Goal: Task Accomplishment & Management: Use online tool/utility

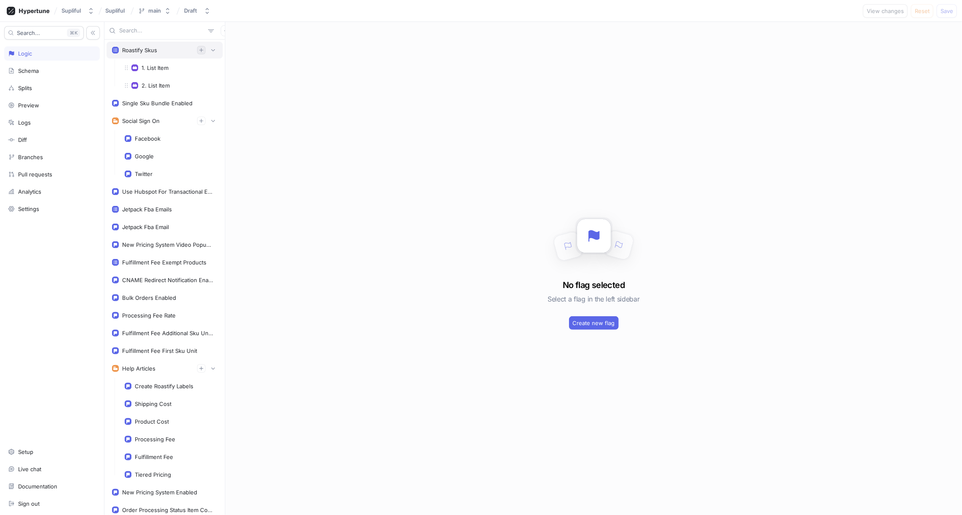
click at [203, 49] on icon "button" at bounding box center [201, 50] width 5 height 5
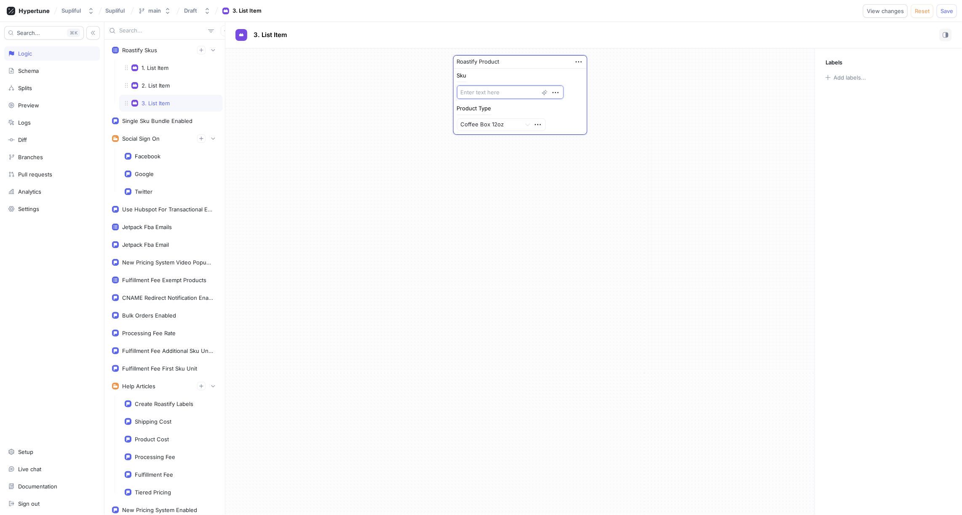
click at [477, 90] on textarea at bounding box center [510, 91] width 107 height 13
paste textarea "RST0CZMR"
type textarea "x"
type textarea "RST0CZMR"
click at [200, 51] on icon "button" at bounding box center [201, 50] width 5 height 5
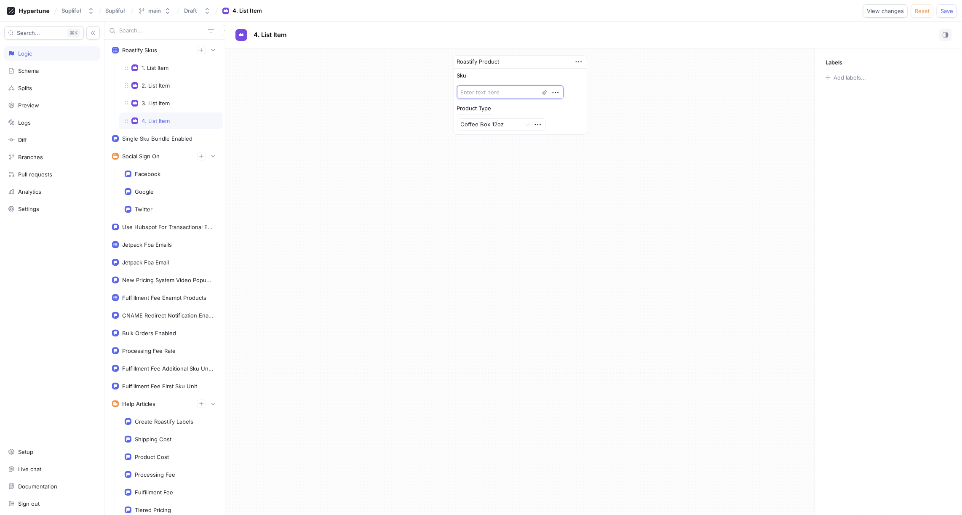
click at [490, 89] on textarea at bounding box center [510, 91] width 107 height 13
paste textarea "RST0MGMR"
type textarea "x"
type textarea "RST0MGMR"
click at [202, 52] on icon "button" at bounding box center [201, 50] width 5 height 5
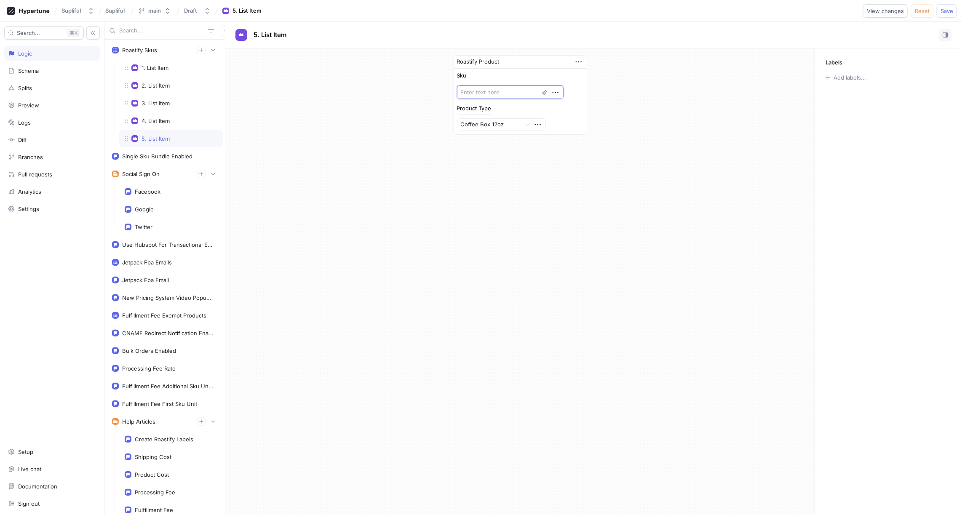
click at [479, 92] on textarea at bounding box center [510, 91] width 107 height 13
paste textarea "RST0VCMR"
type textarea "x"
type textarea "RST0VCMR"
click at [202, 51] on icon "button" at bounding box center [201, 50] width 4 height 4
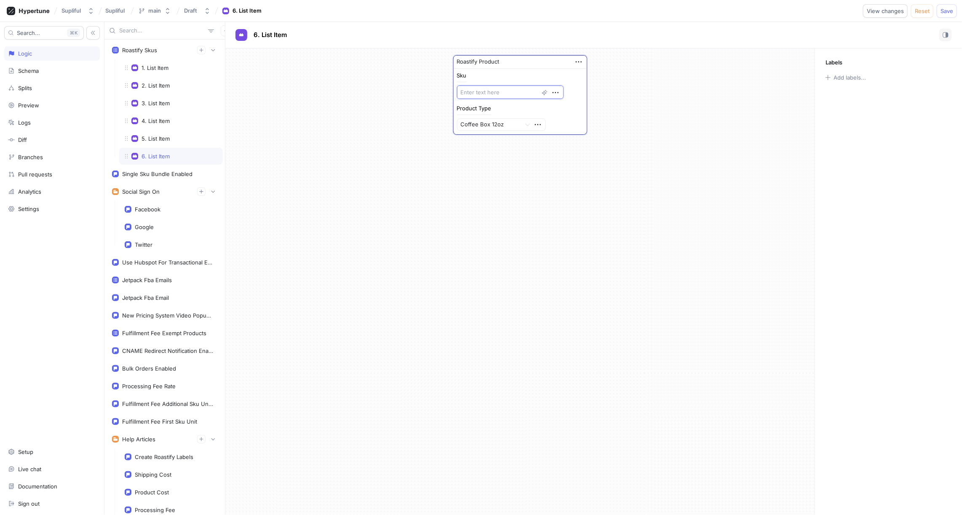
click at [489, 90] on textarea at bounding box center [510, 91] width 107 height 13
paste textarea "RST0GTMR"
type textarea "x"
type textarea "RST0GTMR"
click at [203, 51] on icon "button" at bounding box center [201, 50] width 5 height 5
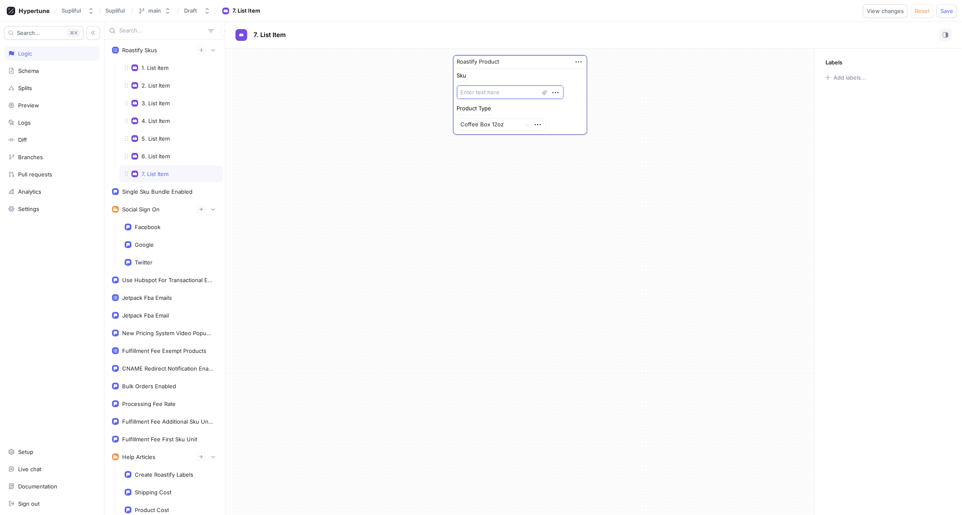
click at [485, 95] on textarea at bounding box center [510, 91] width 107 height 13
paste textarea "RST0CDMR"
type textarea "x"
type textarea "RST0CDMR"
click at [203, 51] on icon "button" at bounding box center [201, 50] width 5 height 5
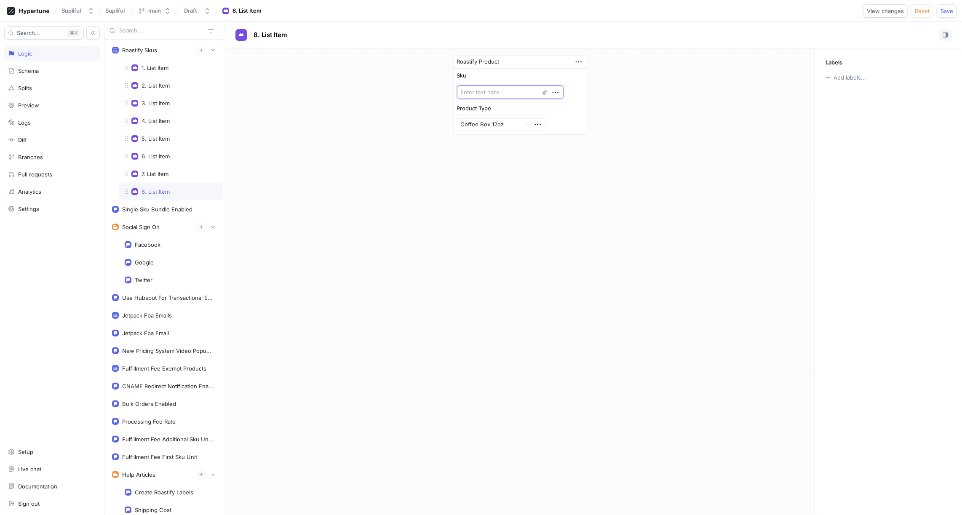
click at [482, 91] on textarea at bounding box center [510, 91] width 107 height 13
paste textarea "RST0RHMR"
type textarea "x"
type textarea "RST0RHMR"
type textarea "x"
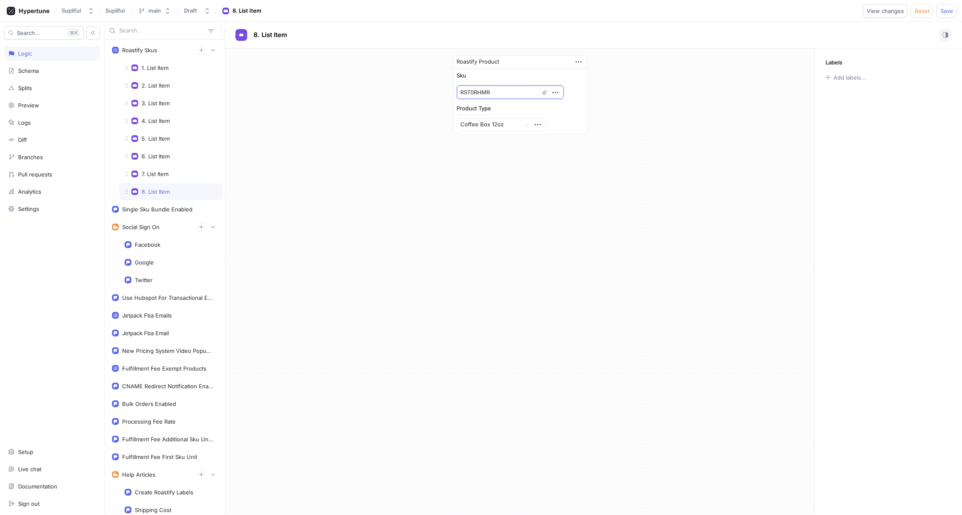
type textarea "RST0RHMR"
click at [200, 50] on icon "button" at bounding box center [201, 50] width 5 height 5
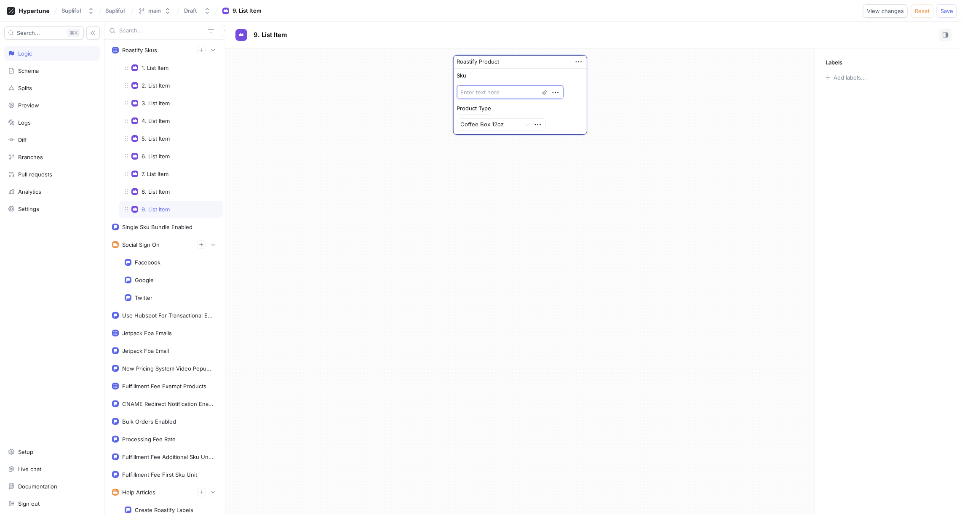
click at [480, 90] on textarea at bounding box center [510, 91] width 107 height 13
paste textarea "RST0PRMR"
type textarea "x"
type textarea "RST0PRMR"
type textarea "x"
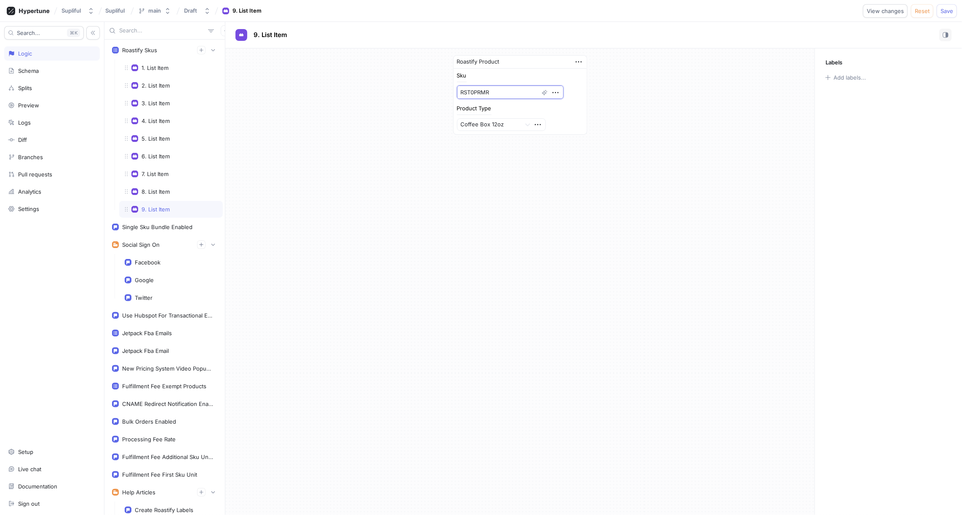
type textarea "RST0PRMR"
click at [204, 50] on icon "button" at bounding box center [201, 50] width 5 height 5
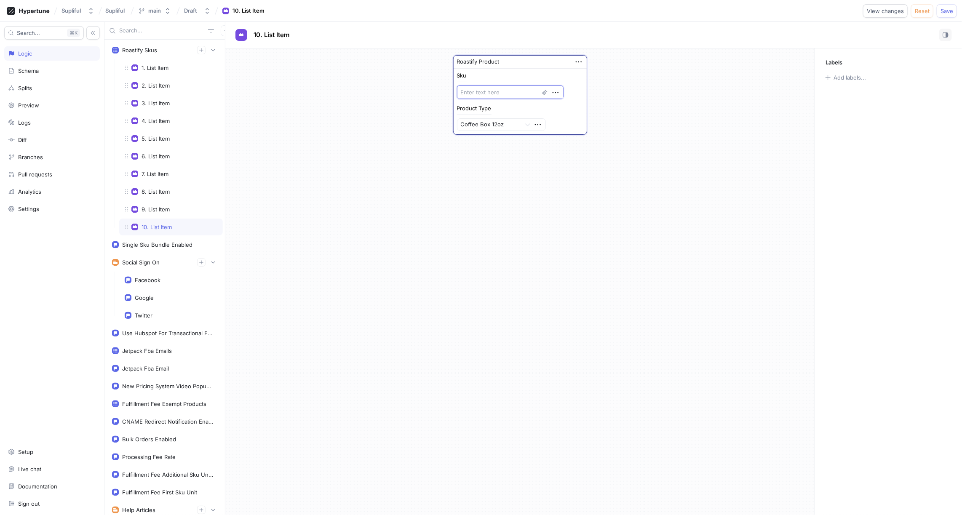
click at [476, 93] on textarea at bounding box center [510, 91] width 107 height 13
paste textarea "RST0DRDR"
type textarea "x"
type textarea "RST0DRDR"
click at [205, 51] on button "button" at bounding box center [201, 50] width 8 height 8
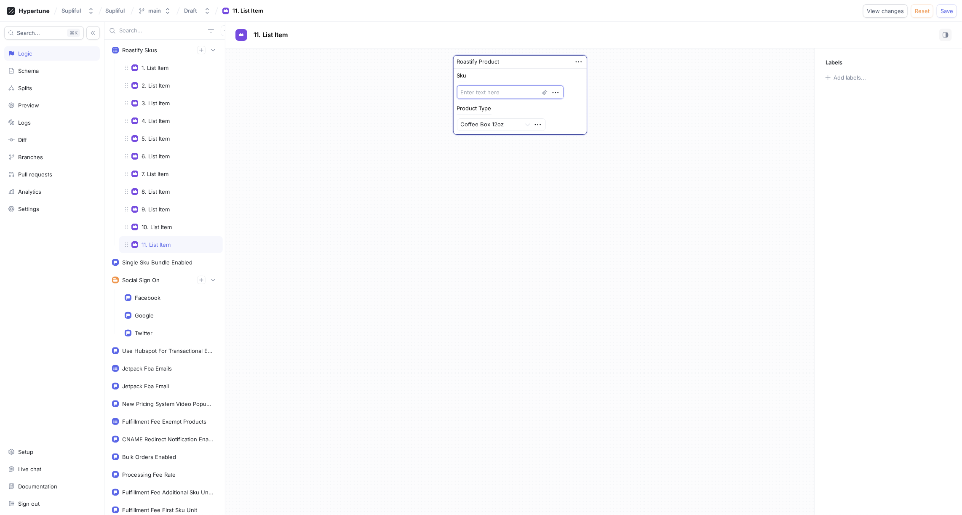
click at [480, 88] on textarea at bounding box center [510, 91] width 107 height 13
paste textarea "RST0MCDR"
type textarea "x"
type textarea "RST0MCDR"
click at [202, 51] on icon "button" at bounding box center [201, 50] width 5 height 5
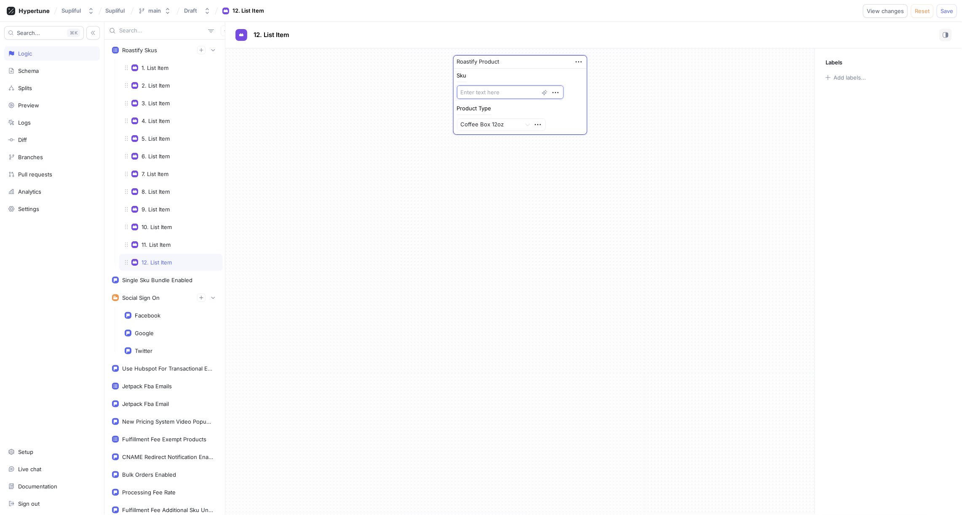
click at [473, 92] on textarea at bounding box center [510, 91] width 107 height 13
paste textarea "RST0CBDR"
type textarea "x"
type textarea "RST0CBDR"
click at [204, 51] on icon "button" at bounding box center [201, 50] width 5 height 5
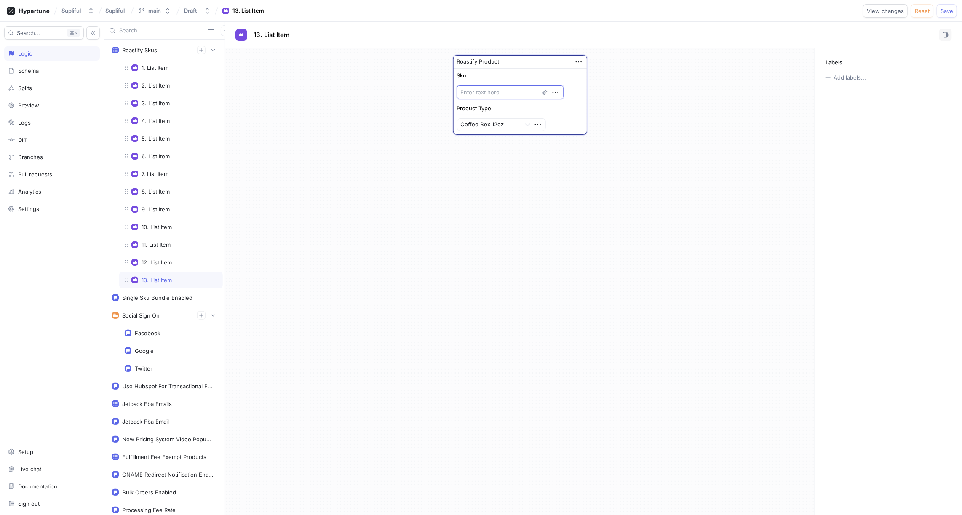
click at [493, 88] on textarea at bounding box center [510, 91] width 107 height 13
paste textarea "RST0FBLR"
type textarea "x"
type textarea "RST0FBLR"
click at [201, 51] on icon "button" at bounding box center [201, 50] width 5 height 5
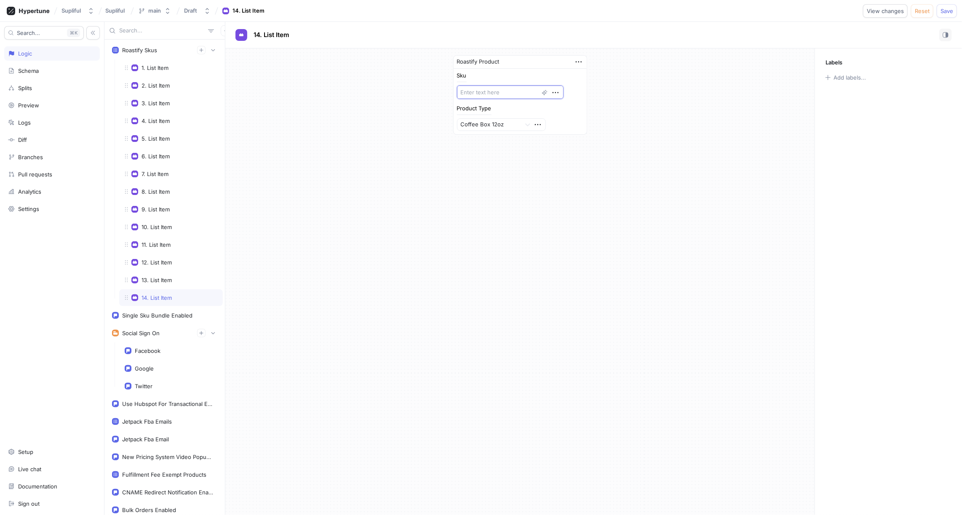
click at [491, 91] on textarea at bounding box center [510, 91] width 107 height 13
paste textarea "RST0LGLR"
type textarea "x"
type textarea "RST0LGLR"
type textarea "x"
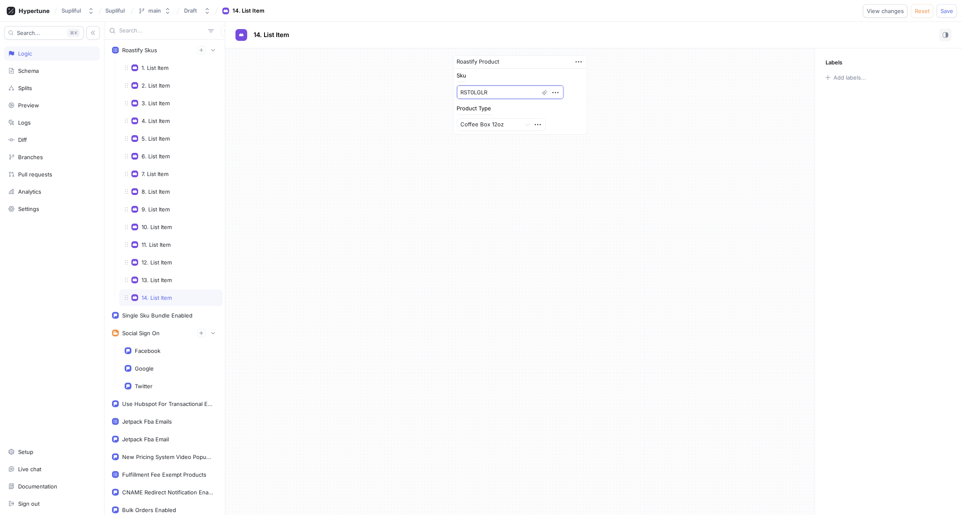
type textarea "RST0LGLR"
click at [203, 51] on icon "button" at bounding box center [201, 50] width 5 height 5
click at [470, 88] on textarea at bounding box center [510, 91] width 107 height 13
paste textarea "RST0FDMR"
type textarea "x"
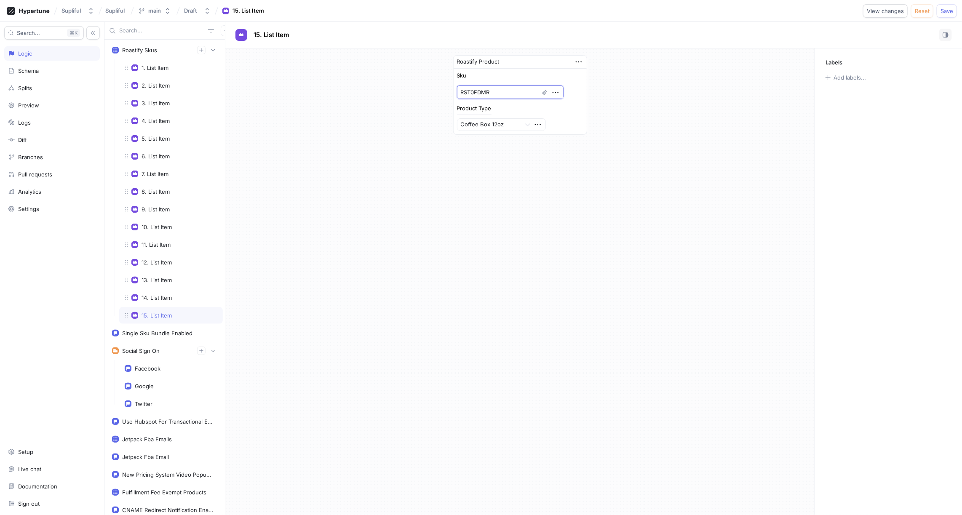
type textarea "RST0FDMR"
click at [200, 51] on icon "button" at bounding box center [201, 50] width 5 height 5
click at [469, 88] on textarea at bounding box center [510, 91] width 107 height 13
paste textarea "RST0FBCP"
type textarea "x"
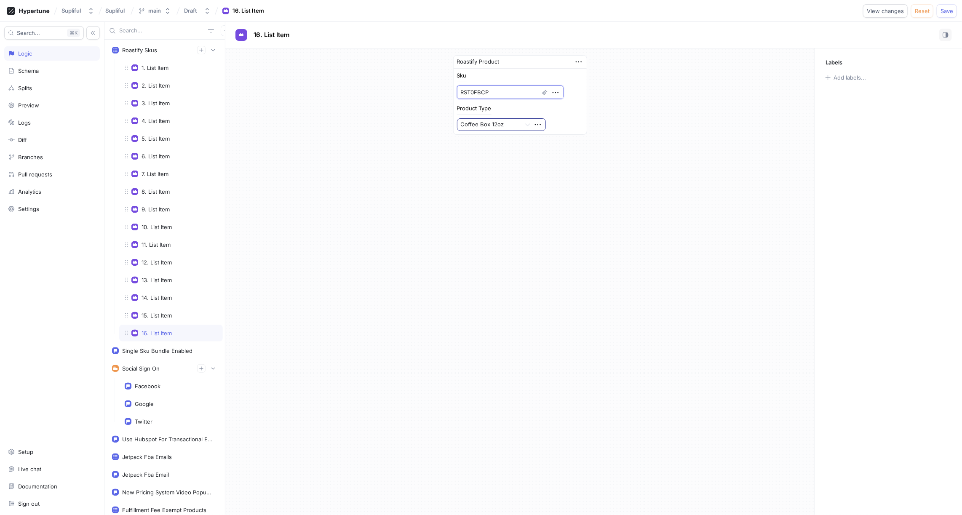
type textarea "RST0FBCP"
click at [512, 123] on div at bounding box center [489, 125] width 57 height 10
click at [489, 152] on div "Pods" at bounding box center [501, 154] width 88 height 13
click at [203, 52] on icon "button" at bounding box center [201, 50] width 5 height 5
click at [477, 94] on textarea at bounding box center [510, 91] width 107 height 13
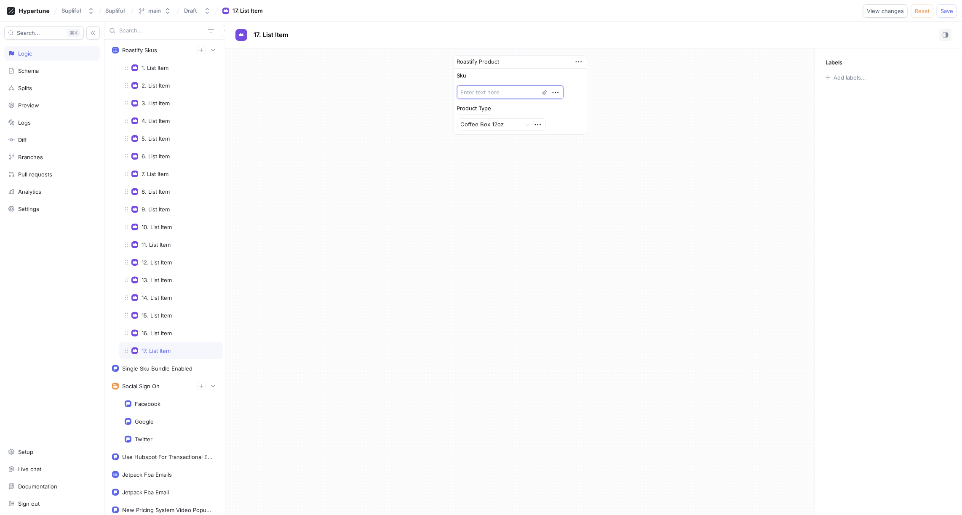
paste textarea "RST0RHCP"
type textarea "x"
type textarea "RST0RHCP"
click at [499, 120] on div at bounding box center [489, 125] width 57 height 10
click at [482, 152] on div "Pods" at bounding box center [501, 154] width 88 height 13
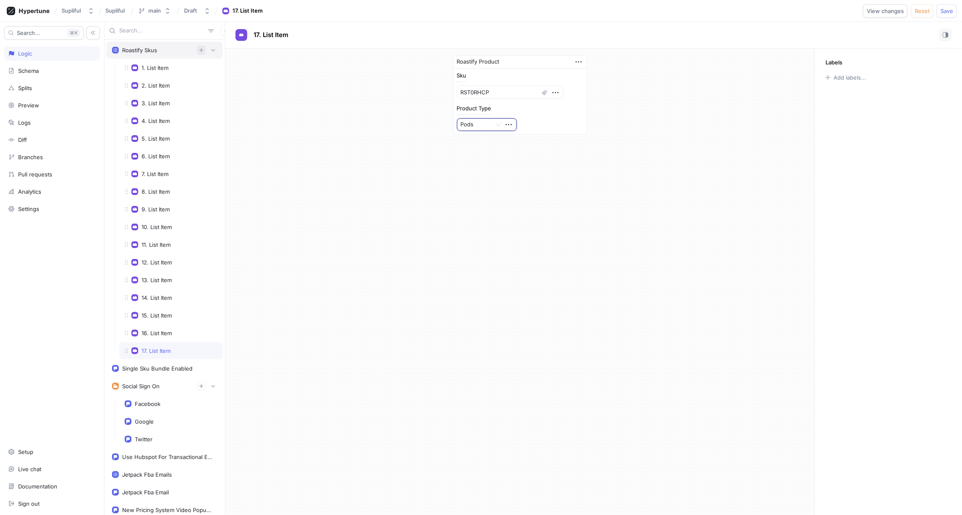
click at [202, 49] on icon "button" at bounding box center [201, 50] width 4 height 4
click at [482, 93] on textarea at bounding box center [510, 91] width 107 height 13
paste textarea "RST0MCCP"
type textarea "x"
type textarea "RST0MCCP"
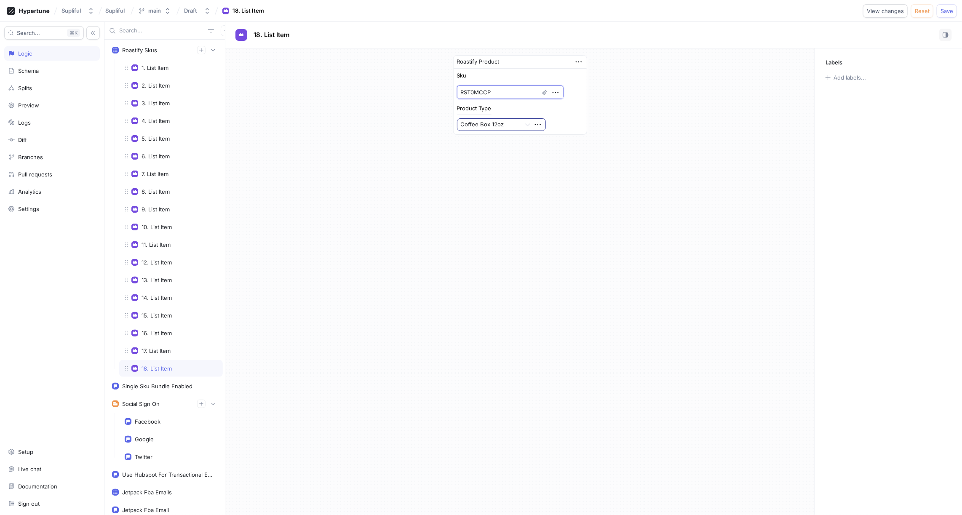
click at [502, 124] on div at bounding box center [489, 125] width 57 height 10
click at [492, 151] on div "Pods" at bounding box center [501, 154] width 88 height 13
click at [202, 48] on icon "button" at bounding box center [201, 50] width 5 height 5
click at [474, 93] on textarea at bounding box center [510, 91] width 107 height 13
type textarea "x"
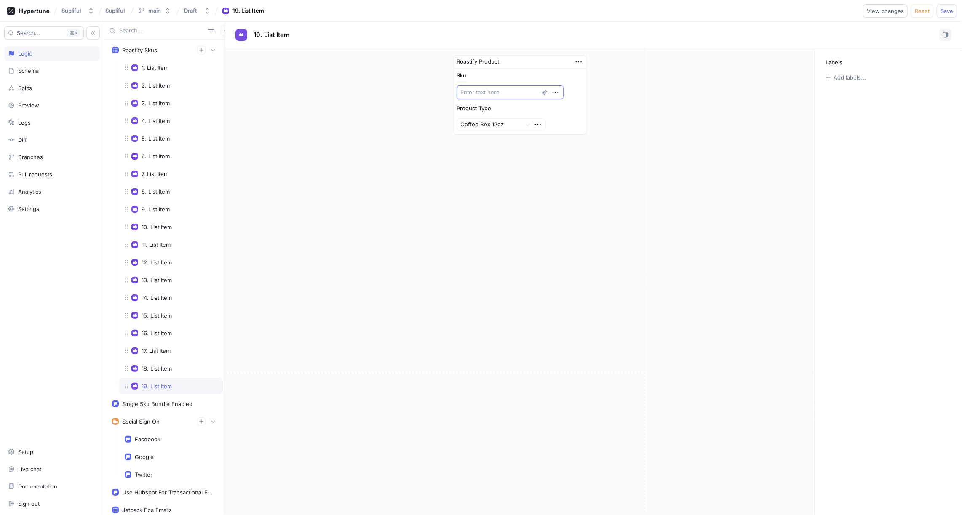
paste textarea "RST0SBDR"
type textarea "RST0SBDR"
type textarea "x"
type textarea "RST0SBDR"
click at [495, 123] on div at bounding box center [489, 125] width 57 height 10
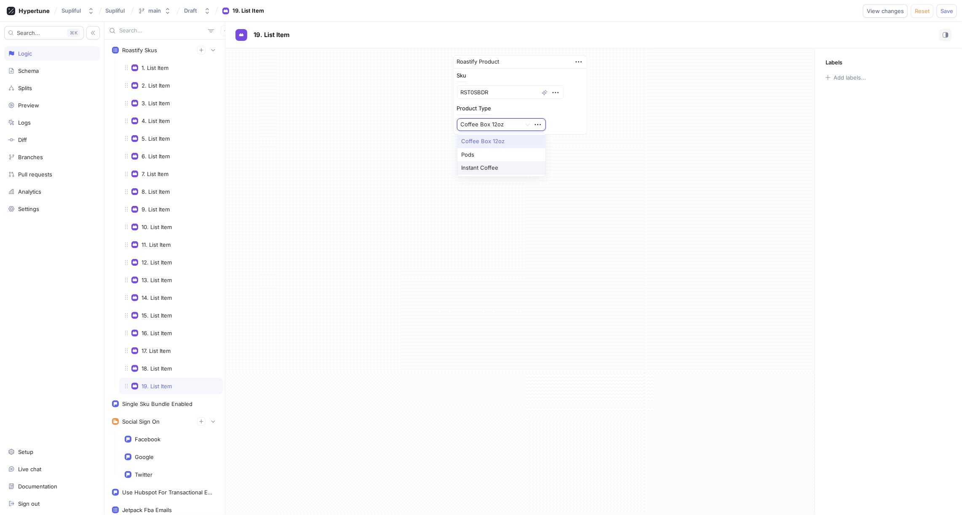
click at [488, 166] on div "Instant Coffee" at bounding box center [501, 167] width 88 height 13
click at [203, 52] on icon "button" at bounding box center [201, 50] width 5 height 5
click at [478, 90] on textarea at bounding box center [510, 91] width 107 height 13
paste textarea "RST0VMMR"
type textarea "x"
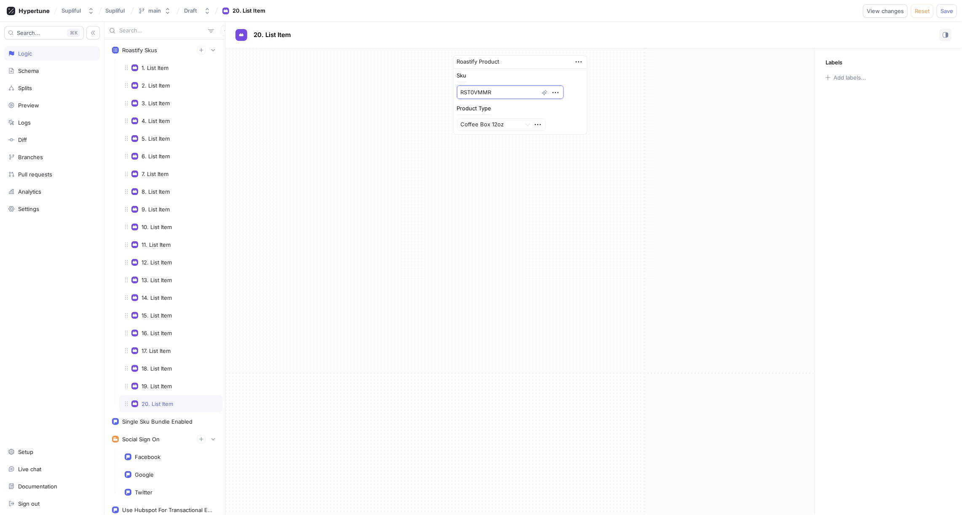
type textarea "RST0VMMR"
click at [203, 51] on icon "button" at bounding box center [201, 50] width 5 height 5
click at [485, 88] on textarea at bounding box center [510, 91] width 107 height 13
paste textarea "RST0HHMR"
type textarea "x"
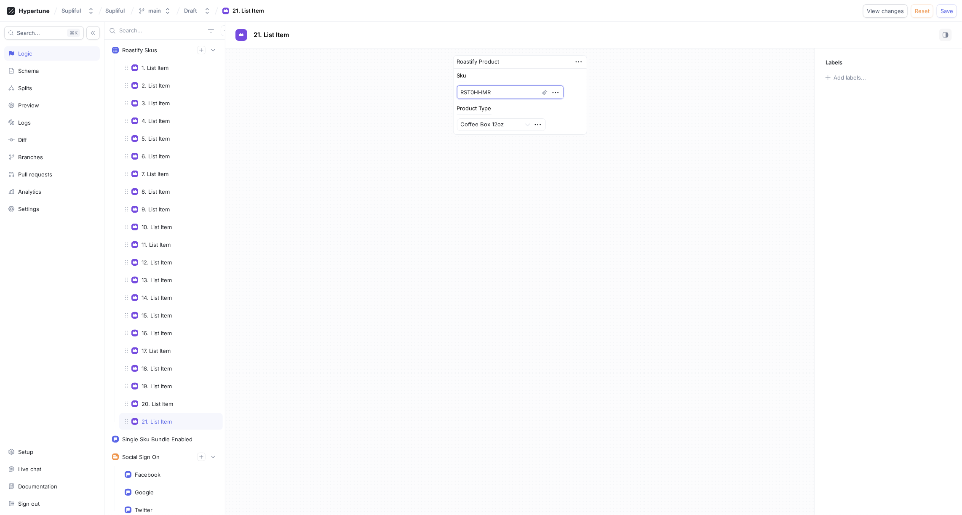
type textarea "RST0HHMR"
click at [203, 49] on icon "button" at bounding box center [201, 50] width 5 height 5
click at [467, 90] on textarea at bounding box center [510, 91] width 107 height 13
paste textarea "RST0CEMA"
type textarea "x"
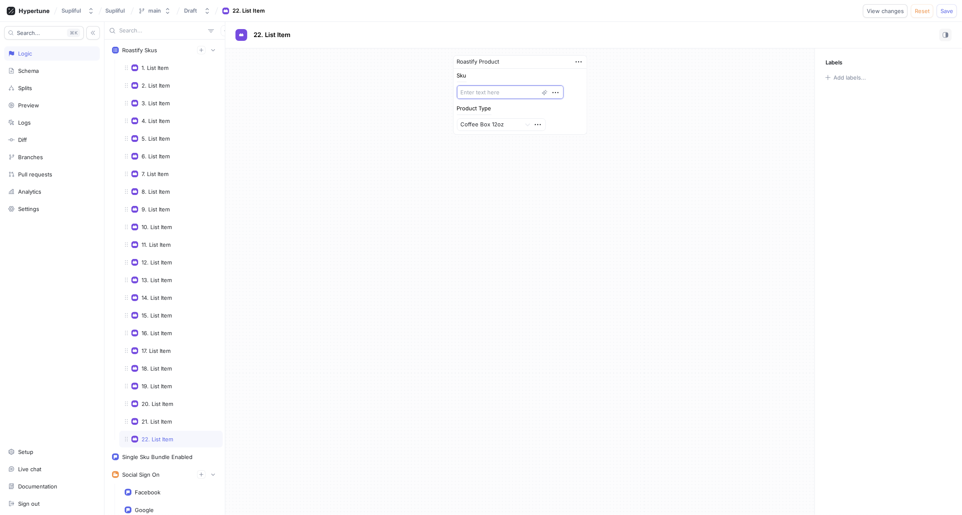
type textarea "RST0CEMA"
type textarea "x"
type textarea "RST0CEMA"
click at [499, 127] on div at bounding box center [489, 125] width 57 height 10
click at [488, 163] on div "Instant Coffee" at bounding box center [501, 167] width 88 height 13
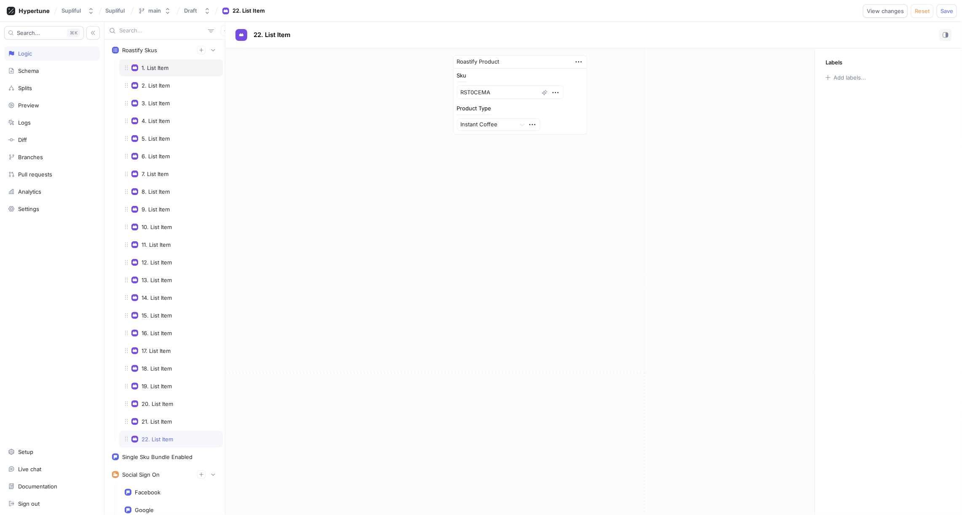
click at [166, 69] on div "1. List Item" at bounding box center [154, 67] width 27 height 7
click at [162, 82] on div "2. List Item" at bounding box center [155, 85] width 28 height 7
click at [162, 100] on div "3. List Item" at bounding box center [155, 103] width 28 height 7
click at [160, 119] on div "4. List Item" at bounding box center [155, 120] width 28 height 7
click at [160, 135] on div "5. List Item" at bounding box center [155, 138] width 28 height 7
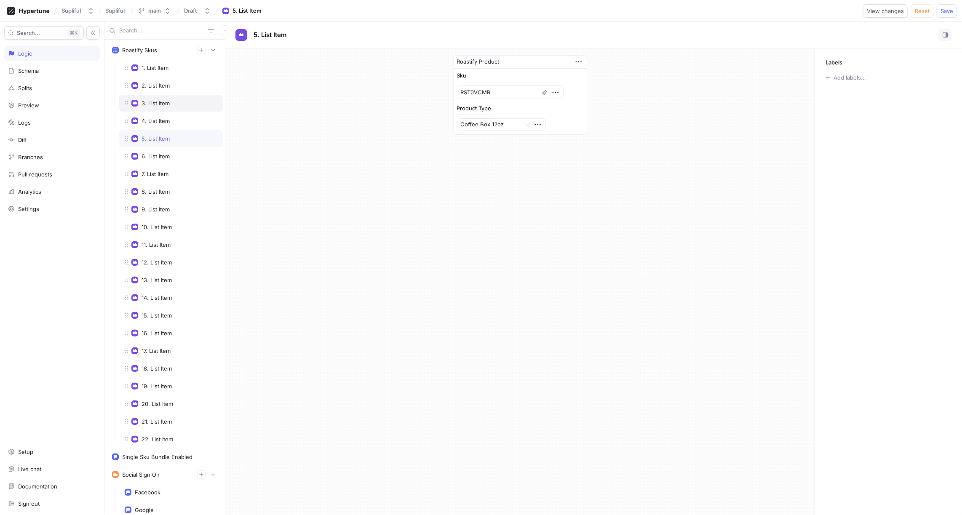
click at [156, 103] on div "3. List Item" at bounding box center [155, 103] width 28 height 7
click at [512, 93] on textarea "RST0CZMR" at bounding box center [510, 91] width 107 height 13
click at [157, 119] on div "4. List Item" at bounding box center [155, 120] width 28 height 7
click at [519, 93] on textarea "RST0MGMR" at bounding box center [510, 91] width 107 height 13
click at [152, 139] on div "5. List Item" at bounding box center [155, 138] width 28 height 7
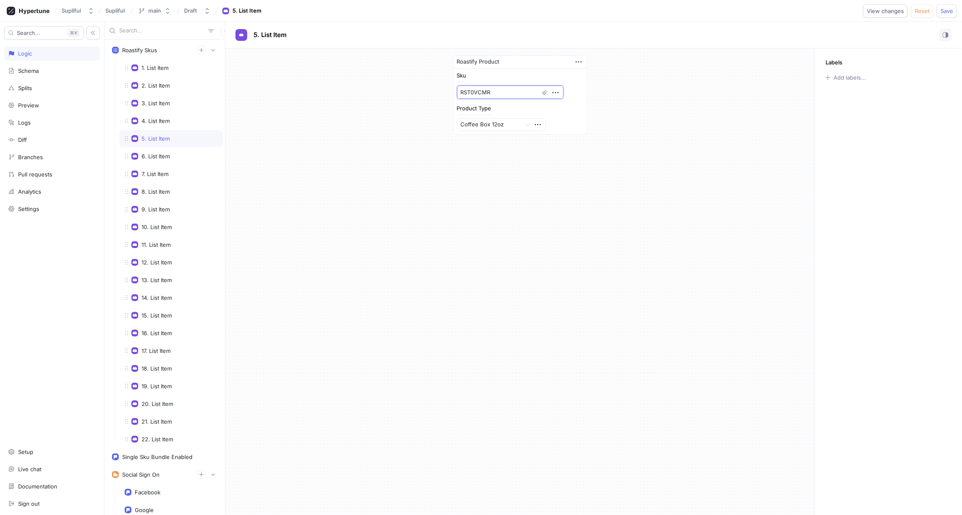
click at [515, 91] on textarea "RST0VCMR" at bounding box center [510, 91] width 107 height 13
click at [164, 154] on div "6. List Item" at bounding box center [155, 156] width 28 height 7
click at [507, 92] on textarea "RST0GTMR" at bounding box center [510, 91] width 107 height 13
click at [161, 171] on div "7. List Item" at bounding box center [154, 174] width 27 height 7
click at [503, 93] on textarea "RST0CDMR" at bounding box center [510, 91] width 107 height 13
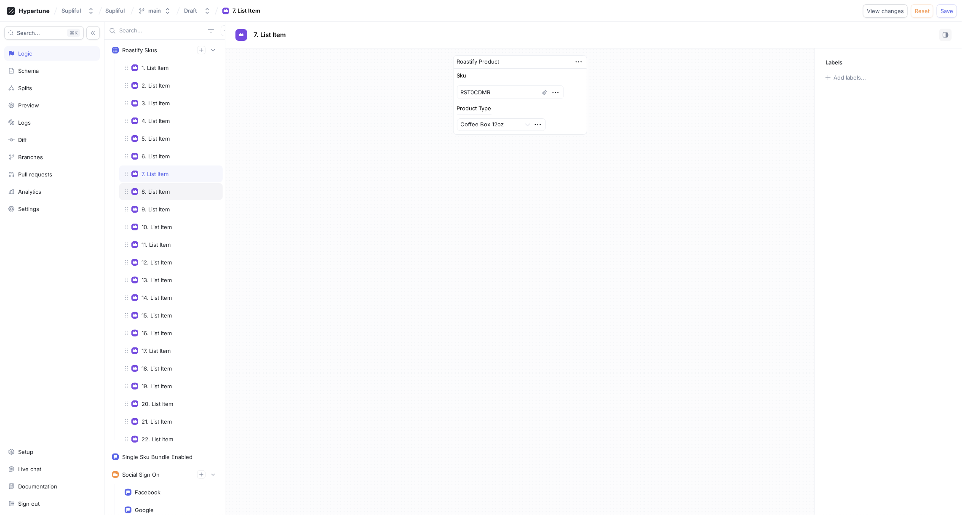
click at [160, 188] on div "8. List Item" at bounding box center [155, 191] width 28 height 7
click at [509, 93] on textarea "RST0RHMR" at bounding box center [510, 91] width 107 height 13
click at [161, 206] on div "9. List Item" at bounding box center [155, 209] width 28 height 7
click at [507, 92] on textarea "RST0PRMR" at bounding box center [510, 91] width 107 height 13
click at [163, 224] on div "10. List Item" at bounding box center [156, 227] width 30 height 7
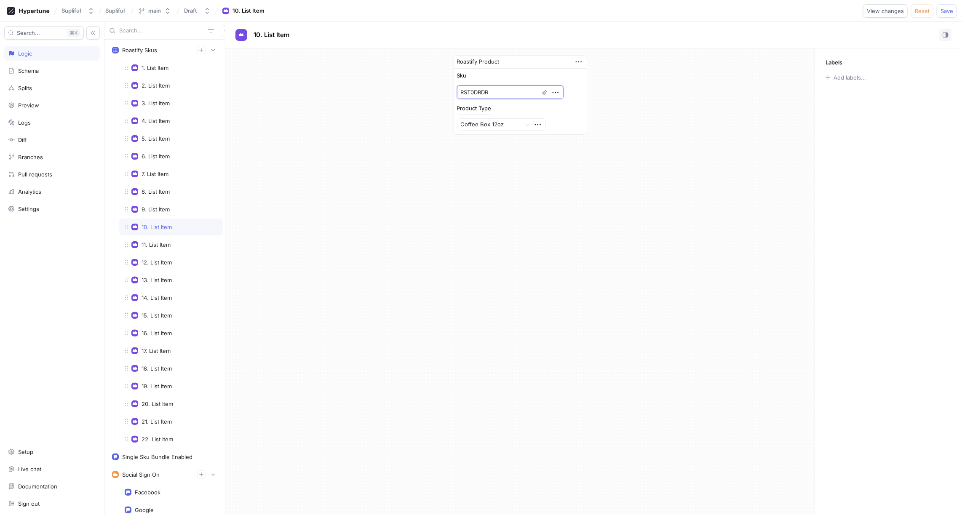
click at [513, 92] on textarea "RST0DRDR" at bounding box center [510, 91] width 107 height 13
click at [160, 241] on div "11. List Item" at bounding box center [155, 244] width 29 height 7
click at [507, 91] on textarea "RST0MCDR" at bounding box center [510, 91] width 107 height 13
click at [158, 259] on div "12. List Item" at bounding box center [156, 262] width 30 height 7
click at [505, 93] on textarea "RST0CBDR" at bounding box center [510, 91] width 107 height 13
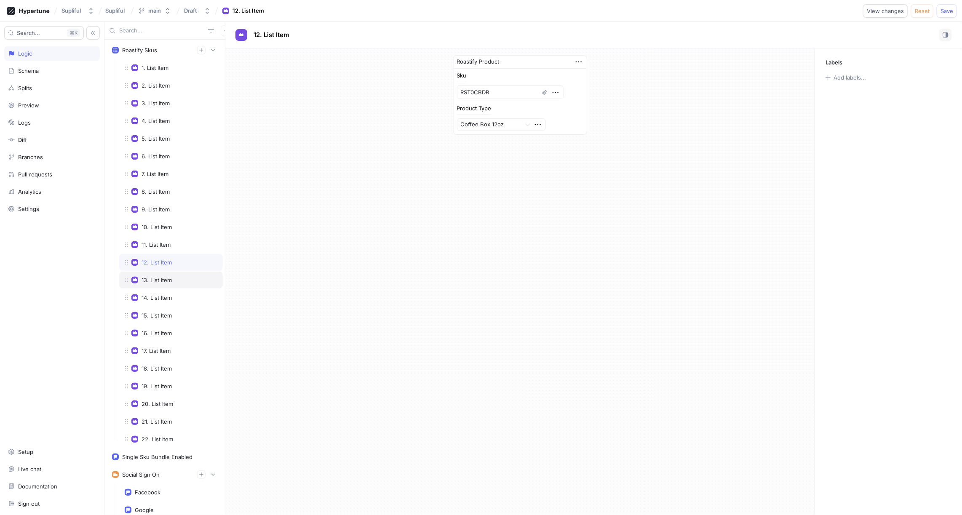
click at [162, 277] on div "13. List Item" at bounding box center [156, 280] width 30 height 7
click at [511, 91] on textarea "RST0FBLR" at bounding box center [510, 91] width 107 height 13
click at [162, 294] on div "14. List Item" at bounding box center [156, 297] width 30 height 7
click at [504, 92] on textarea "RST0LGLR" at bounding box center [510, 91] width 107 height 13
click at [160, 312] on div "15. List Item" at bounding box center [156, 315] width 30 height 7
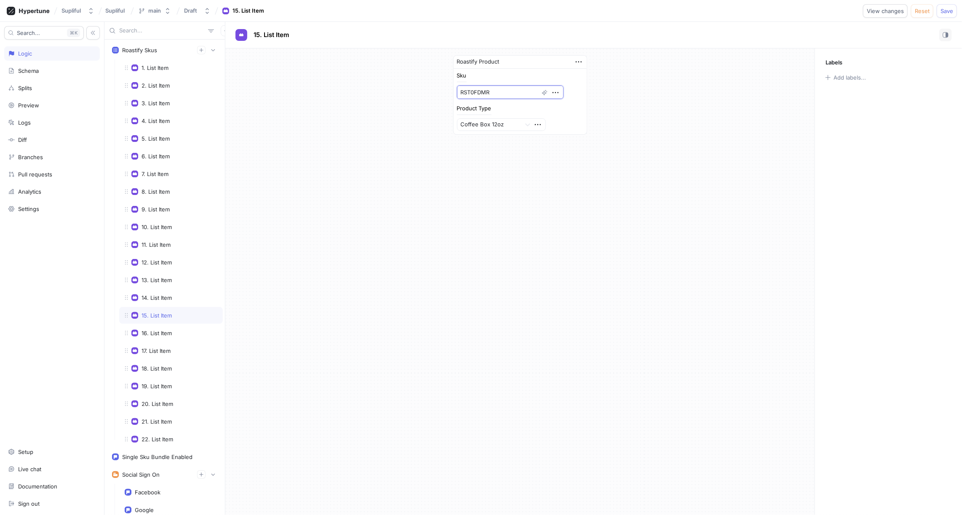
click at [507, 90] on textarea "RST0FDMR" at bounding box center [510, 91] width 107 height 13
click at [155, 330] on div "16. List Item" at bounding box center [156, 333] width 30 height 7
click at [505, 93] on textarea "RST0FBCP" at bounding box center [510, 91] width 107 height 13
click at [168, 347] on div "17. List Item" at bounding box center [155, 350] width 29 height 7
click at [509, 92] on textarea "RST0RHCP" at bounding box center [510, 91] width 107 height 13
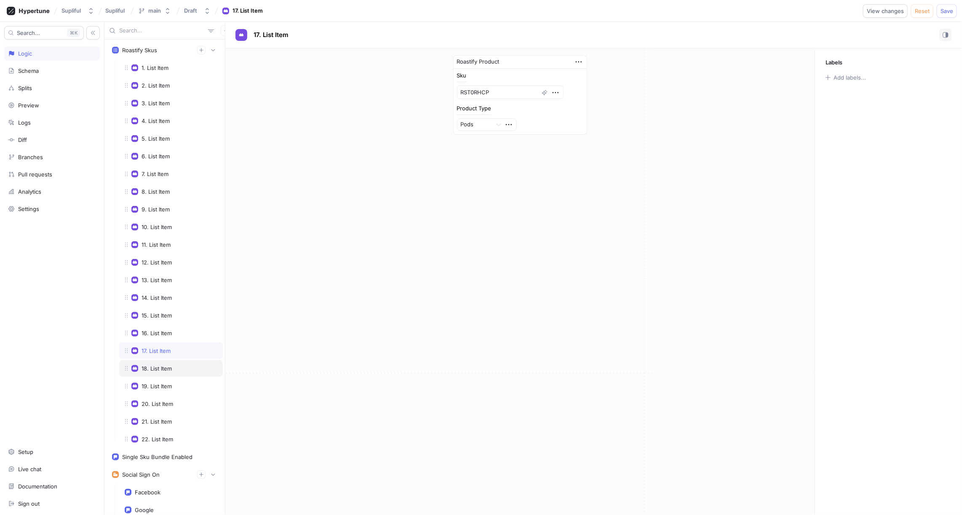
click at [167, 365] on div "18. List Item" at bounding box center [156, 368] width 30 height 7
click at [514, 93] on textarea "RST0MCCP" at bounding box center [510, 91] width 107 height 13
click at [161, 383] on div "19. List Item" at bounding box center [156, 386] width 30 height 7
click at [508, 89] on textarea "RST0SBDR" at bounding box center [510, 91] width 107 height 13
click at [160, 400] on div "20. List Item" at bounding box center [157, 403] width 32 height 7
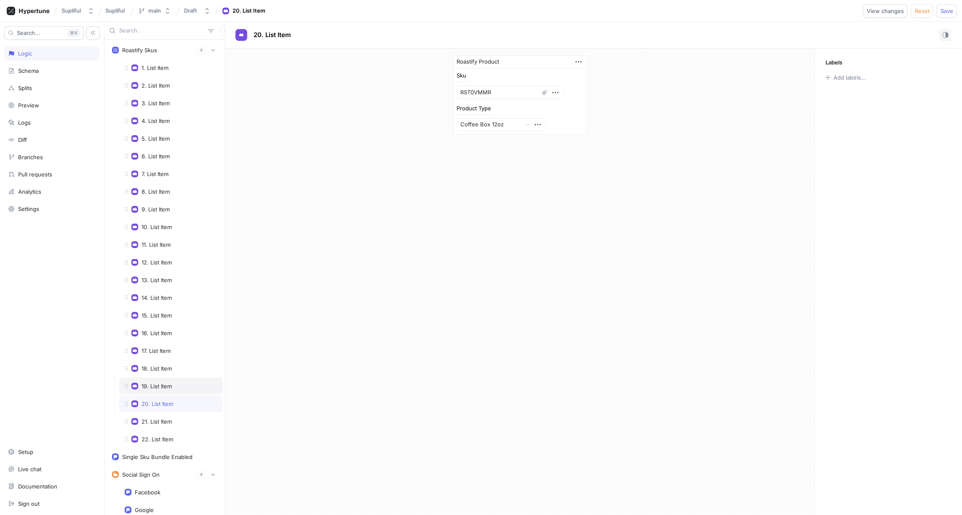
click at [169, 383] on div "19. List Item" at bounding box center [156, 386] width 30 height 7
click at [160, 400] on div "20. List Item" at bounding box center [157, 403] width 32 height 7
click at [159, 418] on div "21. List Item" at bounding box center [156, 421] width 30 height 7
click at [513, 88] on textarea "RST0HHMR" at bounding box center [510, 91] width 107 height 13
click at [165, 400] on div "20. List Item" at bounding box center [157, 403] width 32 height 7
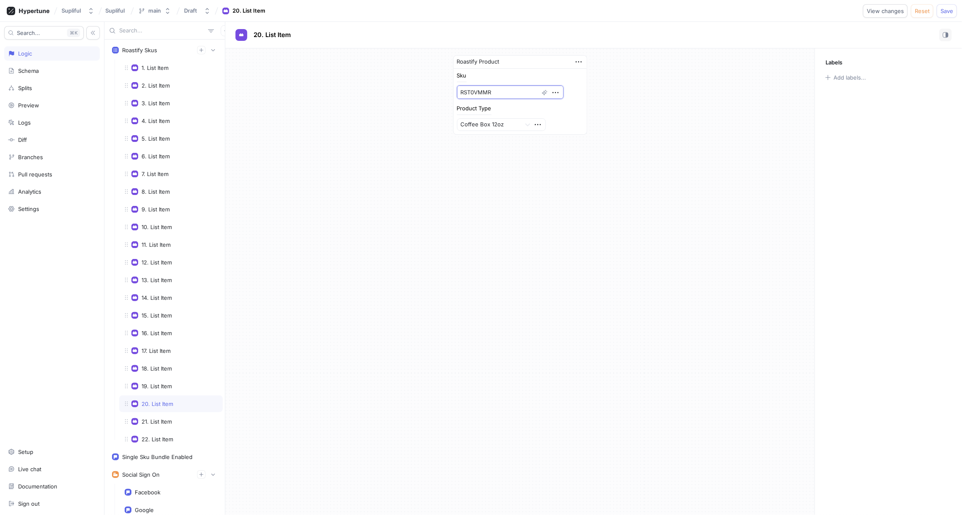
click at [513, 91] on textarea "RST0VMMR" at bounding box center [510, 91] width 107 height 13
click at [161, 436] on div "22. List Item" at bounding box center [157, 439] width 32 height 7
click at [502, 91] on textarea "RST0CEMA" at bounding box center [510, 91] width 107 height 13
click at [950, 13] on span "Save" at bounding box center [946, 10] width 13 height 5
click at [163, 72] on div "1. List Item" at bounding box center [171, 67] width 104 height 17
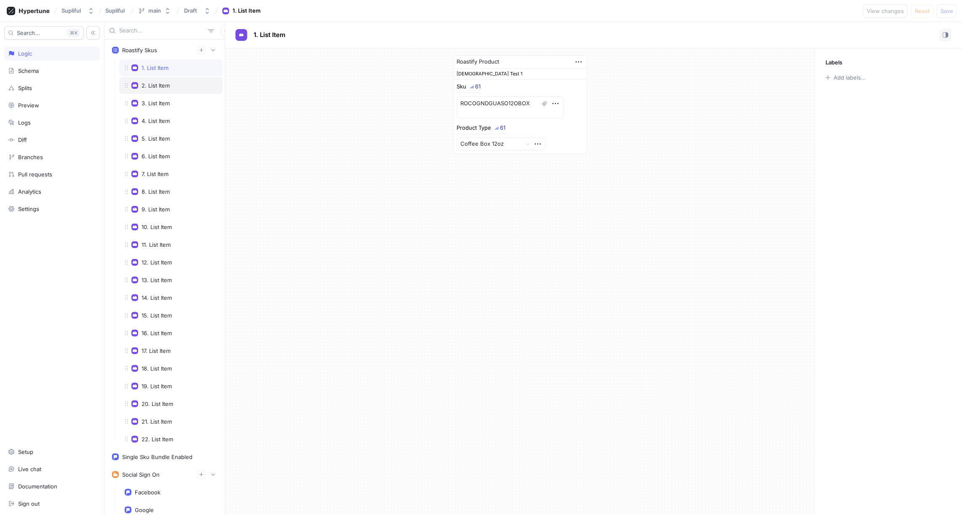
click at [163, 84] on div "2. List Item" at bounding box center [155, 85] width 28 height 7
click at [164, 101] on div "3. List Item" at bounding box center [155, 103] width 28 height 7
click at [164, 120] on div "4. List Item" at bounding box center [155, 120] width 28 height 7
click at [152, 49] on div "Roastify Skus" at bounding box center [139, 50] width 35 height 7
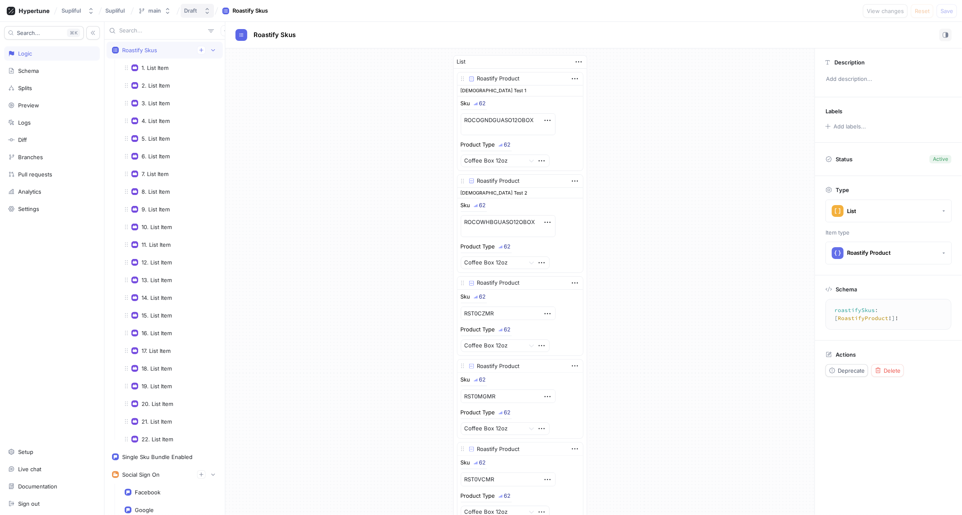
click at [200, 13] on div "Draft" at bounding box center [192, 10] width 16 height 7
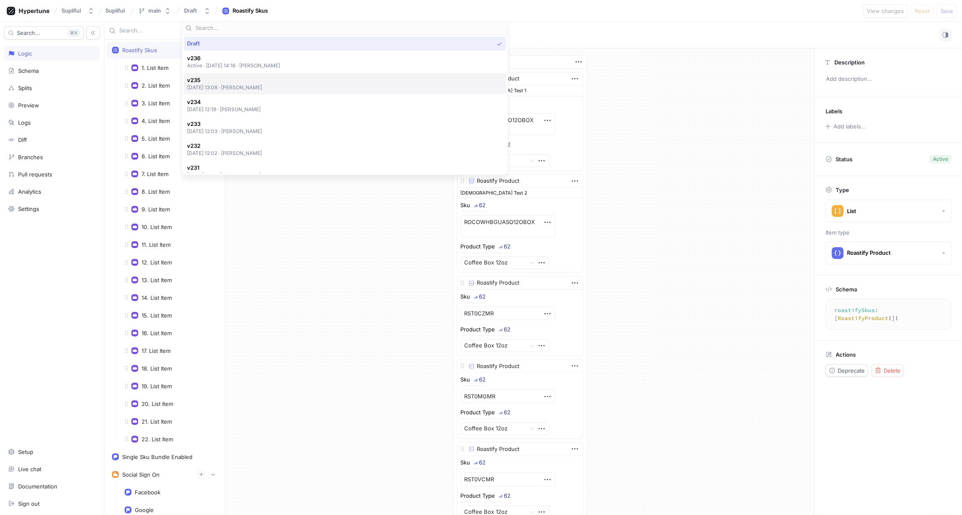
type textarea "x"
click at [230, 85] on p "2025-09-15 at 13:08 ‧ Rudolfs Janitis" at bounding box center [224, 87] width 75 height 7
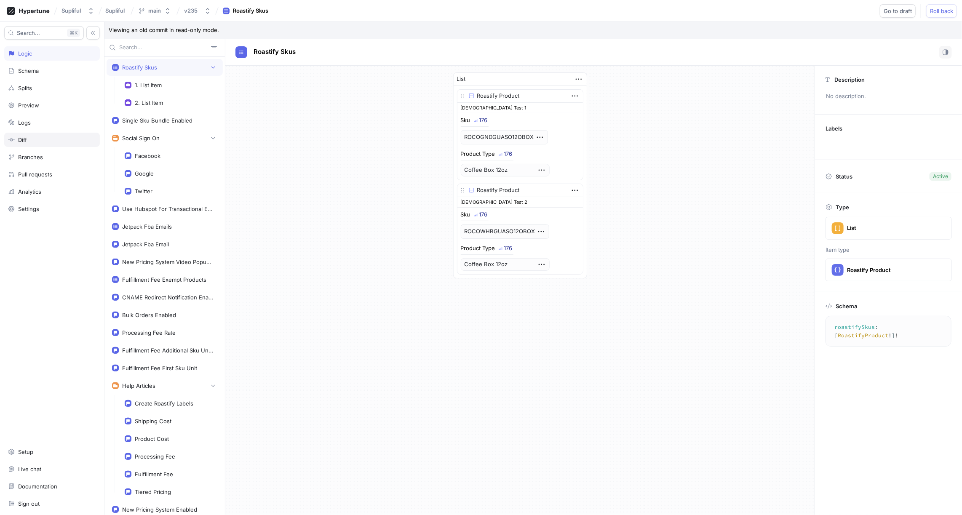
click at [36, 136] on div "Diff" at bounding box center [52, 139] width 88 height 7
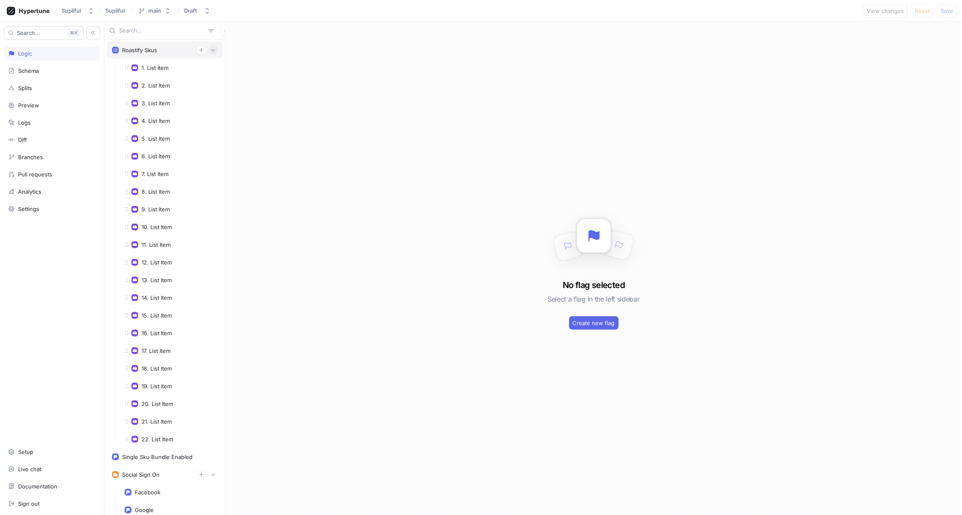
click at [215, 53] on button "button" at bounding box center [213, 50] width 8 height 8
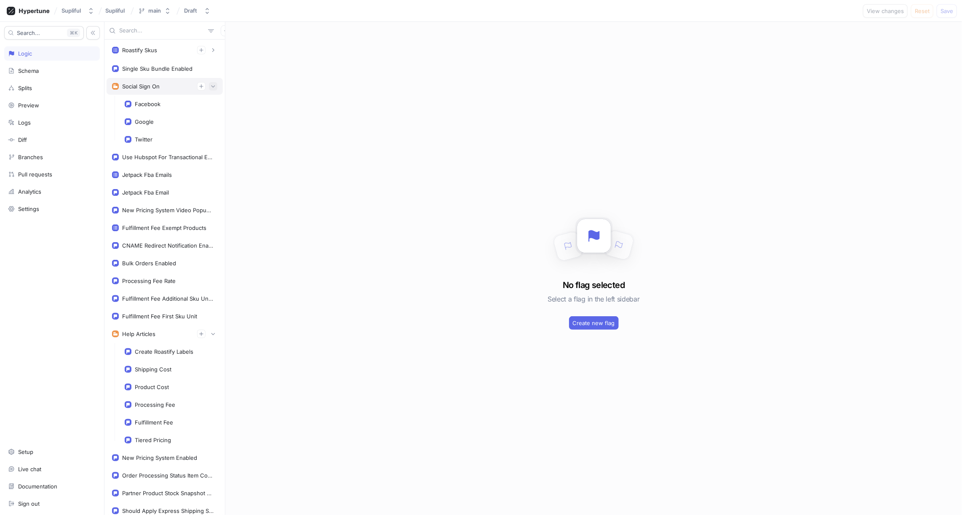
click at [215, 84] on icon "button" at bounding box center [213, 86] width 5 height 5
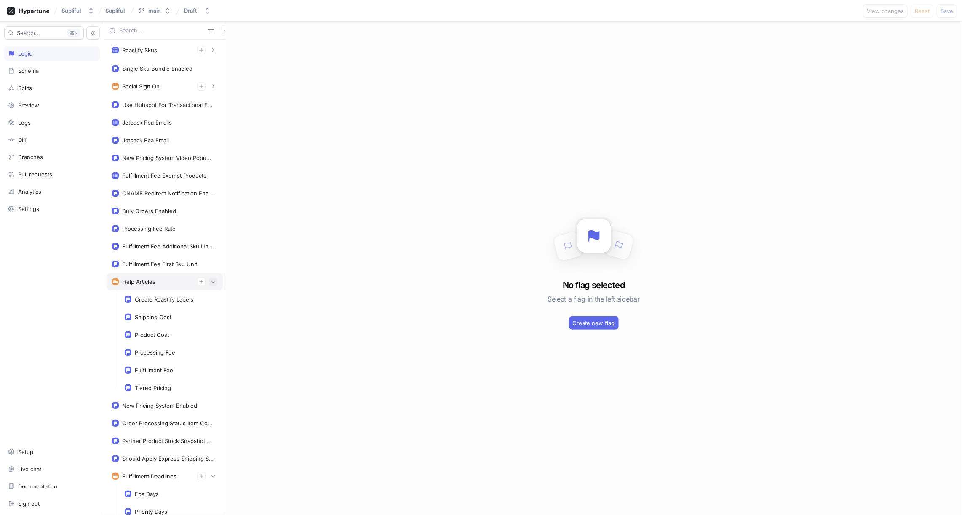
click at [215, 279] on icon "button" at bounding box center [213, 281] width 5 height 5
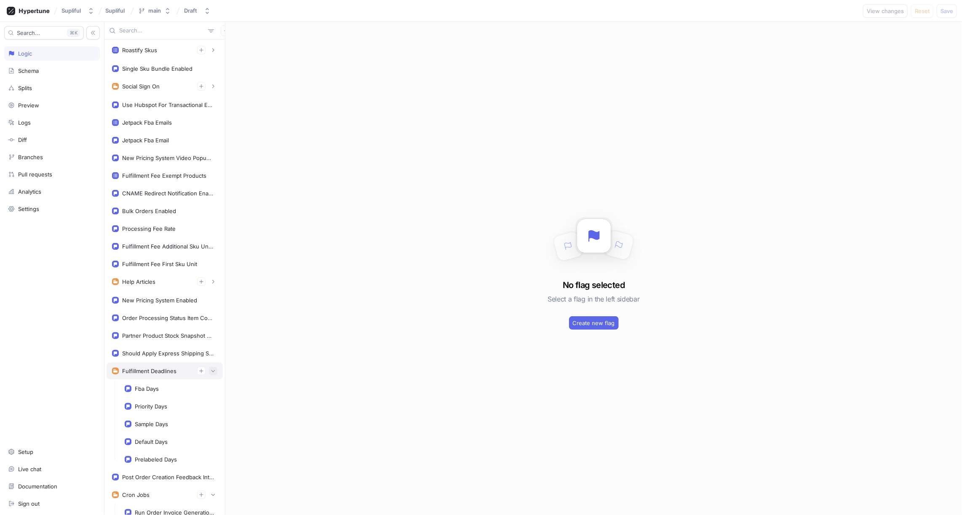
click at [215, 368] on icon "button" at bounding box center [213, 370] width 5 height 5
click at [214, 403] on button "button" at bounding box center [213, 407] width 8 height 8
click at [224, 29] on icon "button" at bounding box center [226, 30] width 5 height 5
click at [234, 46] on div "Flag" at bounding box center [236, 47] width 50 height 14
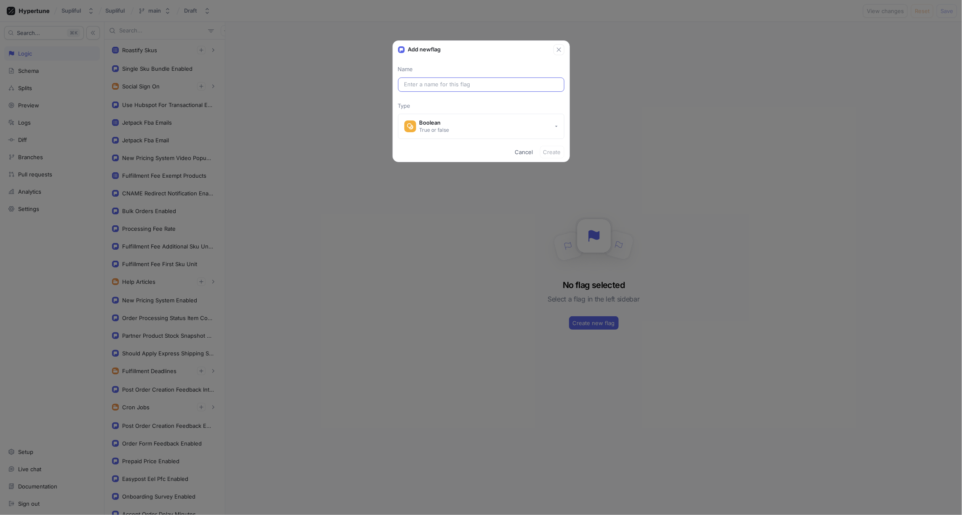
click at [437, 85] on input "text" at bounding box center [481, 84] width 154 height 8
click at [529, 152] on span "Cancel" at bounding box center [524, 151] width 18 height 5
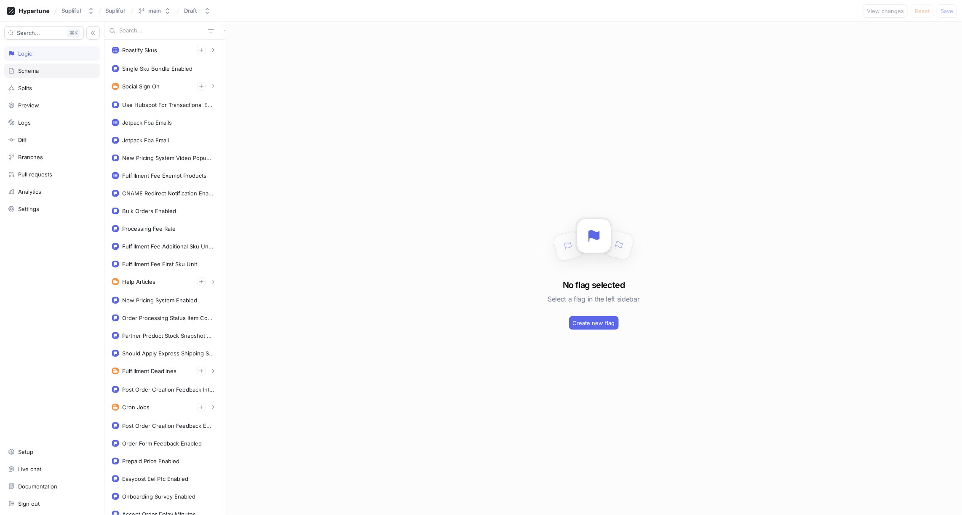
click at [38, 75] on div "Schema" at bounding box center [52, 71] width 96 height 14
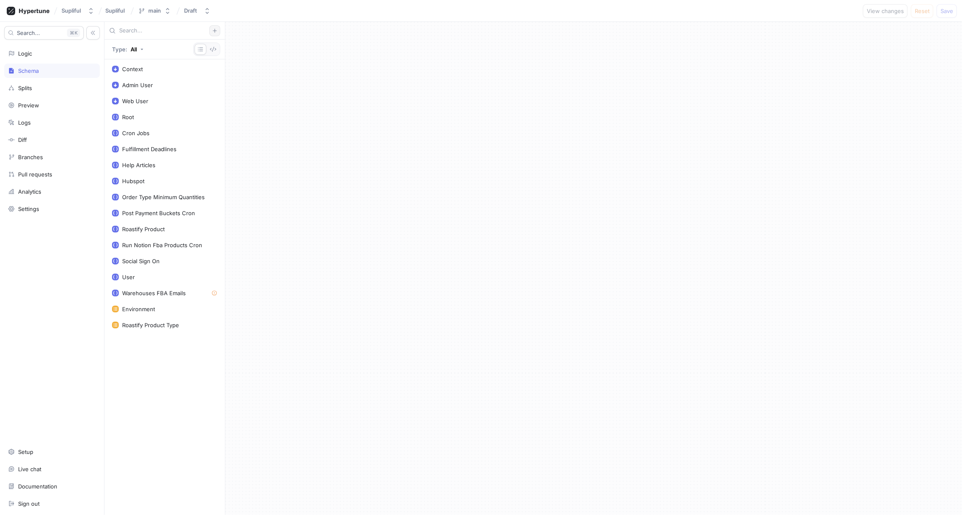
click at [215, 31] on icon "button" at bounding box center [215, 31] width 4 height 4
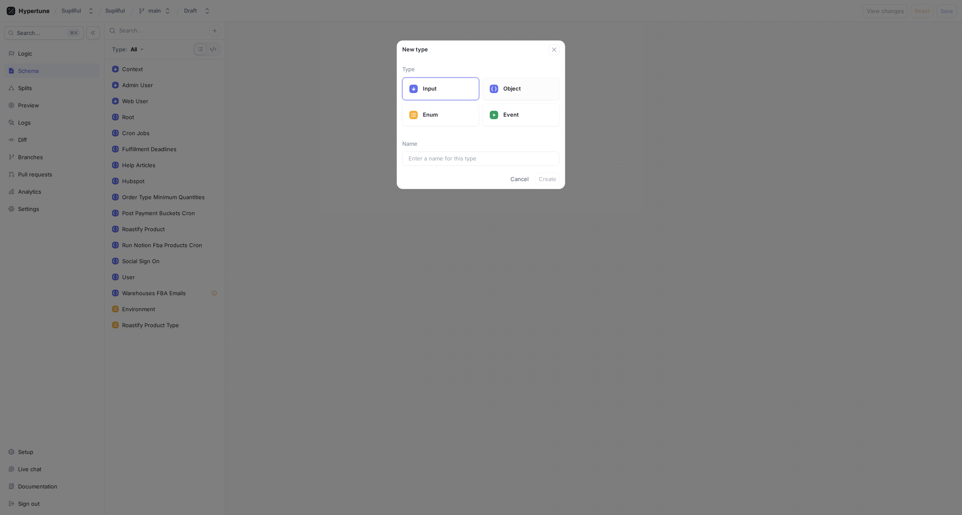
click at [506, 94] on div "Object" at bounding box center [521, 88] width 77 height 23
click at [435, 159] on input "text" at bounding box center [480, 159] width 145 height 8
type input "St"
type input "Str"
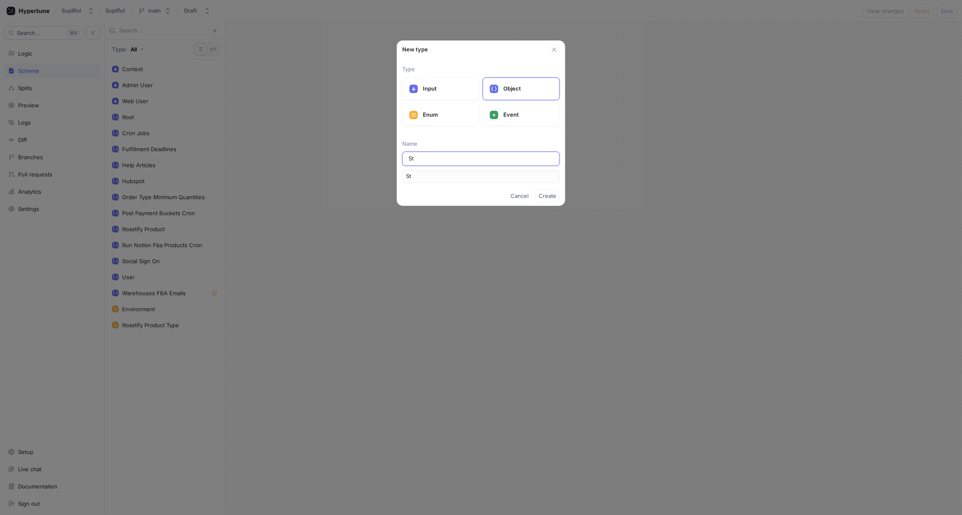
type input "Str"
type input "Stri"
type input "Strip"
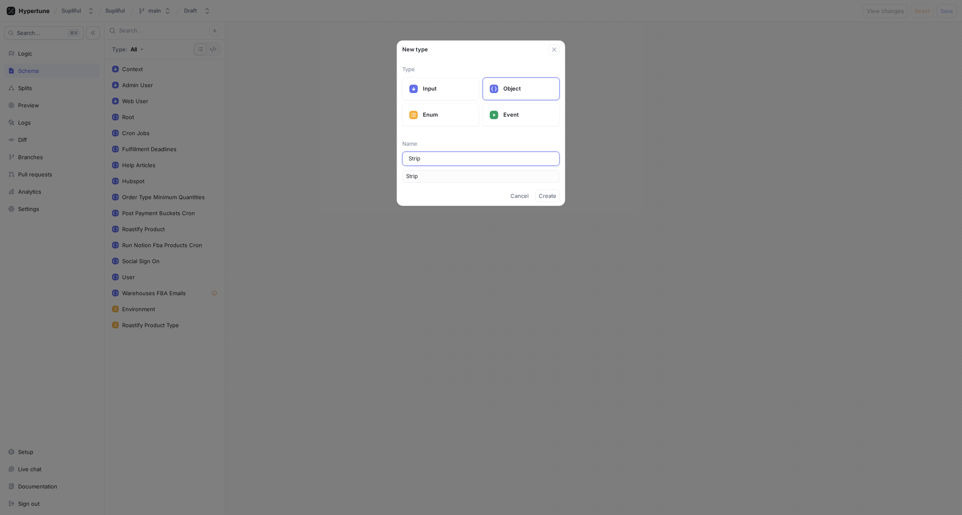
type input "Stripe"
type input "Stripe I"
type input "StripeI"
type input "Stripe In"
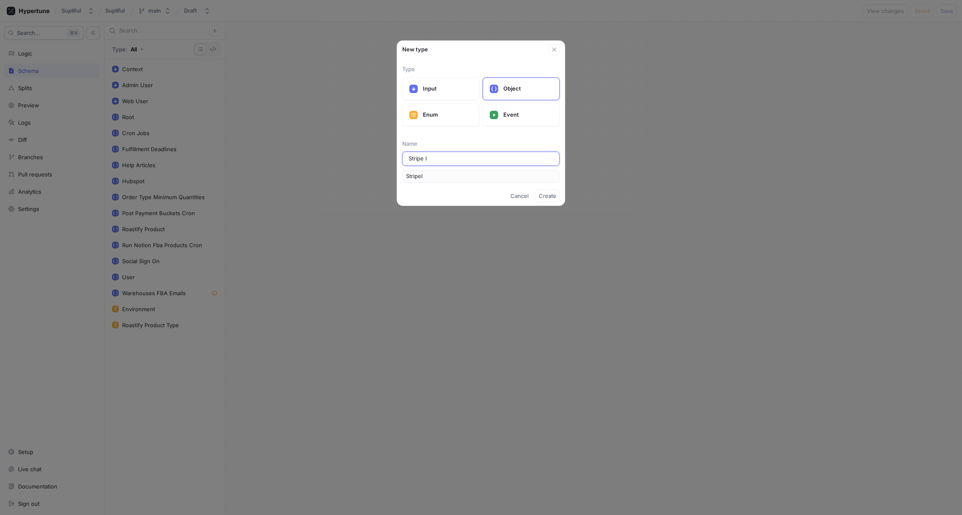
type input "StripeIn"
type input "Stripe Inv"
type input "StripeInv"
type input "Stripe Invo"
type input "StripeInvo"
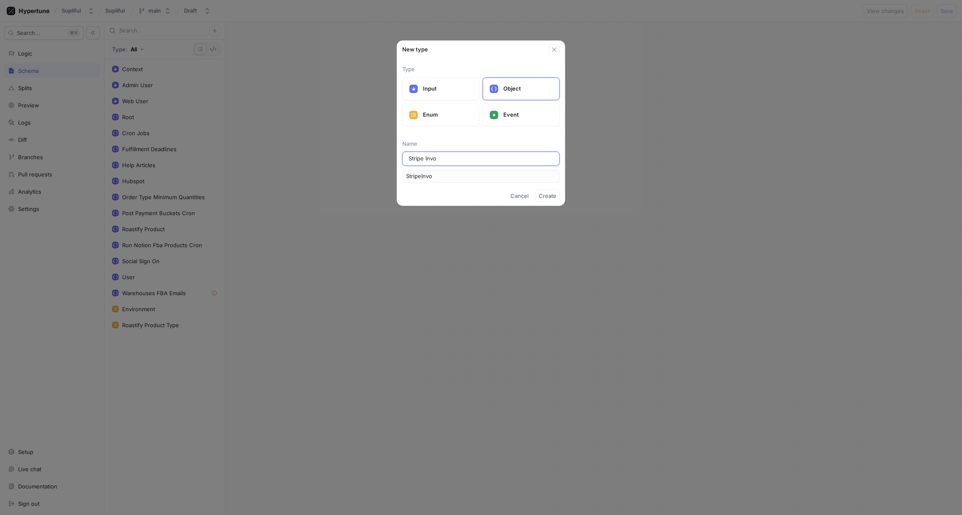
type input "Stripe Invoc"
type input "StripeInvoc"
type input "Stripe Invoci"
type input "StripeInvoci"
type input "Stripe Invoc"
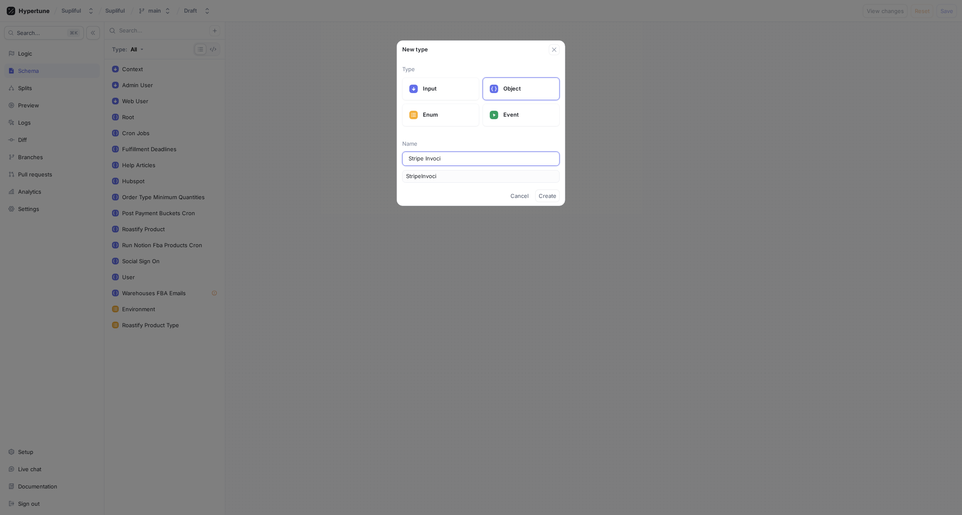
type input "StripeInvoc"
type input "Stripe Invo"
type input "StripeInvo"
type input "Stripe Invoi"
type input "StripeInvoi"
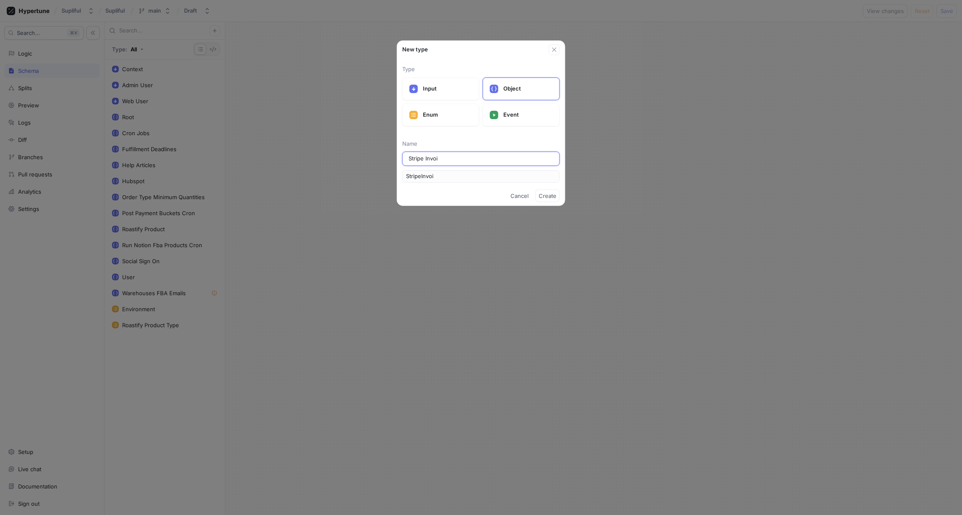
type input "Stripe Invoic"
type input "StripeInvoic"
type input "Stripe Invoice"
type input "StripeInvoice"
type input "Stripe Invoice"
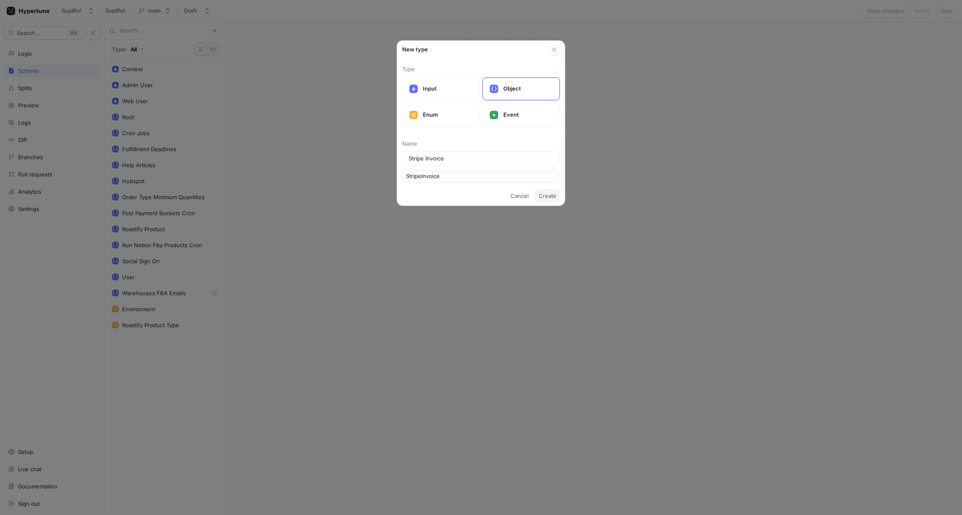
click at [542, 197] on span "Create" at bounding box center [548, 195] width 18 height 5
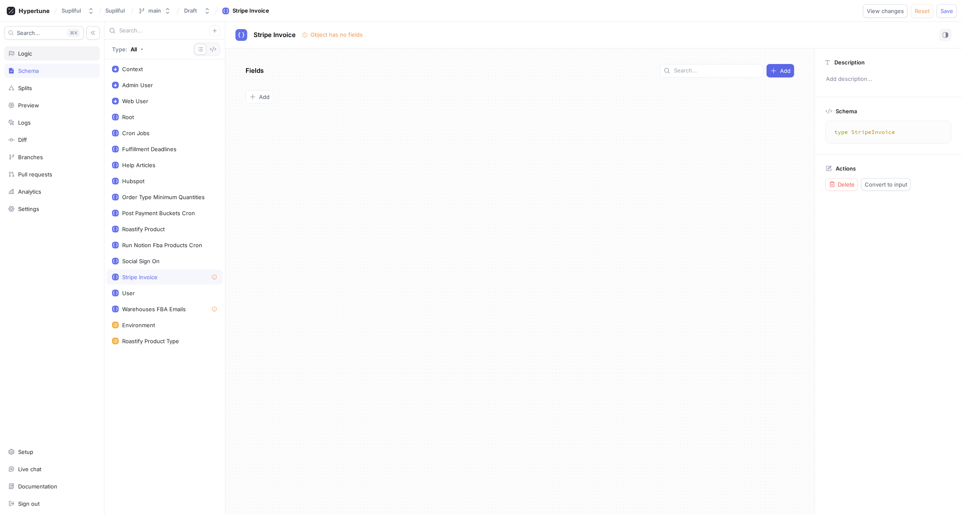
click at [45, 53] on div "Logic" at bounding box center [52, 53] width 88 height 7
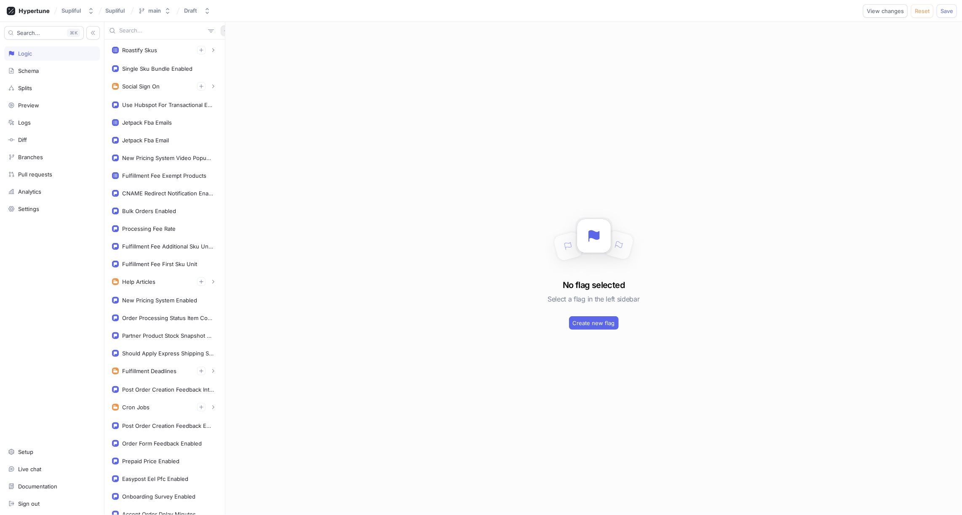
click at [221, 35] on button "button" at bounding box center [226, 30] width 11 height 11
click at [243, 46] on div "Flag" at bounding box center [236, 47] width 50 height 14
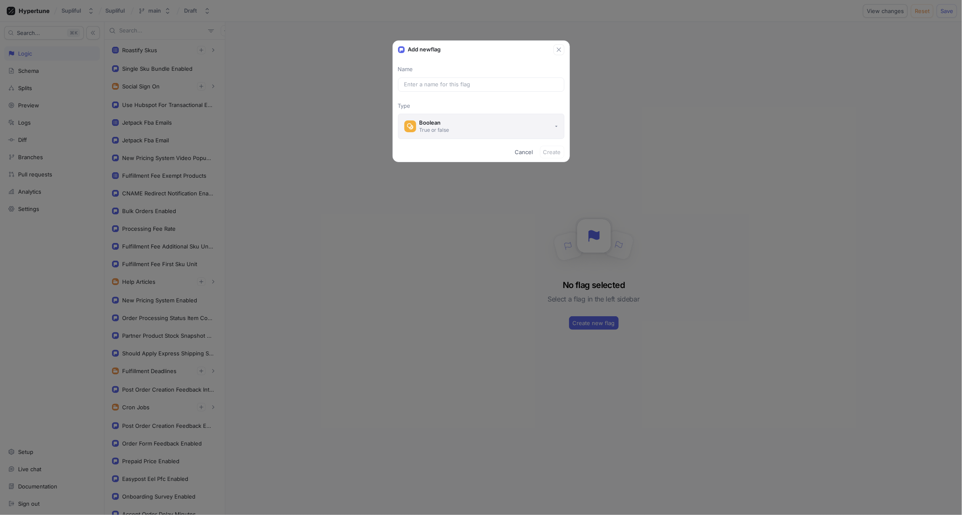
click at [443, 127] on div "True or false" at bounding box center [434, 129] width 30 height 7
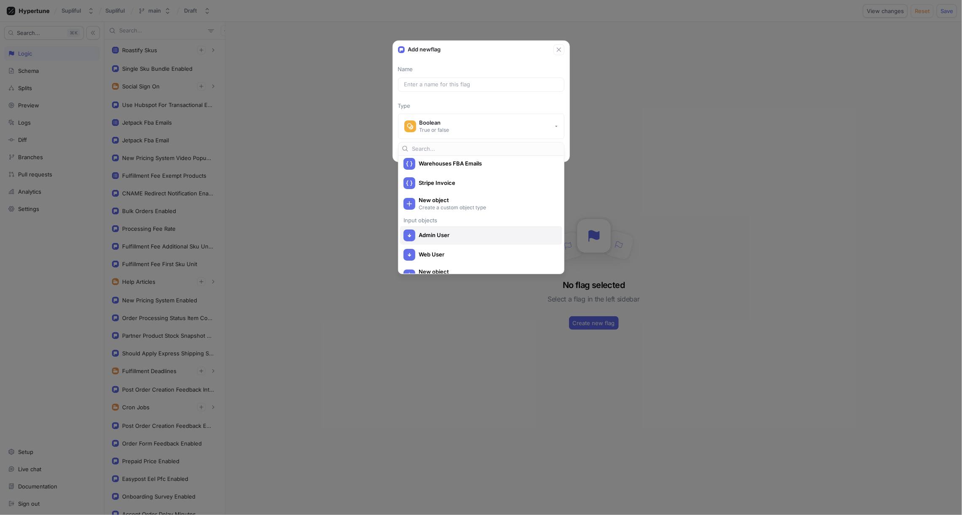
scroll to position [413, 0]
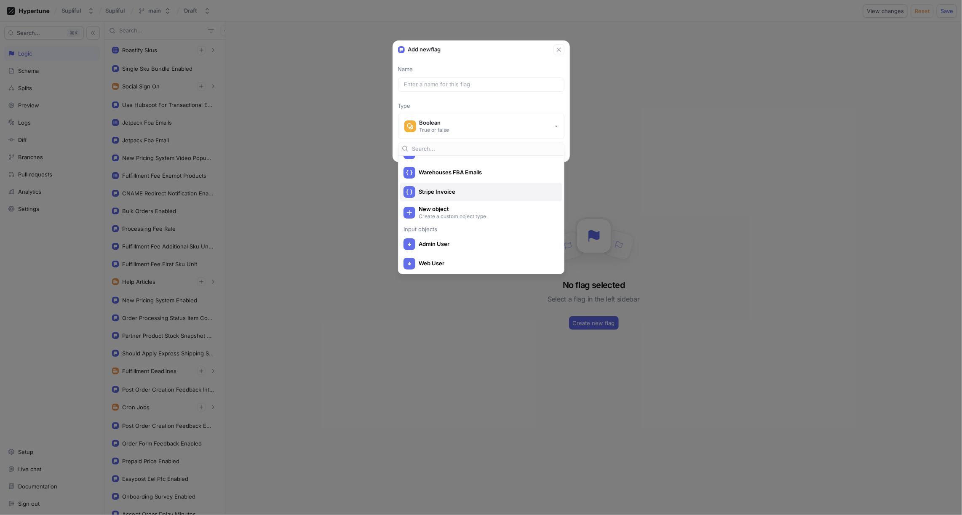
click at [444, 192] on span "Stripe Invoice" at bounding box center [487, 191] width 136 height 7
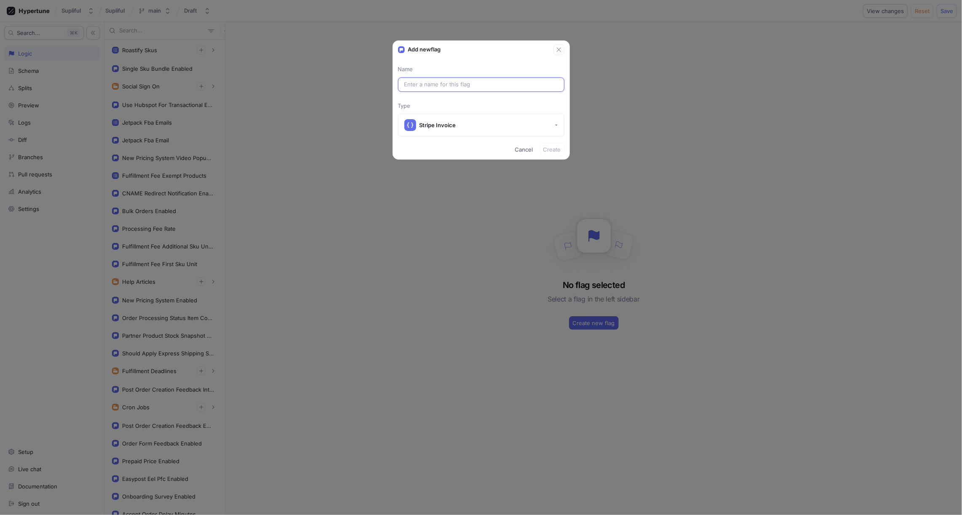
click at [464, 85] on input "text" at bounding box center [481, 84] width 154 height 8
click at [523, 152] on button "Cancel" at bounding box center [524, 149] width 25 height 13
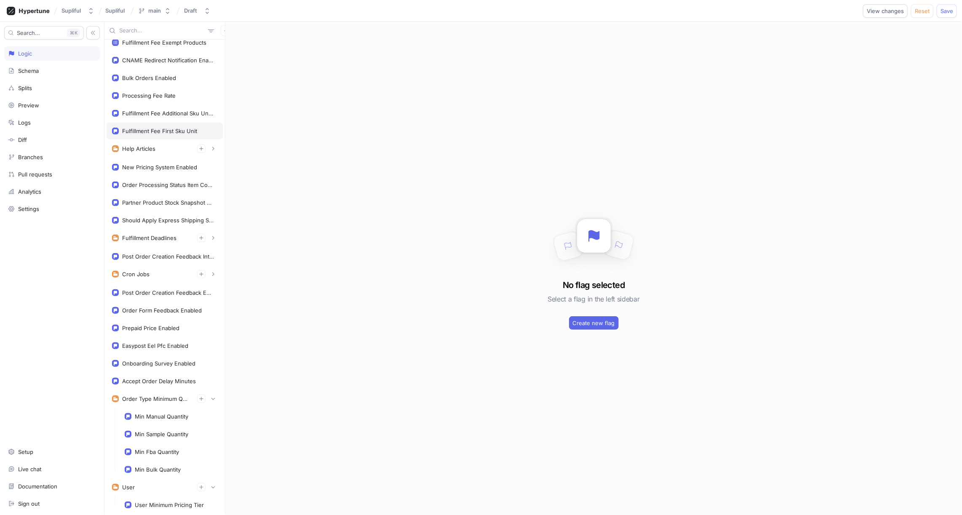
scroll to position [130, 0]
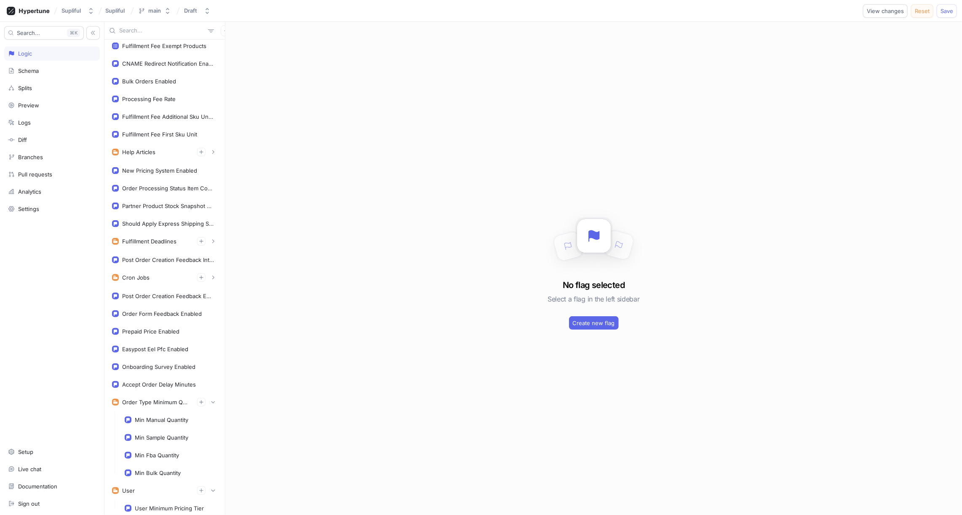
click at [923, 12] on span "Reset" at bounding box center [922, 10] width 15 height 5
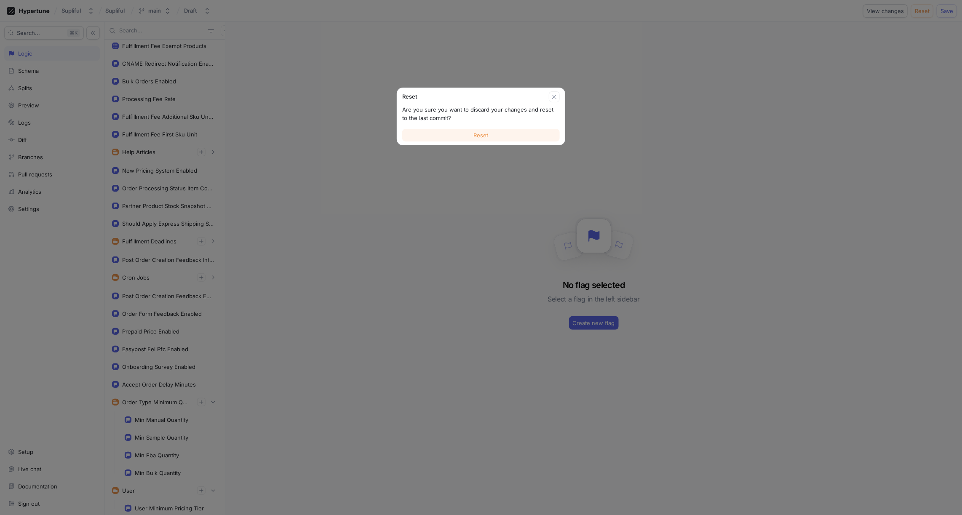
click at [486, 137] on span "Reset" at bounding box center [481, 135] width 15 height 5
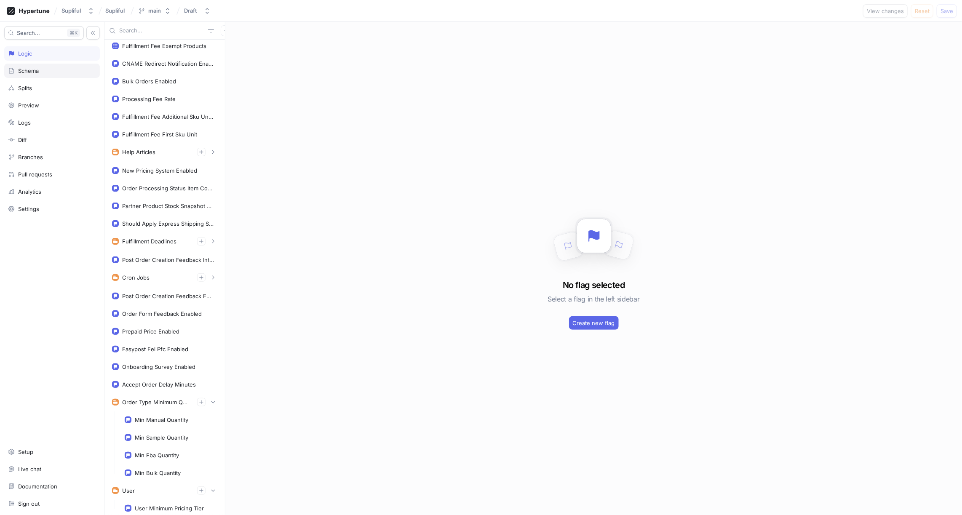
click at [30, 71] on div "Schema" at bounding box center [28, 70] width 21 height 7
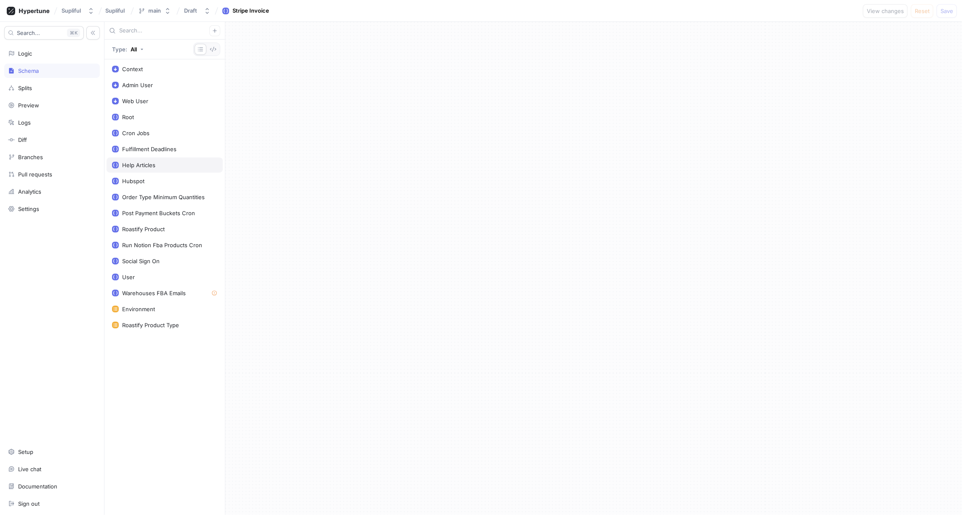
click at [152, 163] on div "Help Articles" at bounding box center [138, 165] width 33 height 7
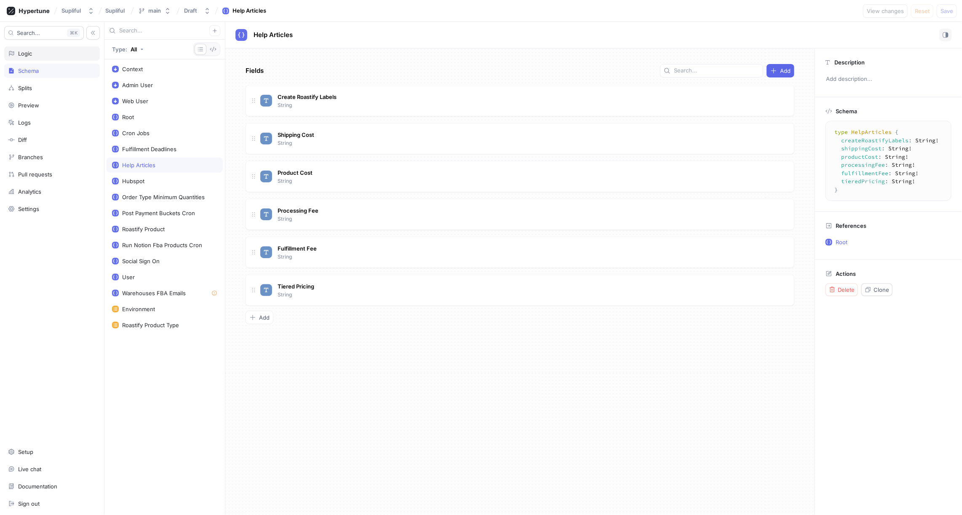
click at [35, 55] on div "Logic" at bounding box center [52, 53] width 88 height 7
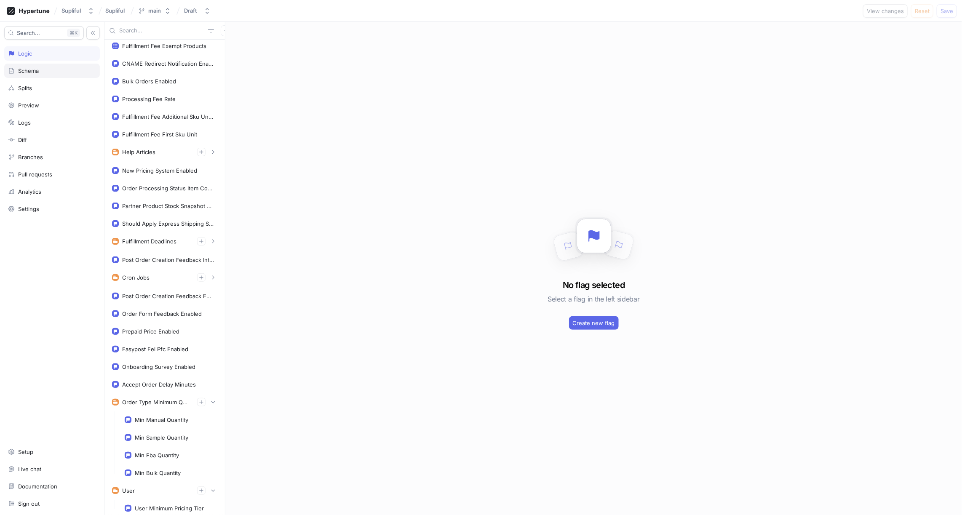
click at [28, 70] on div "Schema" at bounding box center [28, 70] width 21 height 7
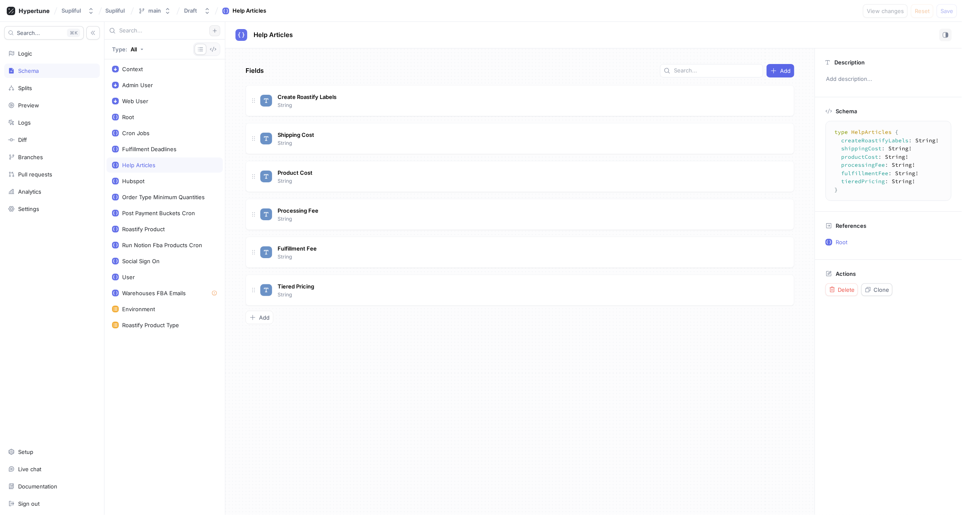
click at [217, 32] on icon "button" at bounding box center [214, 30] width 5 height 5
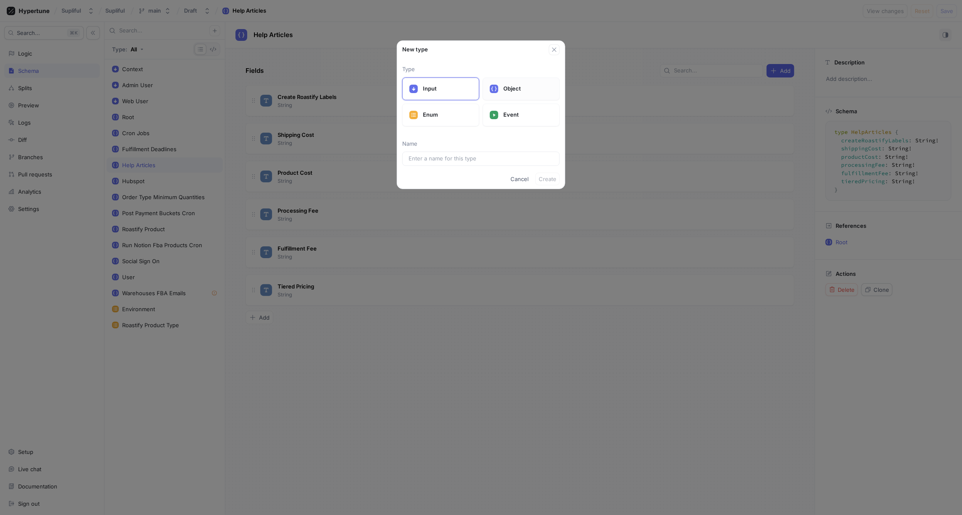
click at [501, 91] on div "Object" at bounding box center [521, 88] width 77 height 23
click at [443, 158] on input "text" at bounding box center [480, 159] width 145 height 8
type input "St"
type input "Str"
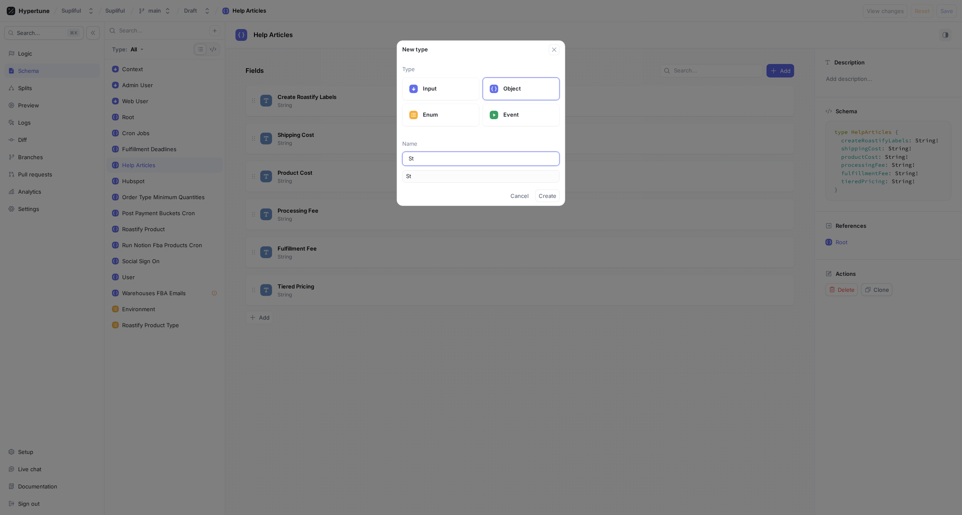
type input "Str"
type input "Stri"
type input "Strip"
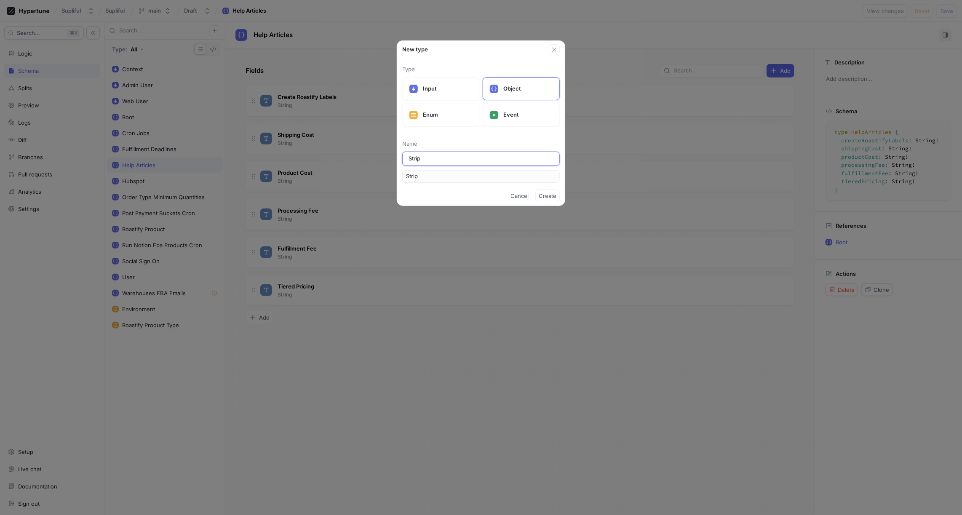
type input "Stripe"
type input "Stripe I"
type input "StripeI"
type input "Stripe In"
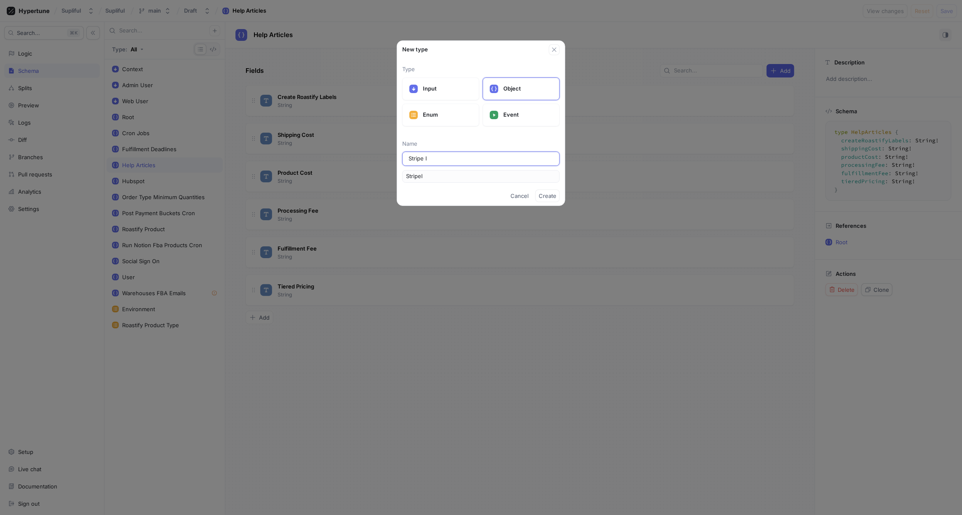
type input "StripeIn"
type input "Stripe Inv"
type input "StripeInv"
type input "Stripe Invo"
type input "StripeInvo"
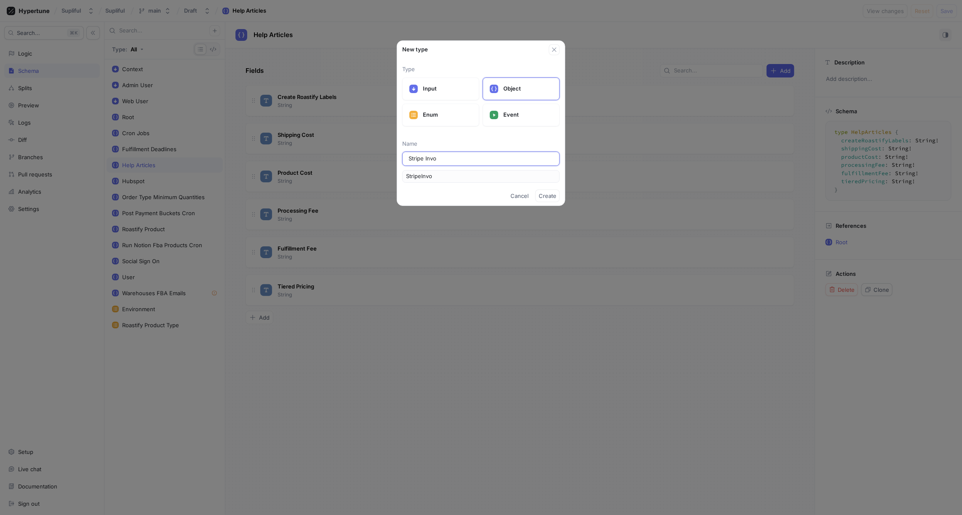
type input "Stripe Invoc"
type input "StripeInvoc"
type input "Stripe Invoci"
type input "StripeInvoci"
type input "Stripe Invoc"
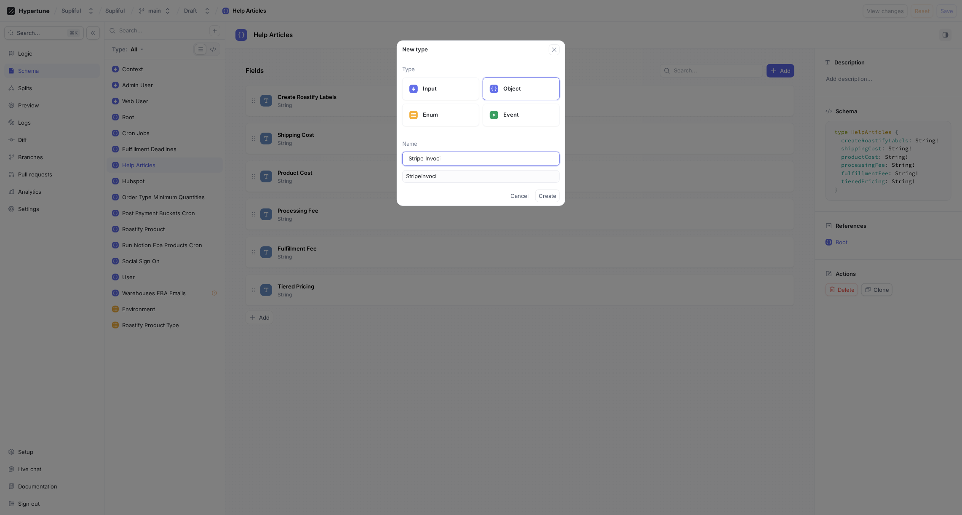
type input "StripeInvoc"
type input "Stripe Invo"
type input "StripeInvo"
type input "Stripe Invoi"
type input "StripeInvoi"
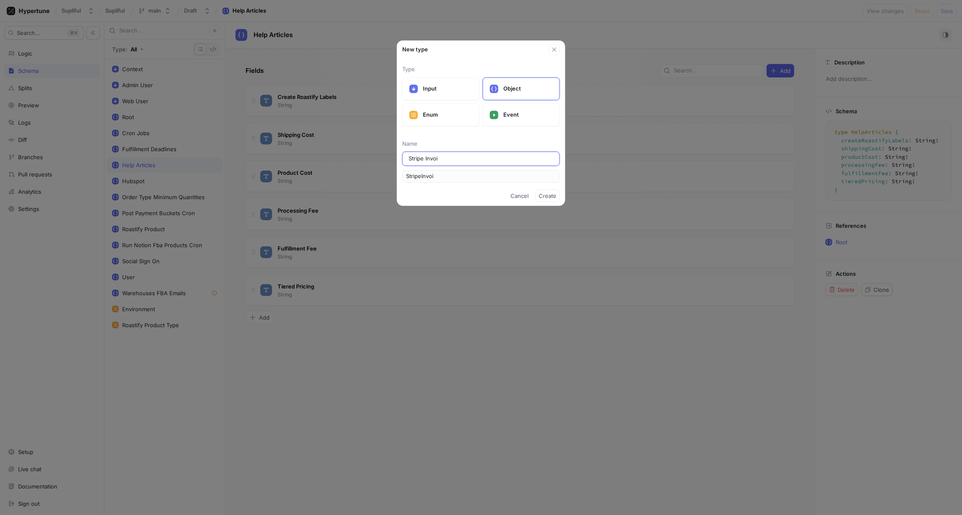
type input "Stripe Invoic"
type input "StripeInvoic"
type input "Stripe Invoice"
type input "StripeInvoice"
type input "Stripe Invoice"
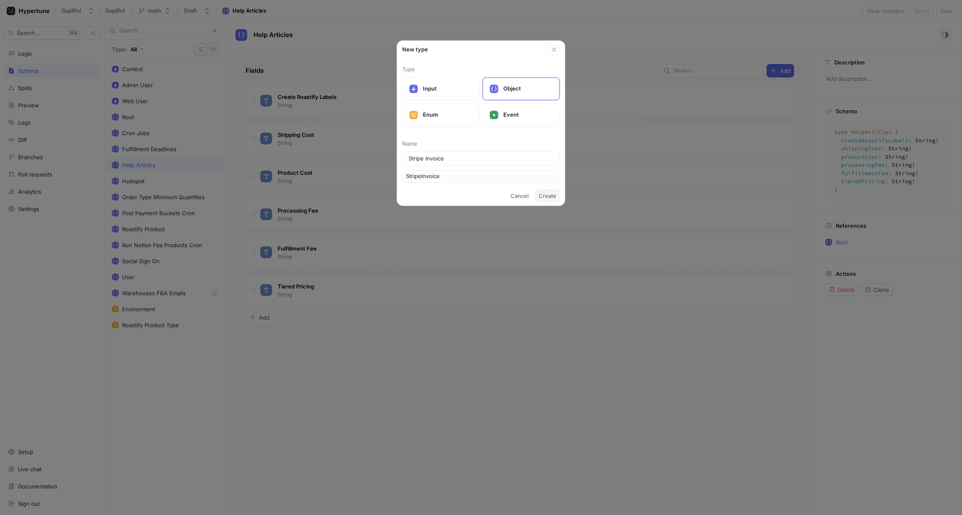
click at [548, 195] on span "Create" at bounding box center [548, 195] width 18 height 5
type textarea "type StripeInvoice"
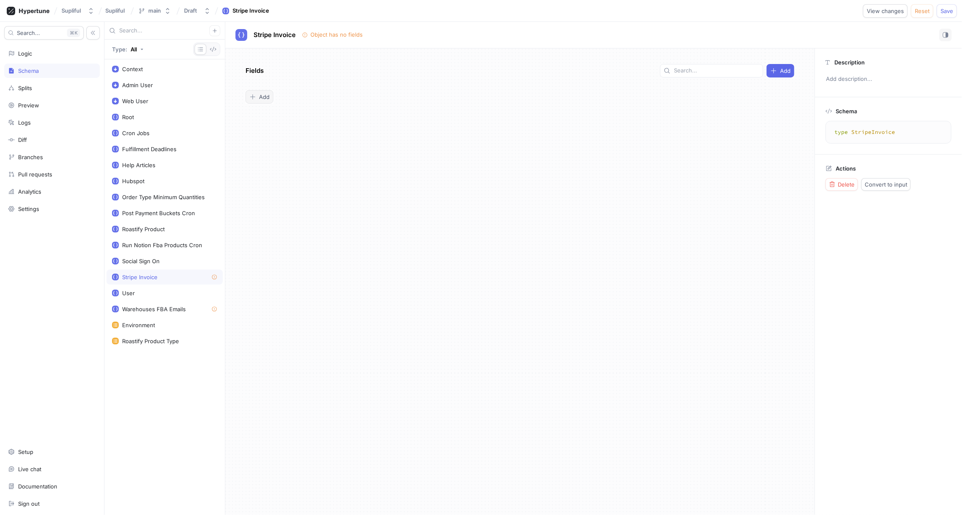
click at [264, 95] on span "Add" at bounding box center [264, 96] width 11 height 5
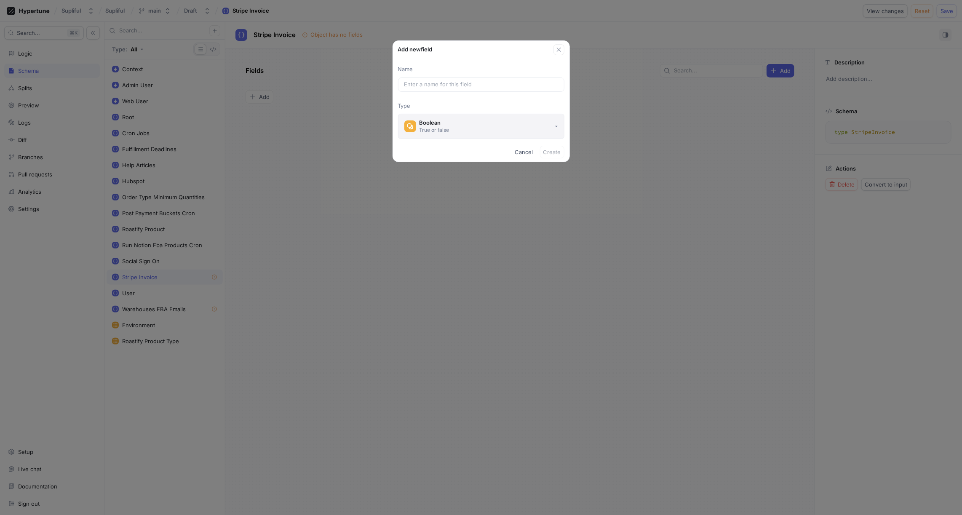
click at [431, 123] on div "Boolean" at bounding box center [434, 122] width 30 height 7
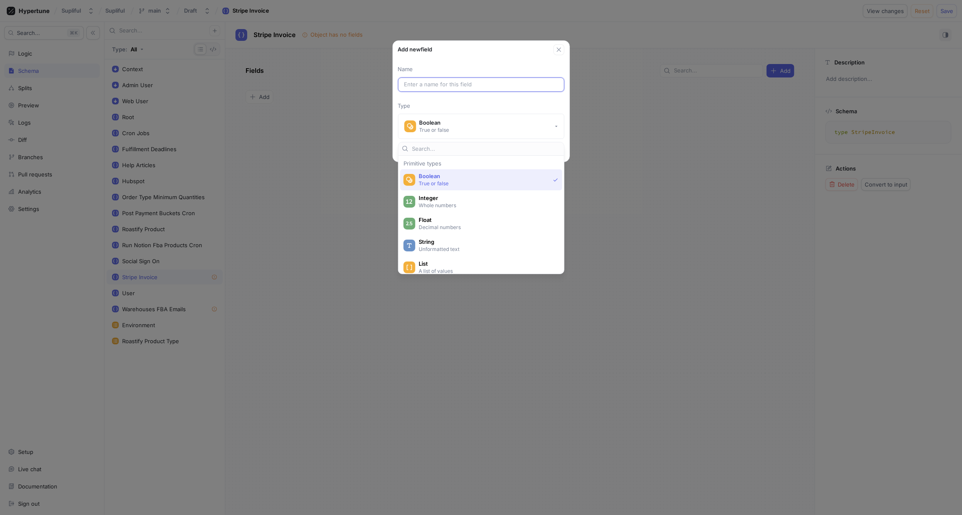
click at [428, 83] on input "text" at bounding box center [481, 84] width 154 height 8
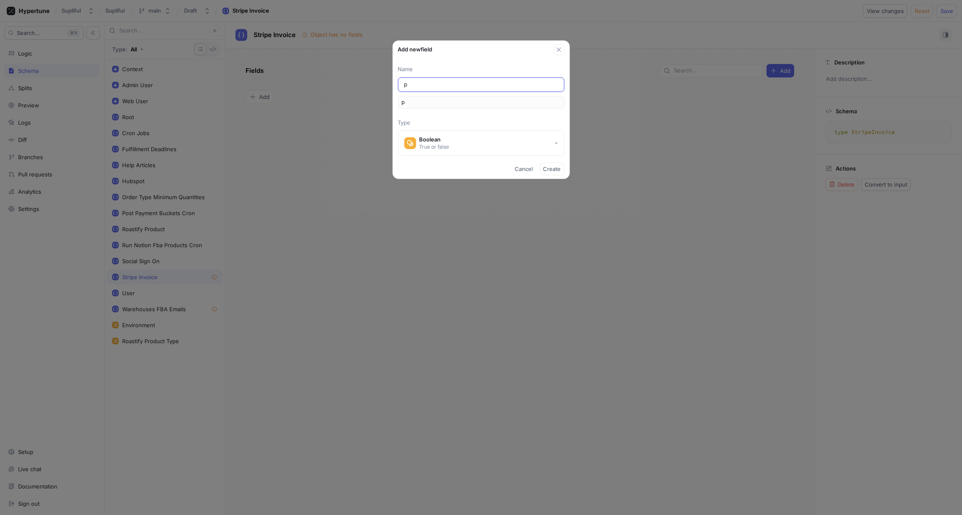
type input "pr"
type input "pre"
type input "prep"
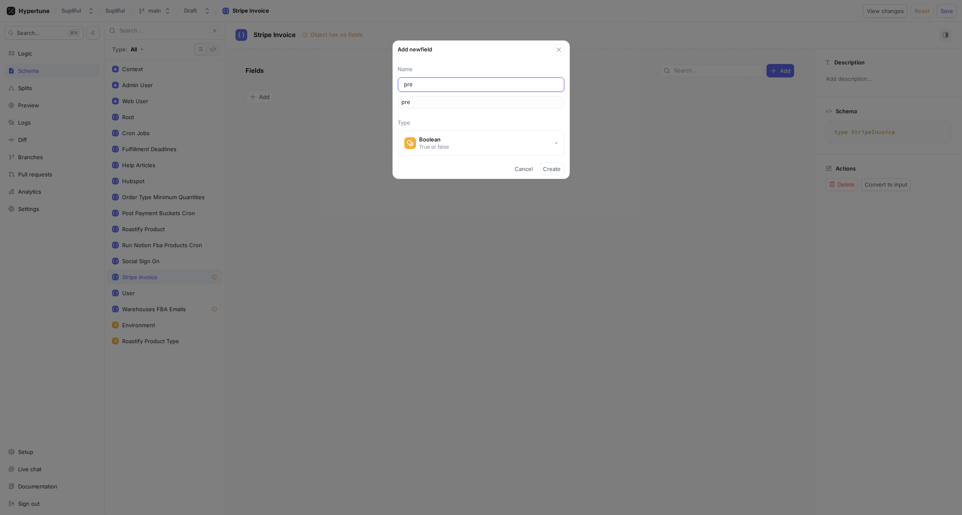
type input "prep"
type input "prepa"
type input "prepay"
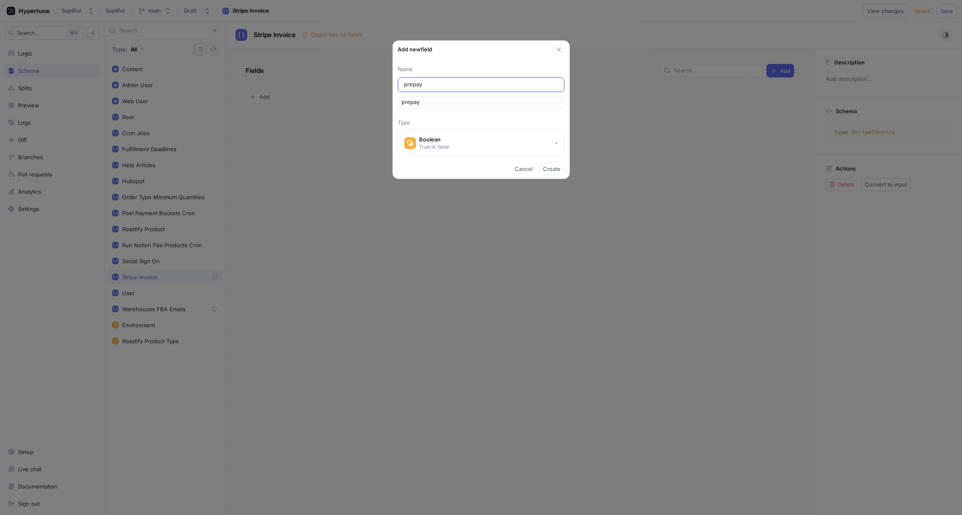
type input "prepaym"
type input "prepayme"
type input "prepaymen"
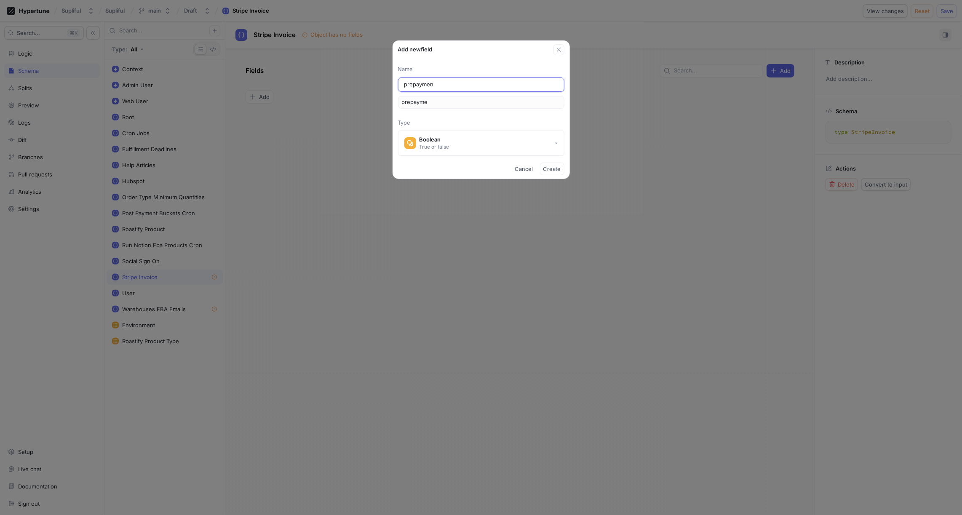
type input "prepaymen"
type input "prepayment"
type input "prepaymentE"
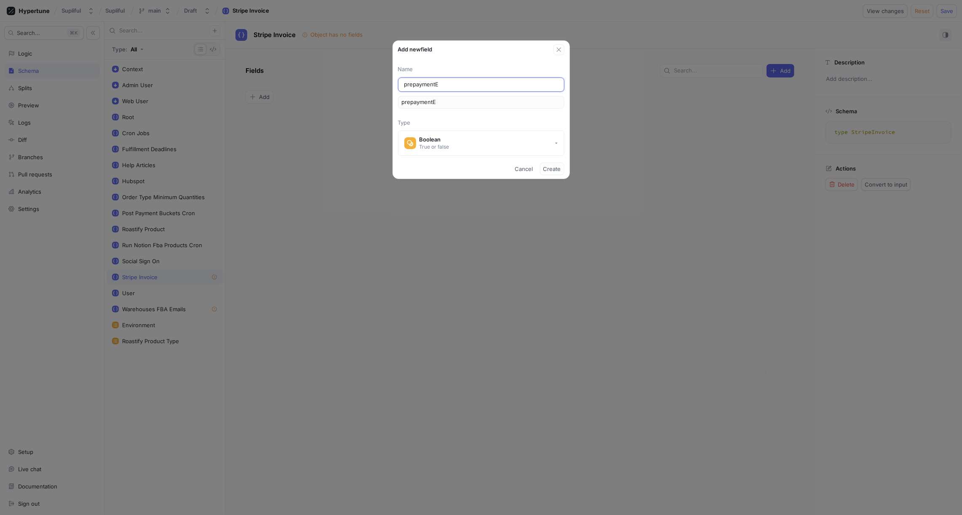
type input "prepaymentEn"
type input "prepaymentE"
type input "prepayment"
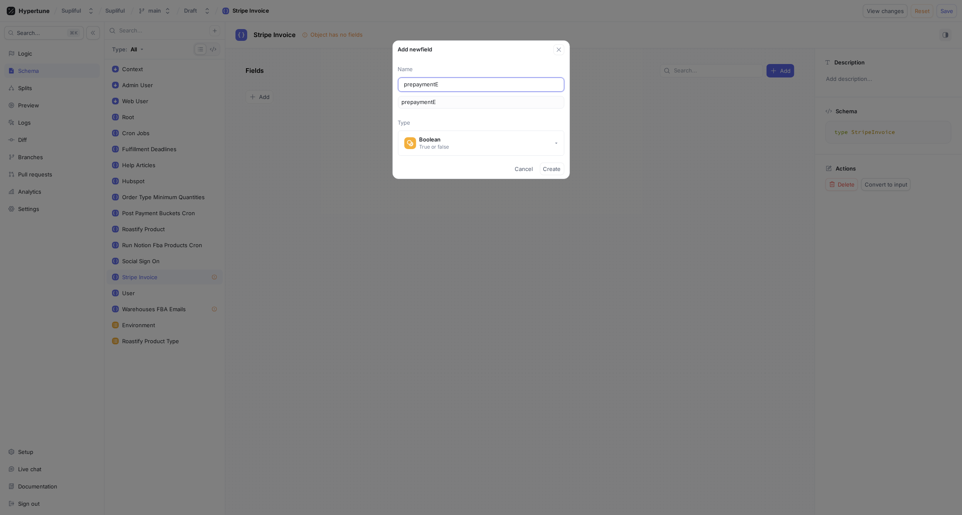
type input "prepayment"
type input "prepaymen"
type input "prepayme"
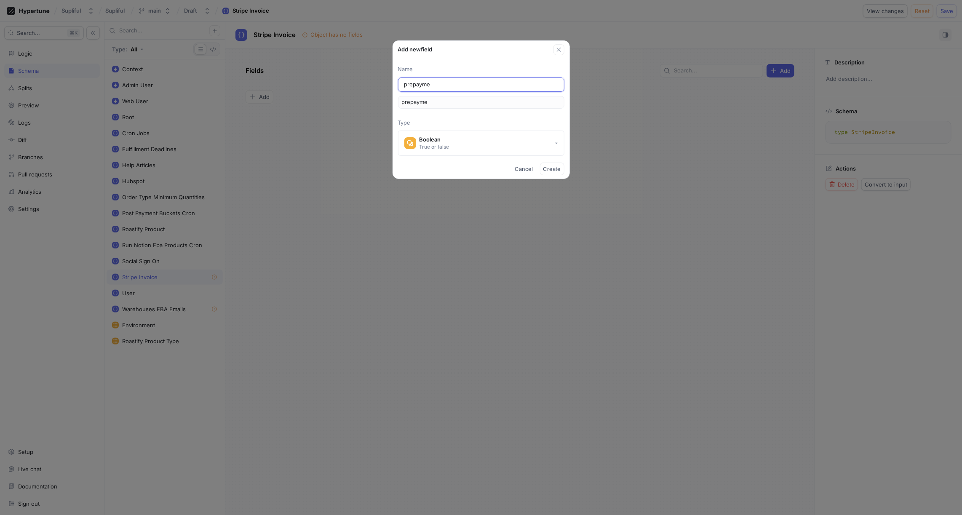
type input "prepaym"
type input "prepay"
type input "prepa"
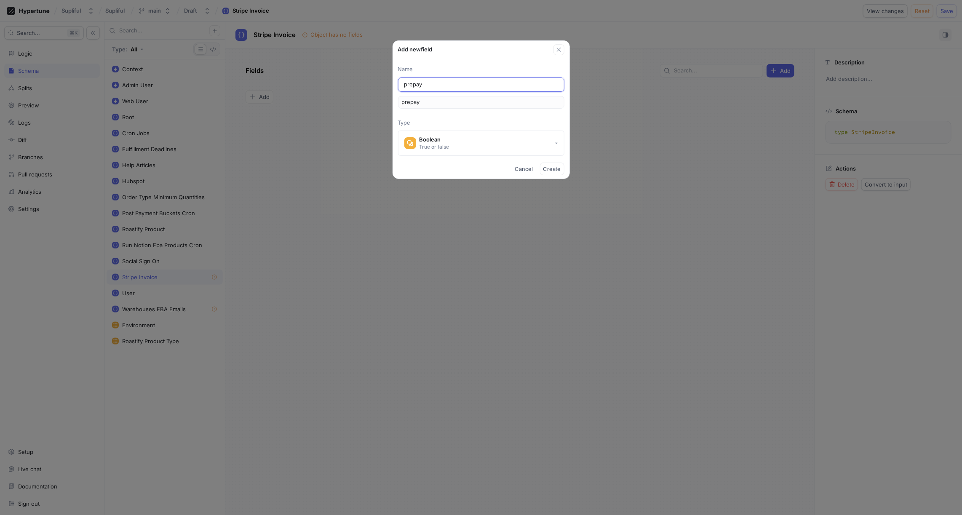
type input "prepa"
type input "prep"
type input "pre"
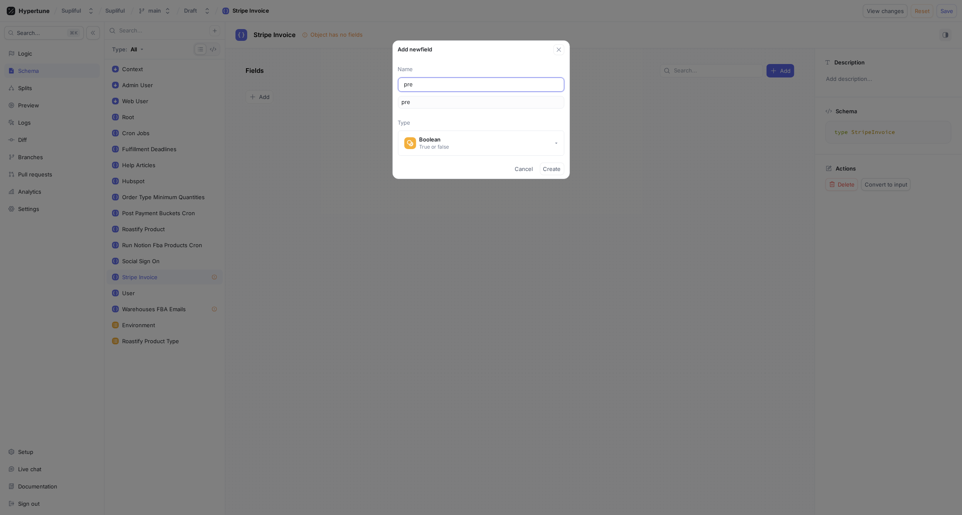
type input "pr"
type input "p"
type input "Or"
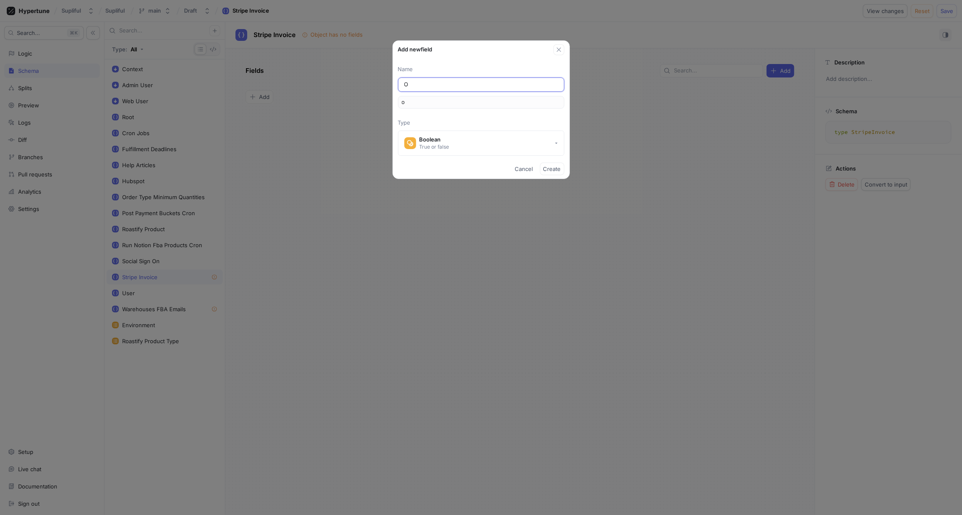
type input "or"
type input "Ord"
type input "ord"
type input "Orde"
type input "orde"
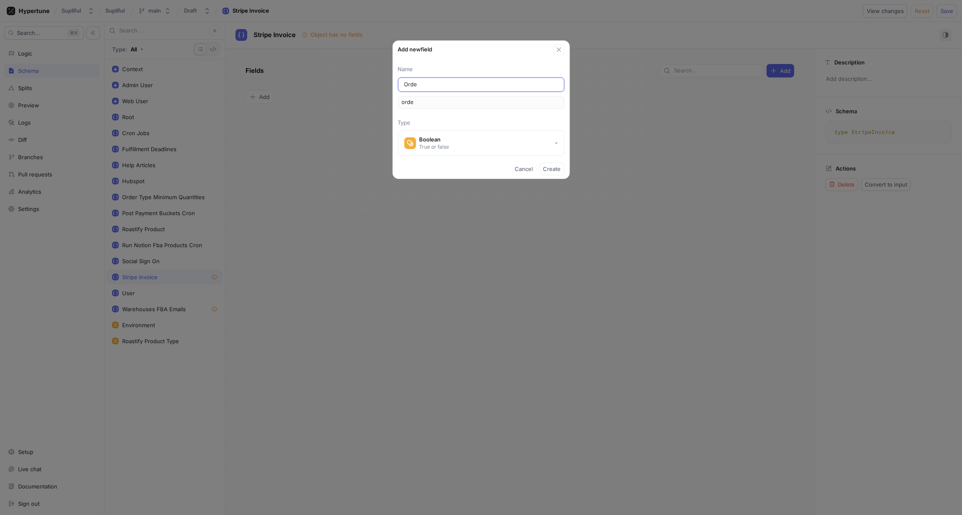
type input "Order"
type input "order"
type input "Orde"
type input "orde"
type input "Ord"
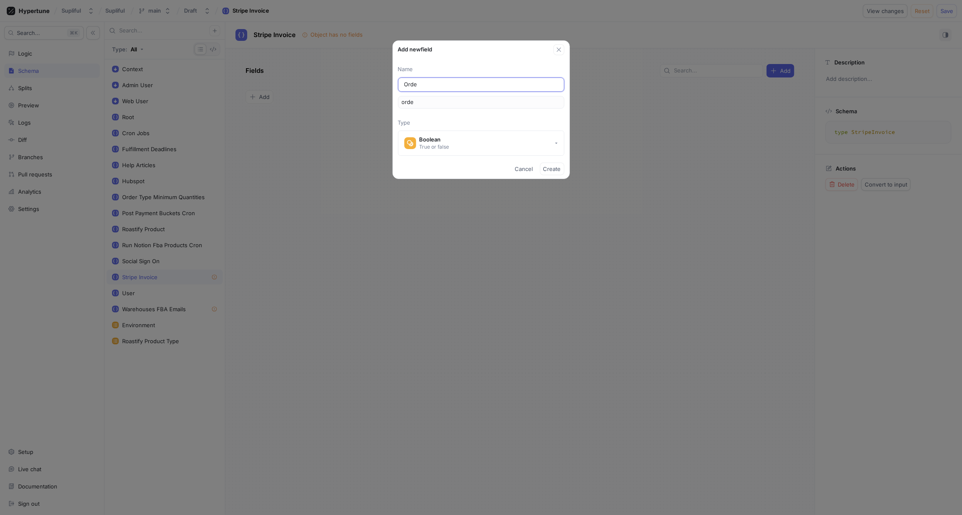
type input "ord"
type input "Or"
type input "or"
type input "O"
type input "o"
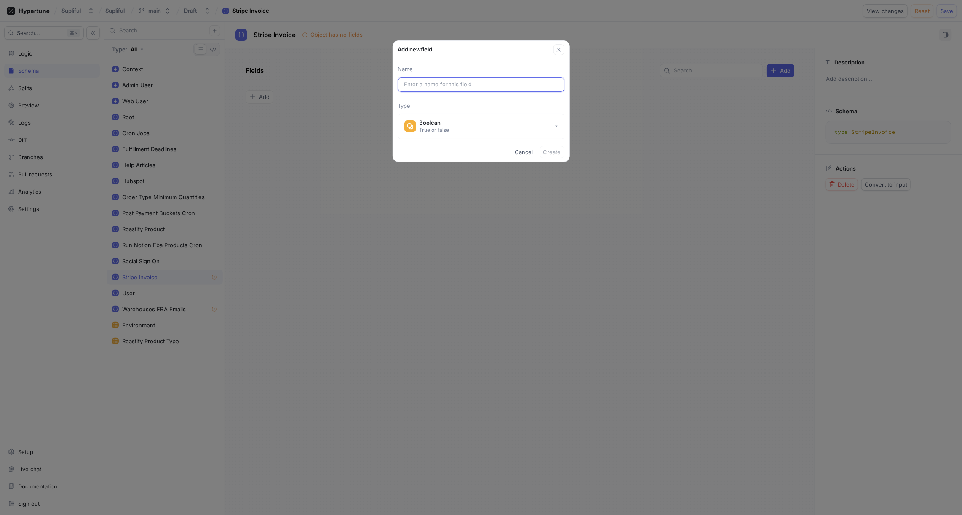
click at [447, 81] on input "text" at bounding box center [481, 84] width 154 height 8
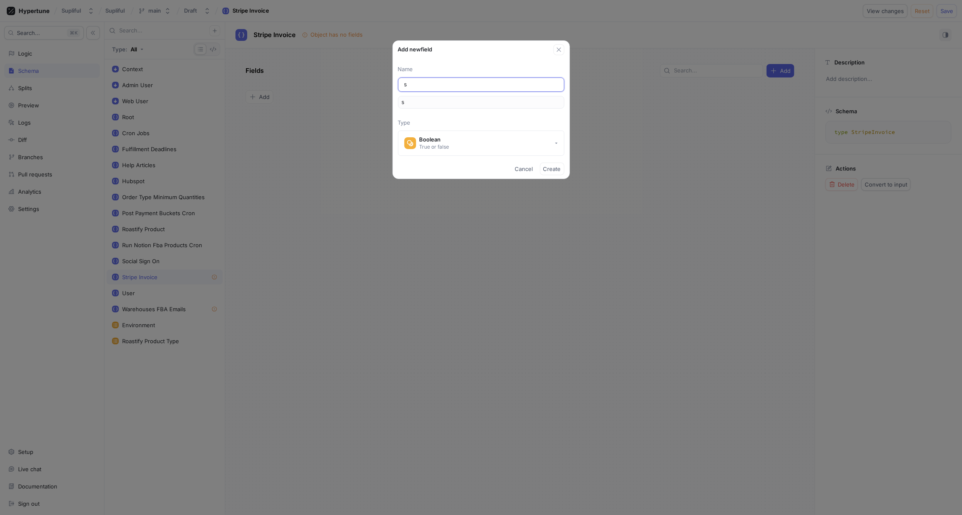
type input "st"
type input "str"
type input "stri"
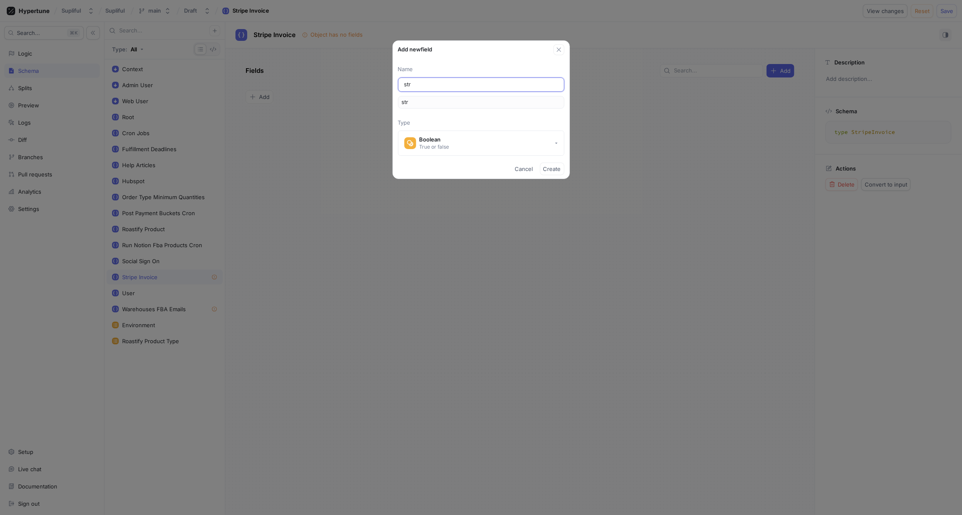
type input "stri"
type input "strip"
type input "stripe"
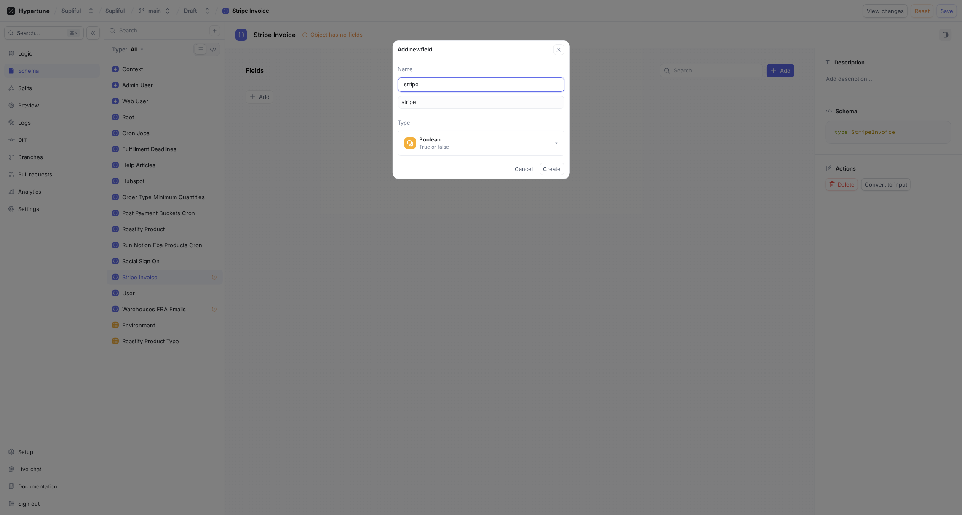
type input "stripeI"
type input "stripeIn"
type input "stripeInv"
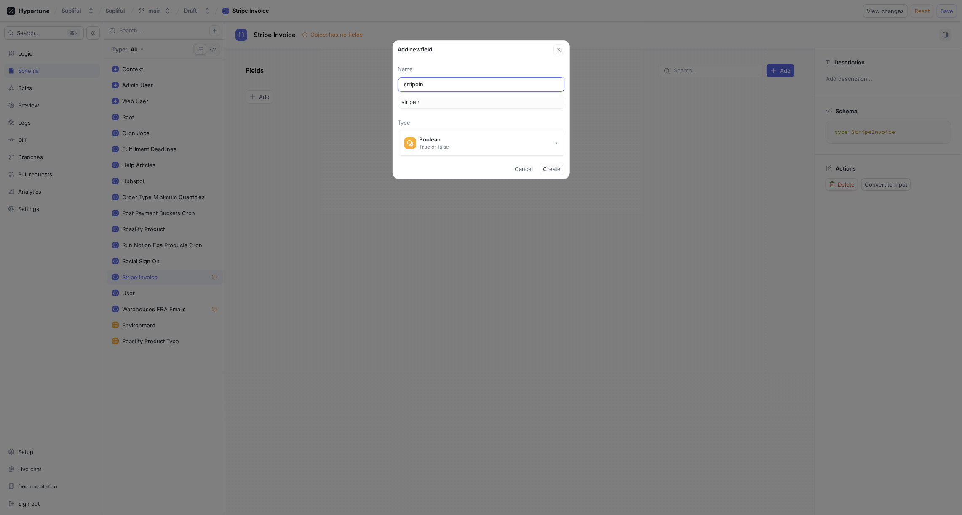
type input "stripeInv"
type input "stripeInvo"
type input "stripeInvoi"
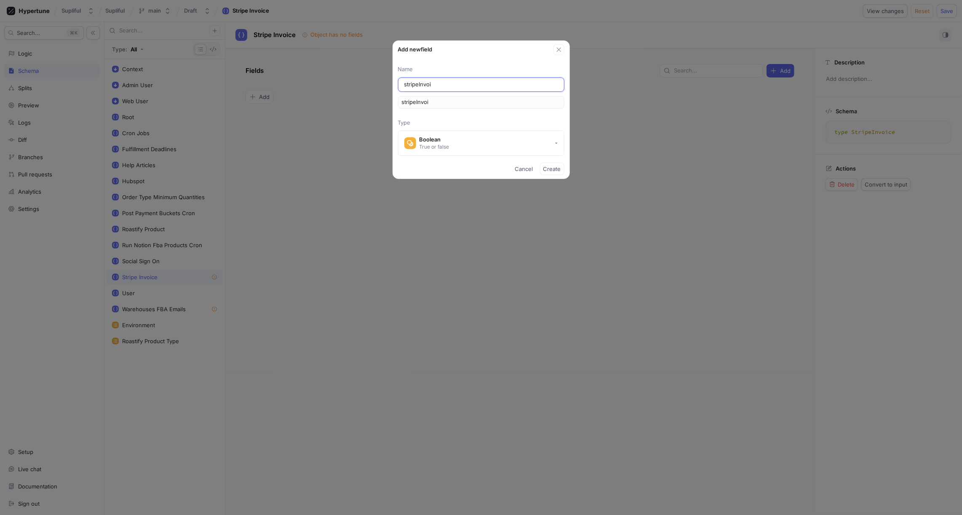
type input "stripeInvoic"
type input "stripeInvoice"
type input "stripeInvoiceE"
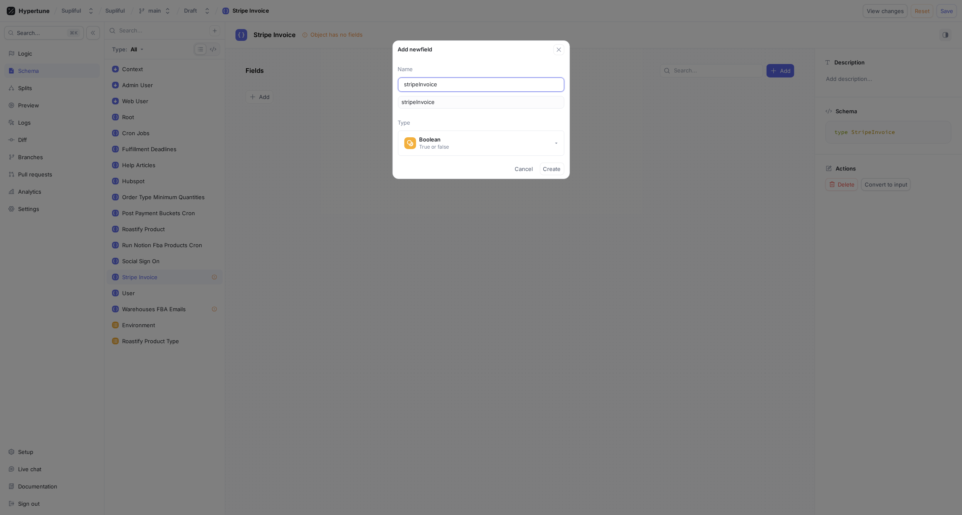
type input "stripeInvoiceE"
type input "stripeInvoiceEn"
type input "stripeInvoiceEna"
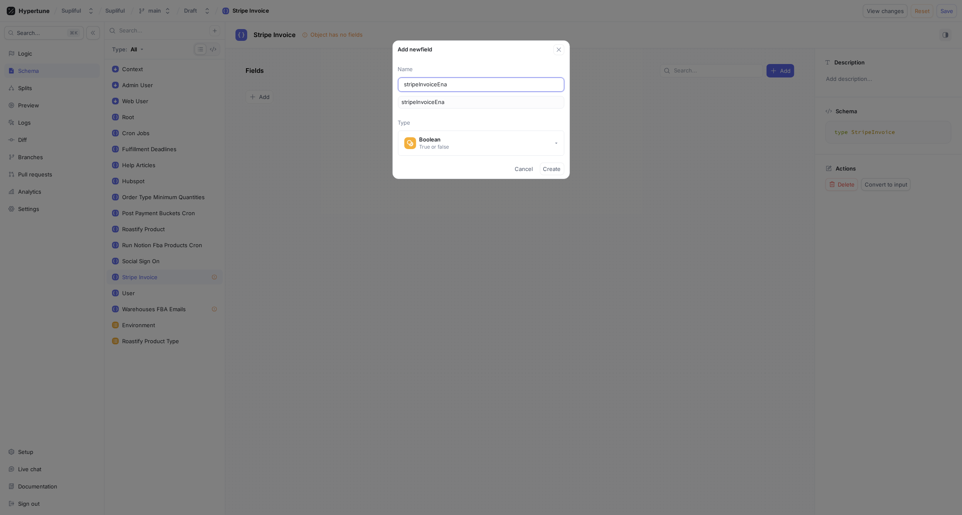
type input "stripeInvoiceEnab"
type input "stripeInvoiceEnabl"
type input "stripeInvoiceEnable"
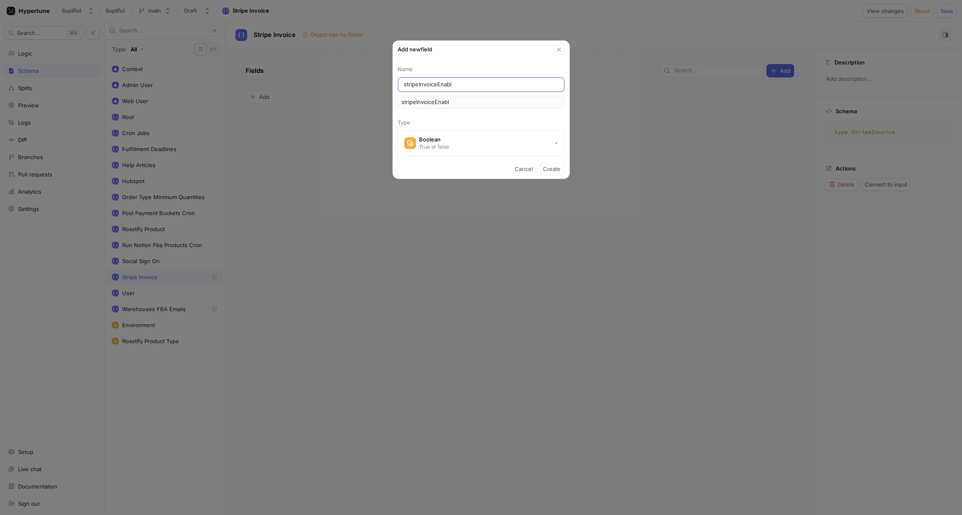
type input "stripeInvoiceEnable"
type input "stripeInvoiceEnabled"
click at [430, 87] on input "stripeInvoiceEnabled" at bounding box center [481, 84] width 154 height 8
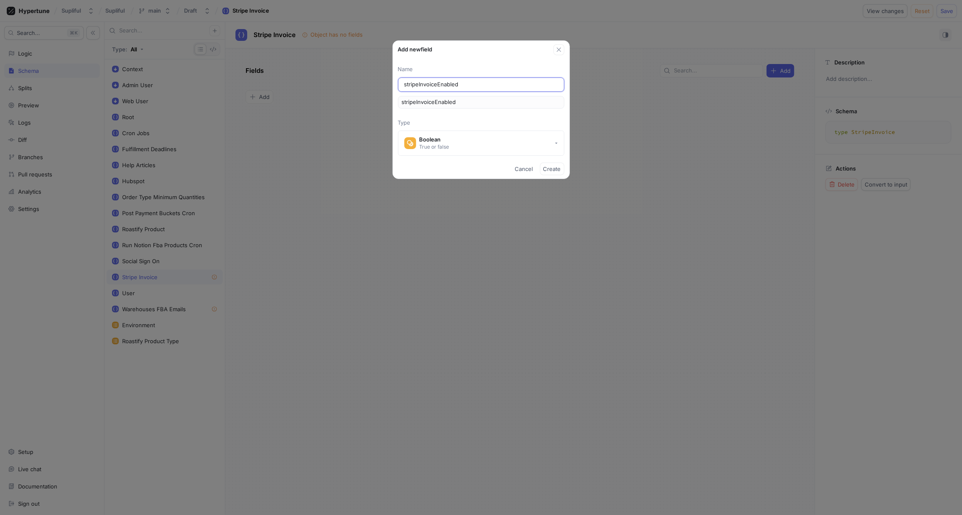
click at [430, 87] on input "stripeInvoiceEnabled" at bounding box center [481, 84] width 154 height 8
type input "f"
type input "fb"
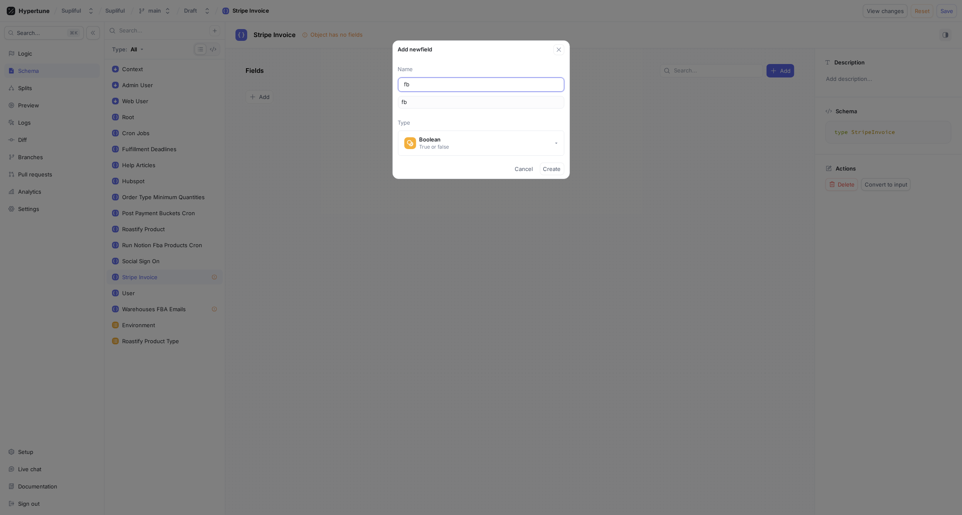
type input "fba"
type input "fbaP"
type input "fbaPo"
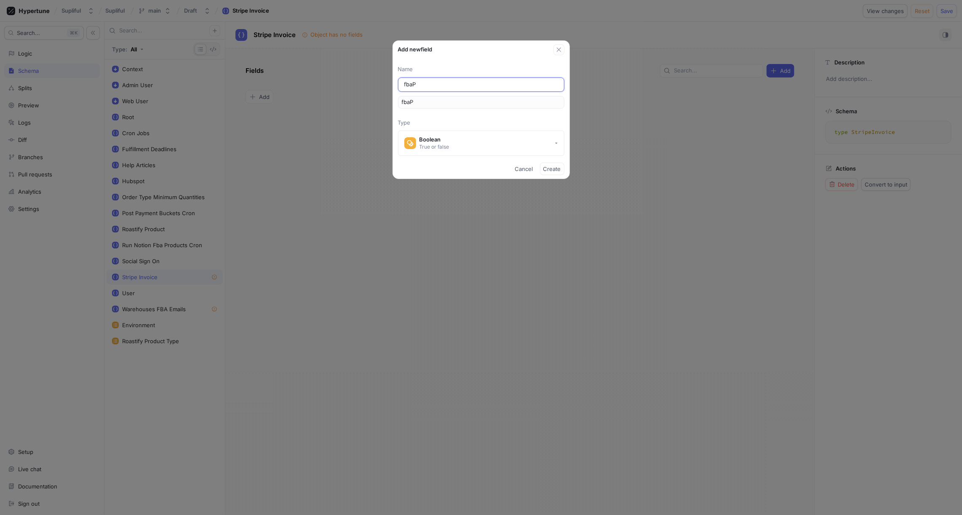
type input "fbaPo"
type input "fbaPos"
type input "fbaPost"
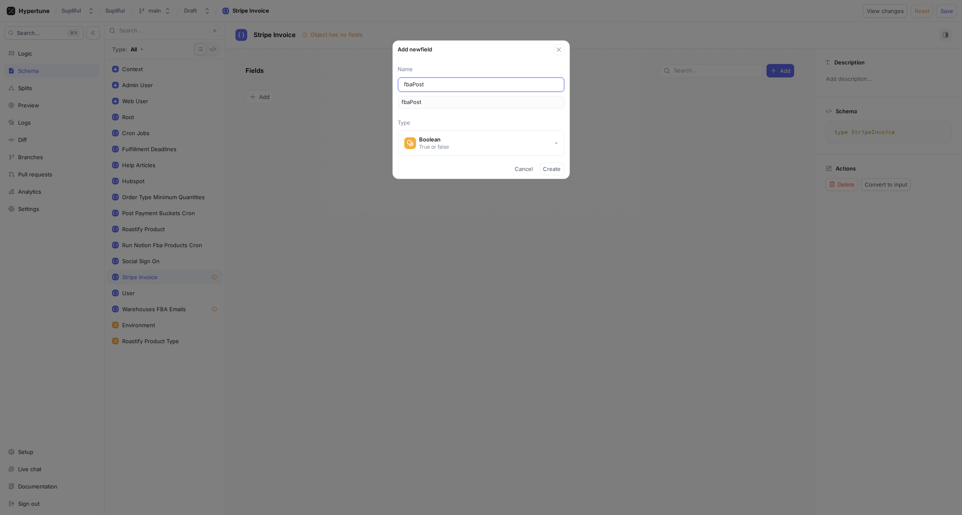
type input "fbaPostP"
type input "fbaPostPa"
type input "fbaPostPay"
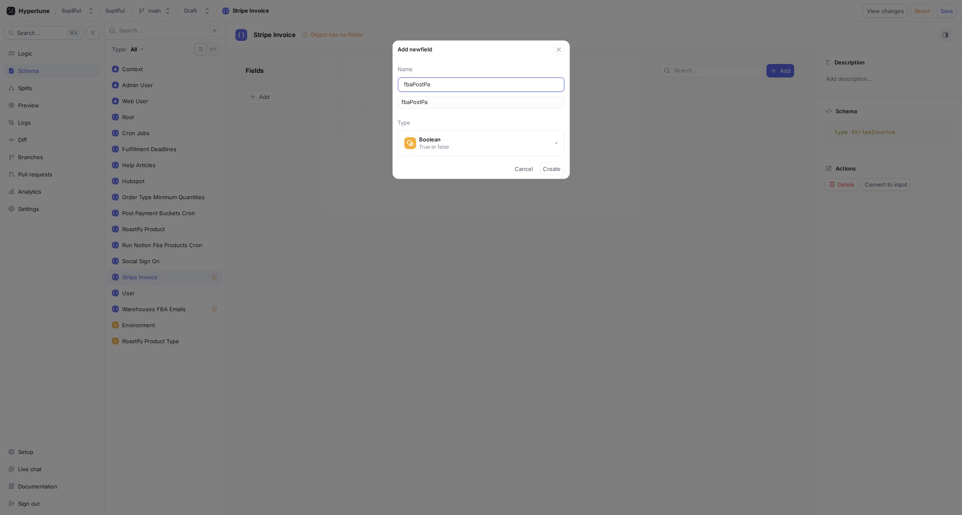
type input "fbaPostPay"
type input "fbaPostPaym"
type input "fbaPostPayme"
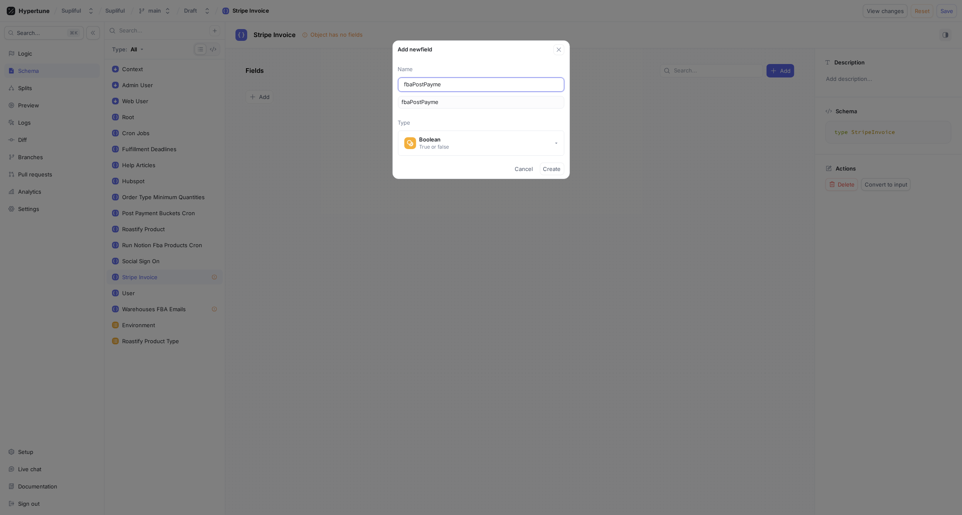
type input "fbaPostPaymen"
type input "fbaPostPayment"
type input "fbaPostPaymen"
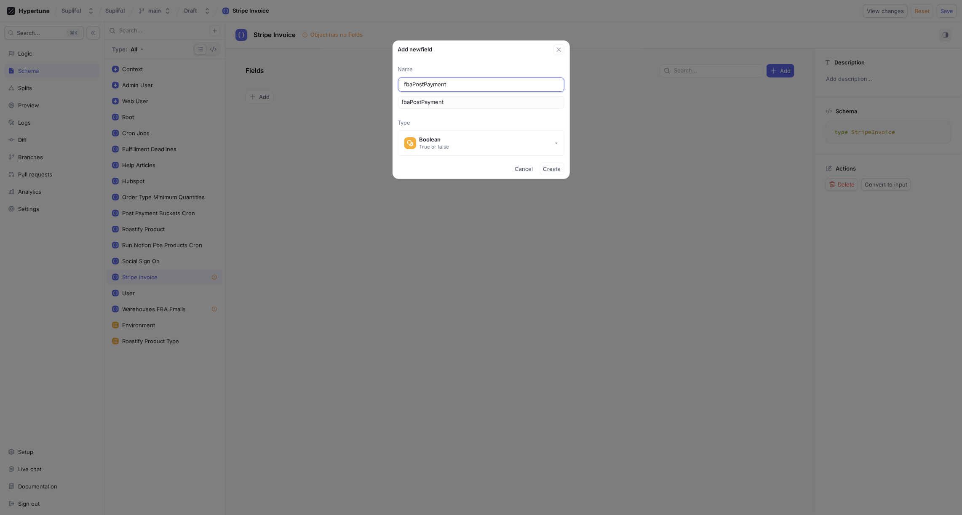
type input "fbaPostPaymen"
type input "fbaPostPayme"
type input "fbaPostPaym"
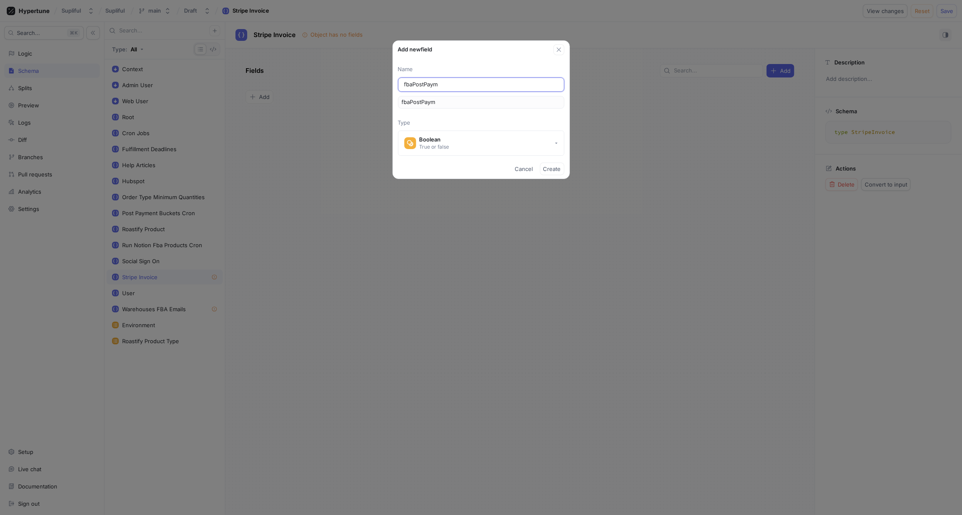
type input "fbaPostPay"
click at [549, 167] on span "Create" at bounding box center [552, 168] width 18 height 5
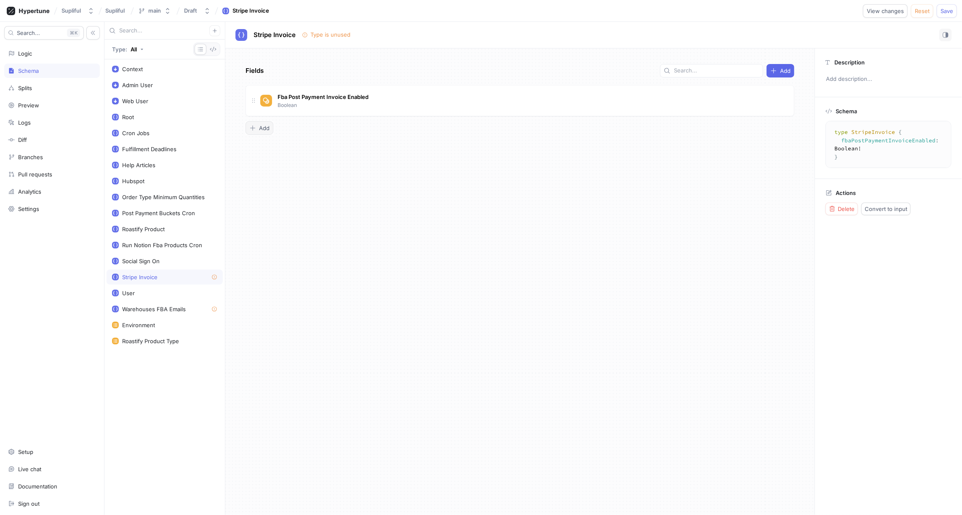
click at [262, 128] on span "Add" at bounding box center [264, 127] width 11 height 5
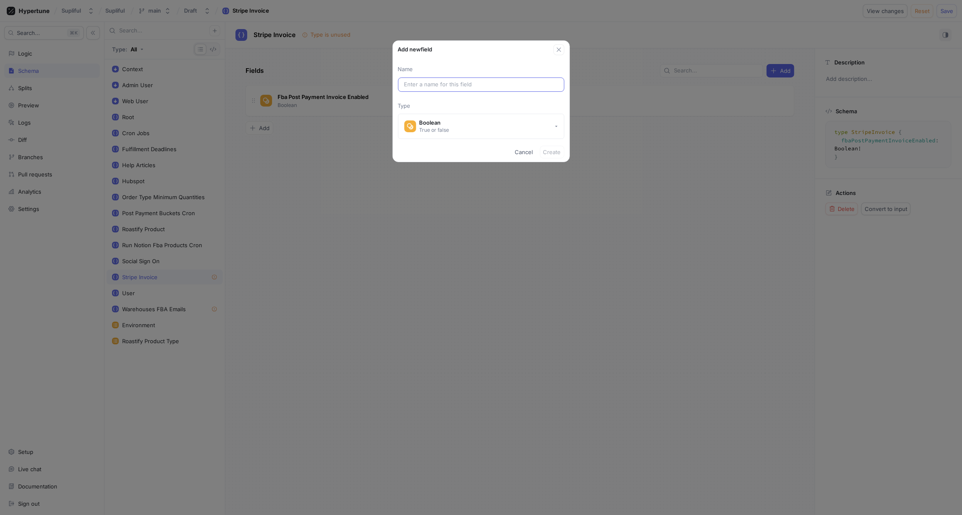
click at [412, 86] on input "text" at bounding box center [481, 84] width 154 height 8
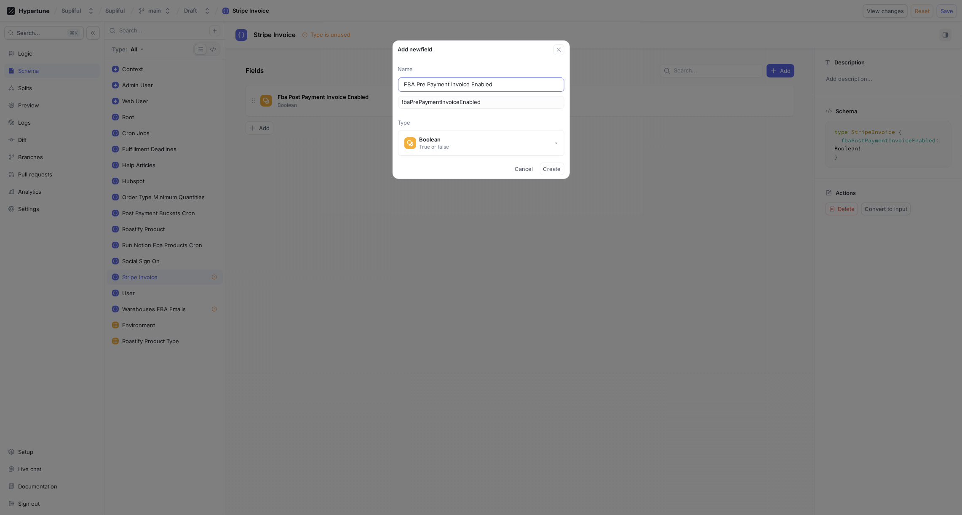
click at [461, 83] on input "FBA Pre Payment Invoice Enabled" at bounding box center [481, 84] width 154 height 8
click at [476, 85] on input "FBA Pre Payment Invoice Enabled" at bounding box center [481, 84] width 154 height 8
drag, startPoint x: 476, startPoint y: 85, endPoint x: 461, endPoint y: 85, distance: 14.7
click at [461, 85] on input "FBA Pre Payment Invoice Enabled" at bounding box center [481, 84] width 154 height 8
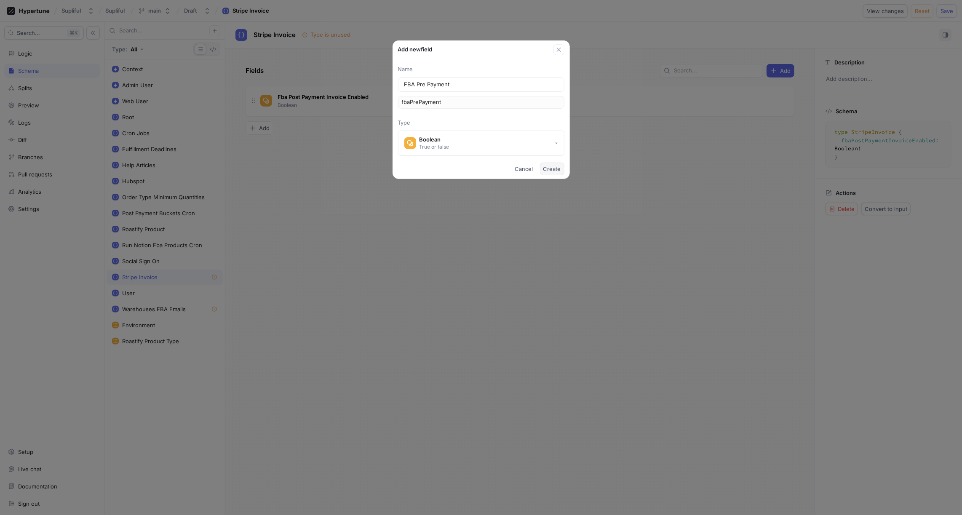
click at [553, 171] on span "Create" at bounding box center [552, 168] width 18 height 5
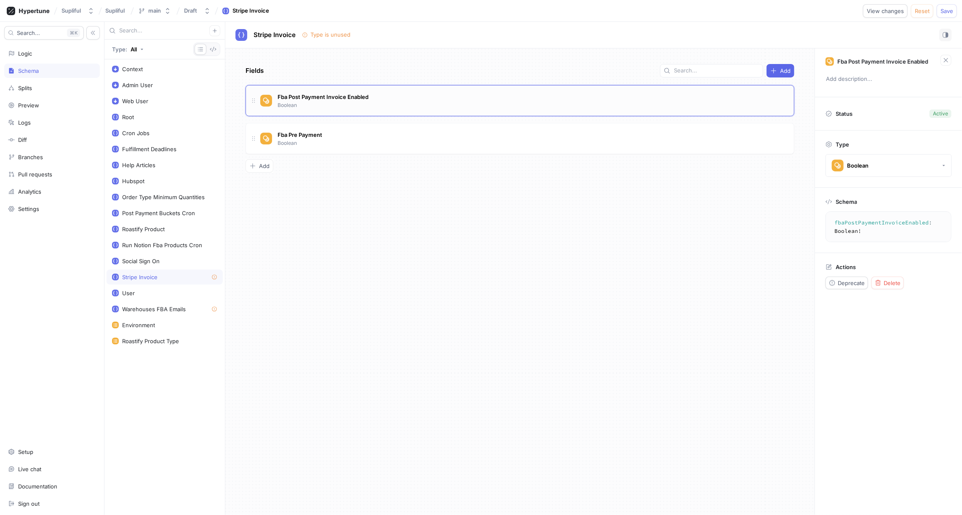
click at [406, 98] on div "Fba Post Payment Invoice Enabled Boolean" at bounding box center [523, 100] width 527 height 17
click at [308, 95] on span "Fba Post Payment Invoice Enabled" at bounding box center [322, 96] width 91 height 7
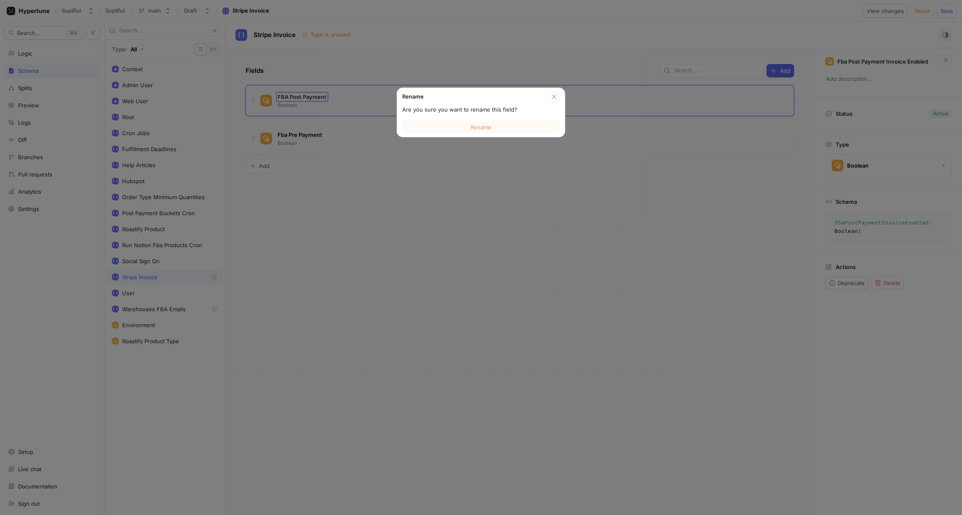
click at [470, 125] on span "Rename" at bounding box center [480, 127] width 21 height 5
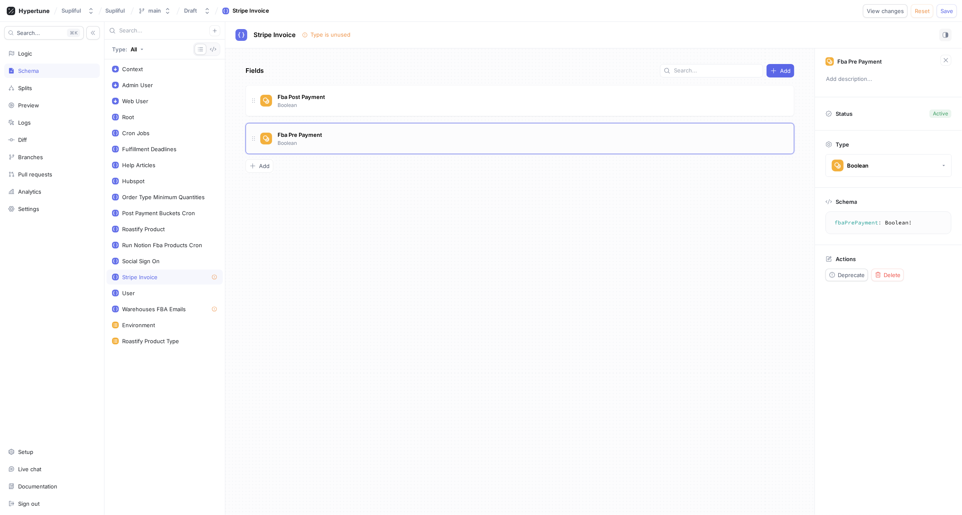
click at [336, 131] on div "Fba Pre Payment Boolean" at bounding box center [523, 138] width 527 height 17
click at [340, 105] on div "Fba Post Payment Boolean" at bounding box center [523, 100] width 527 height 17
click at [267, 164] on span "Add" at bounding box center [264, 165] width 11 height 5
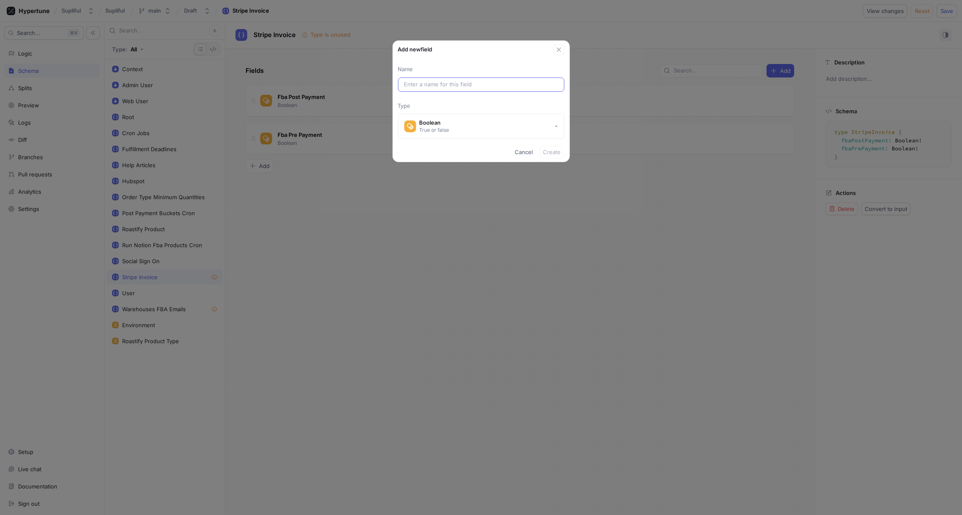
click at [417, 87] on input "text" at bounding box center [481, 84] width 154 height 8
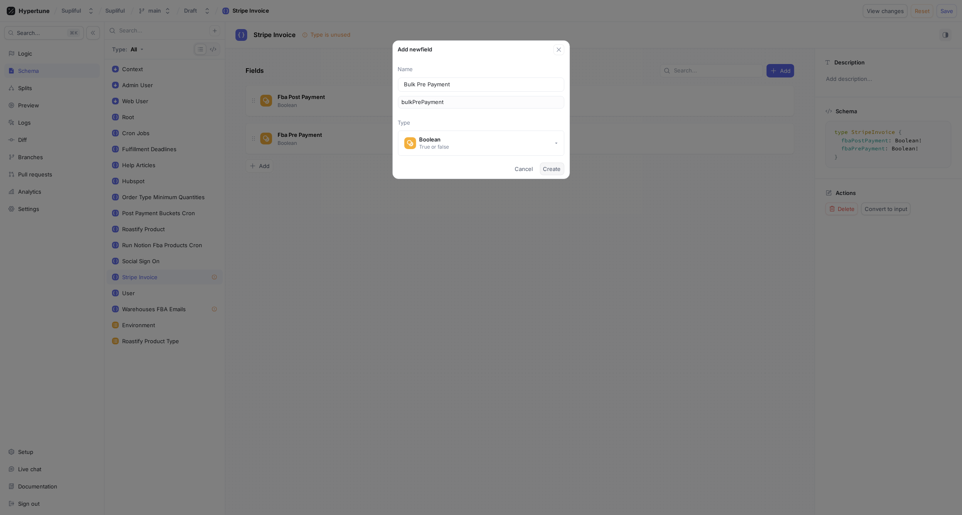
click at [551, 169] on span "Create" at bounding box center [552, 168] width 18 height 5
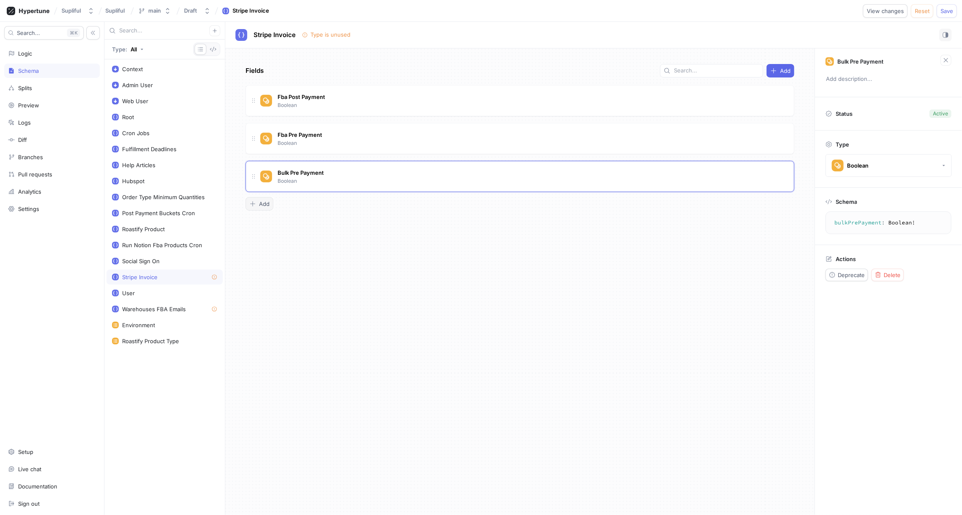
click at [260, 201] on span "Add" at bounding box center [264, 203] width 11 height 5
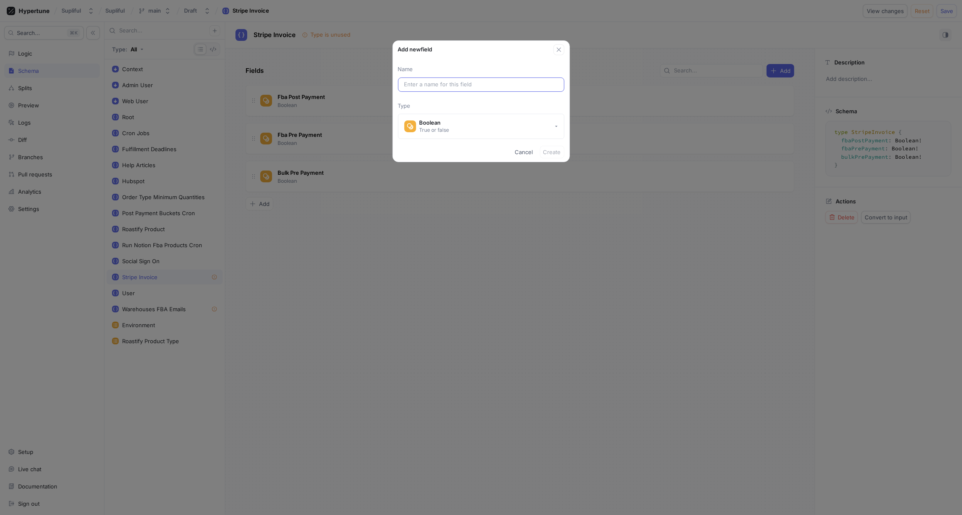
click at [422, 83] on input "text" at bounding box center [481, 84] width 154 height 8
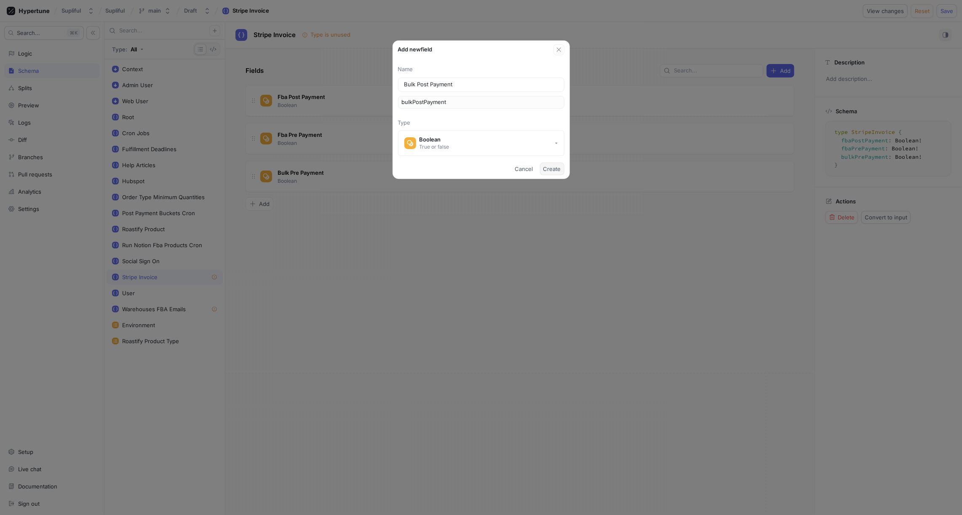
click at [554, 168] on span "Create" at bounding box center [552, 168] width 18 height 5
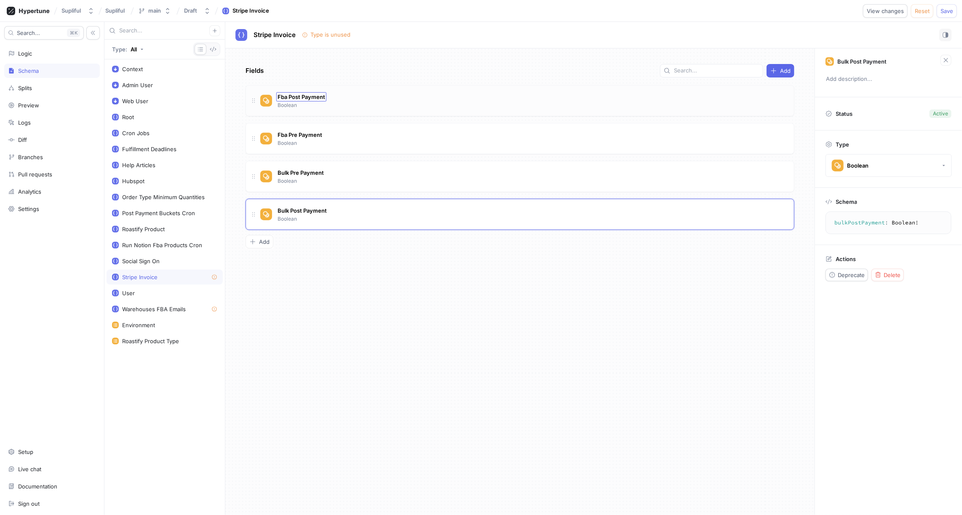
click at [314, 97] on span "Fba Post Payment" at bounding box center [301, 96] width 48 height 7
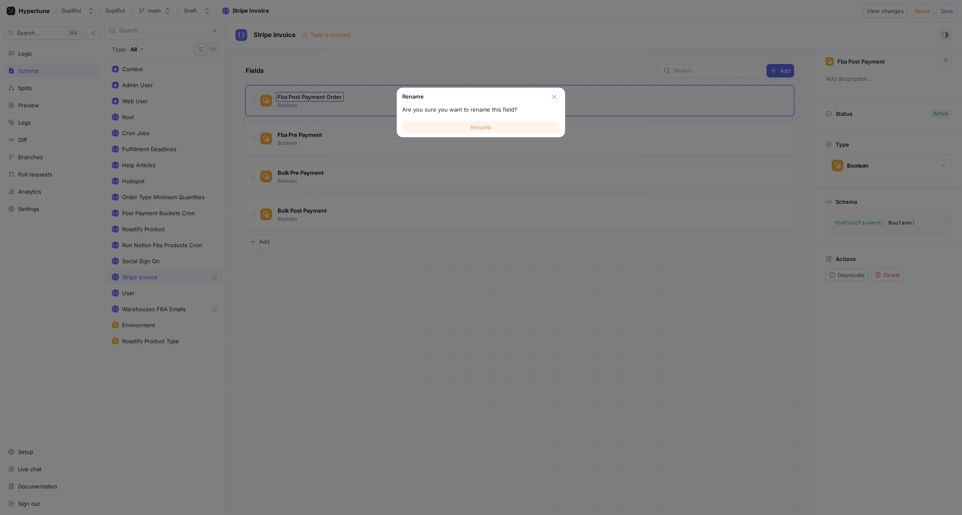
click at [485, 130] on span "Rename" at bounding box center [480, 127] width 21 height 5
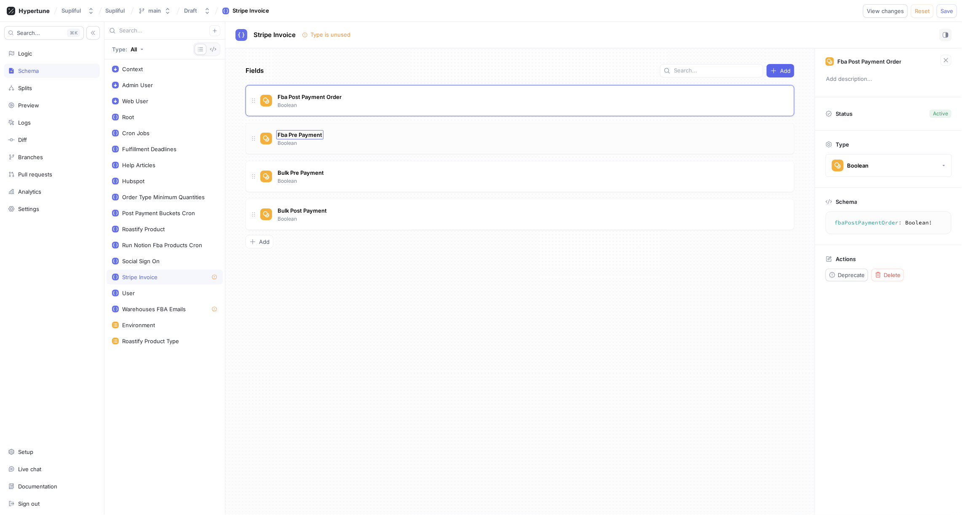
click at [320, 132] on span "Fba Pre Payment" at bounding box center [299, 134] width 45 height 7
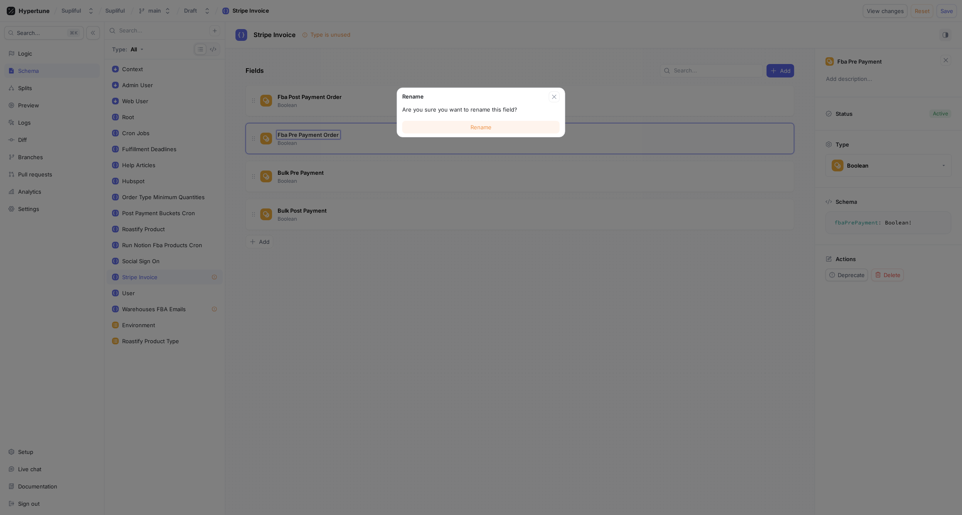
click at [475, 127] on span "Rename" at bounding box center [480, 127] width 21 height 5
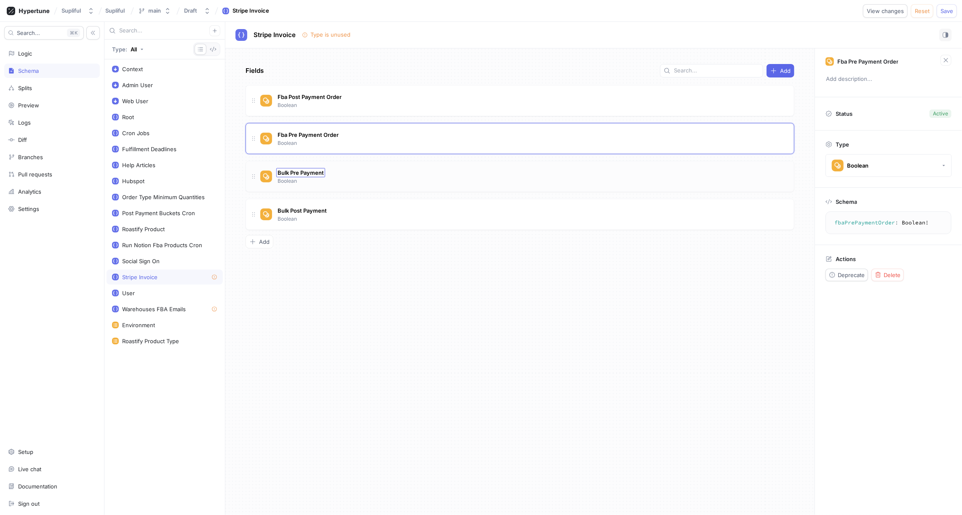
click at [304, 171] on span "Bulk Pre Payment" at bounding box center [300, 172] width 46 height 7
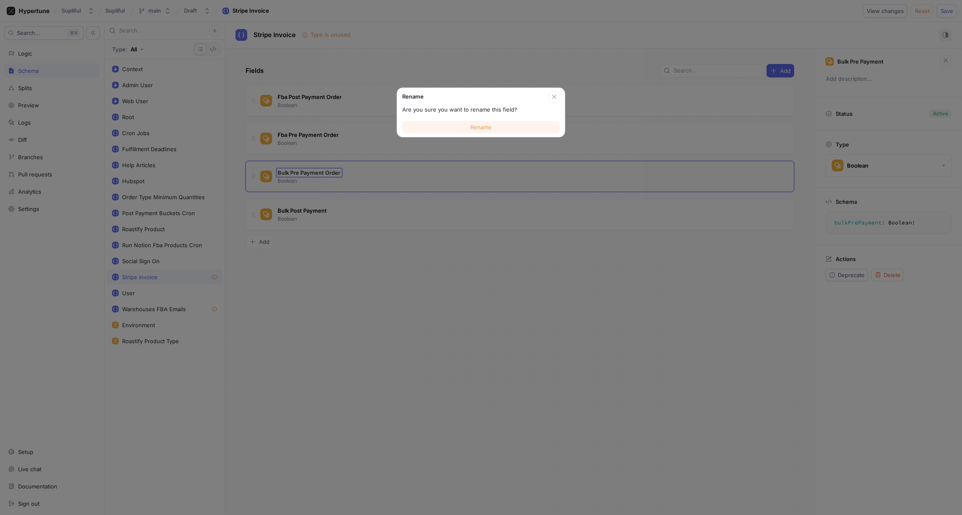
click at [459, 125] on button "Rename" at bounding box center [480, 127] width 157 height 13
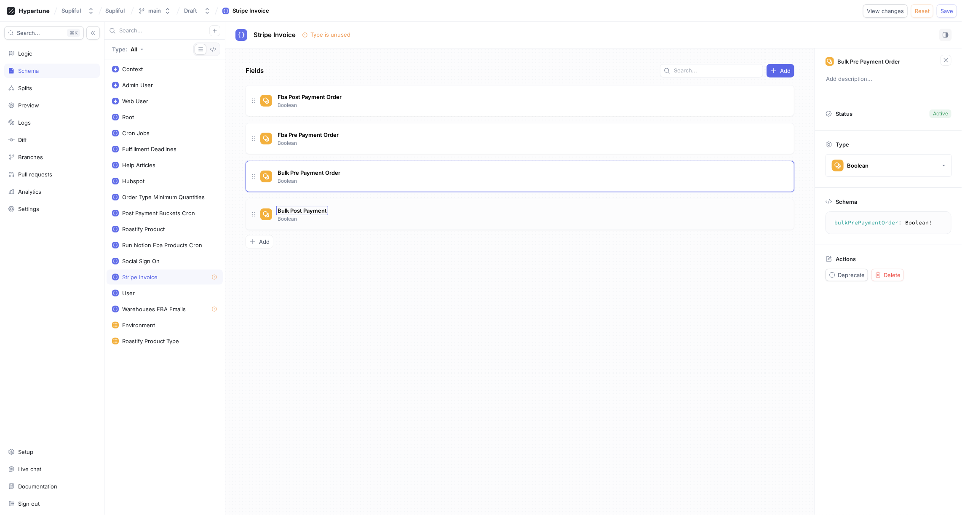
click at [310, 210] on span "Bulk Post Payment" at bounding box center [301, 210] width 49 height 7
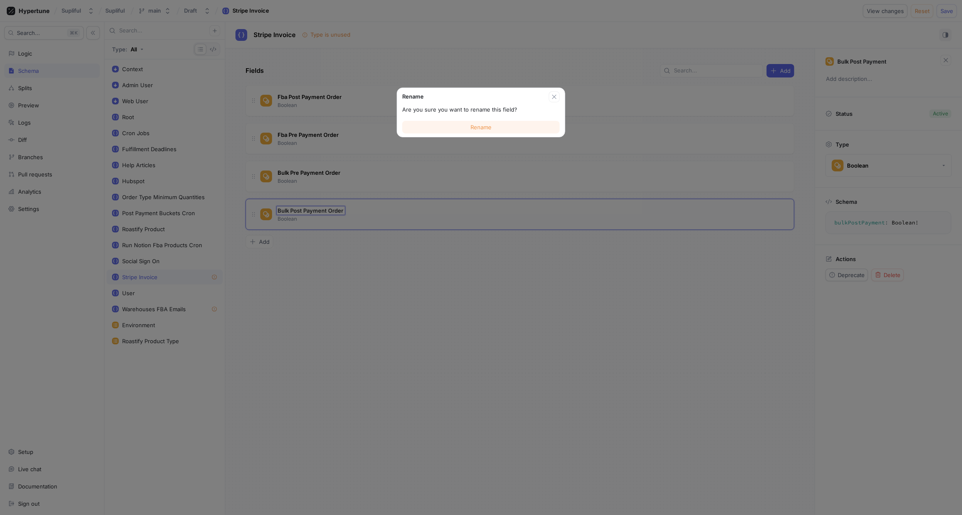
click at [493, 128] on button "Rename" at bounding box center [480, 127] width 157 height 13
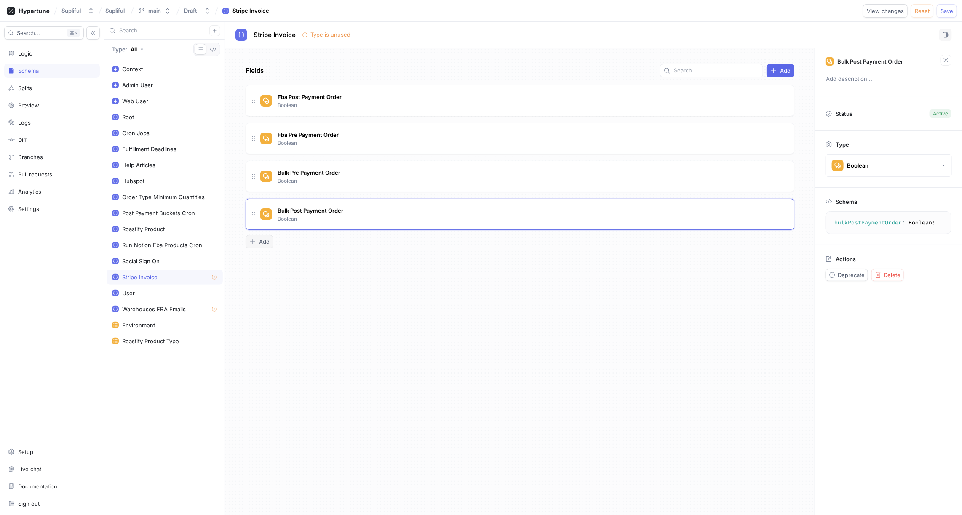
click at [267, 239] on span "Add" at bounding box center [264, 241] width 11 height 5
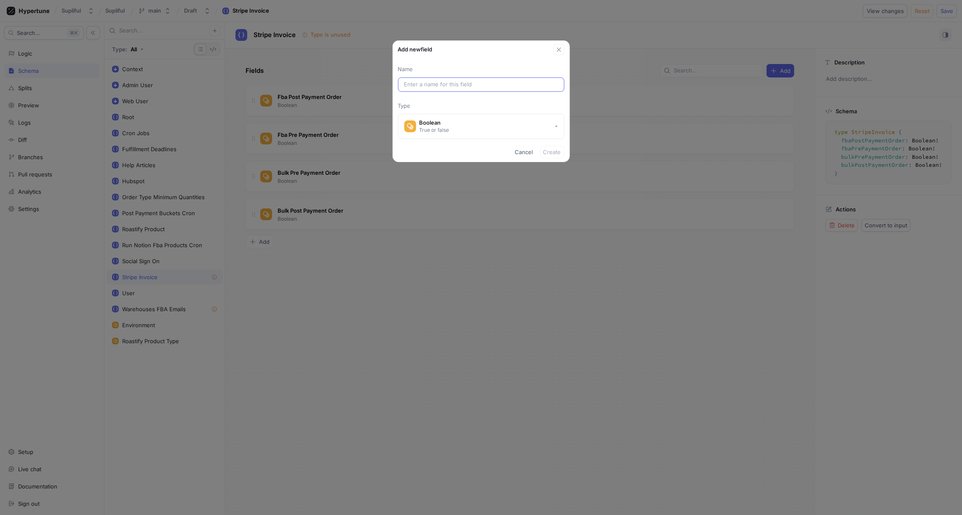
click at [420, 85] on input "text" at bounding box center [481, 84] width 154 height 8
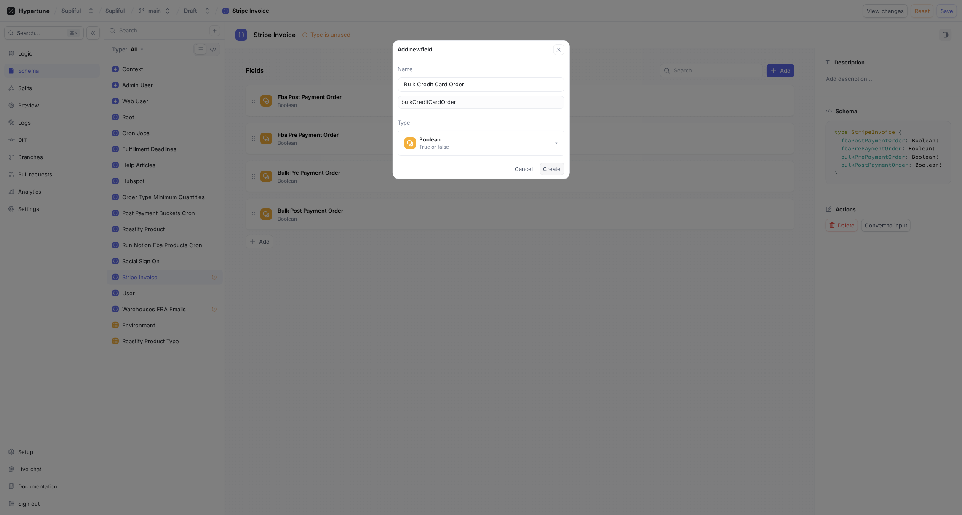
click at [550, 168] on span "Create" at bounding box center [552, 168] width 18 height 5
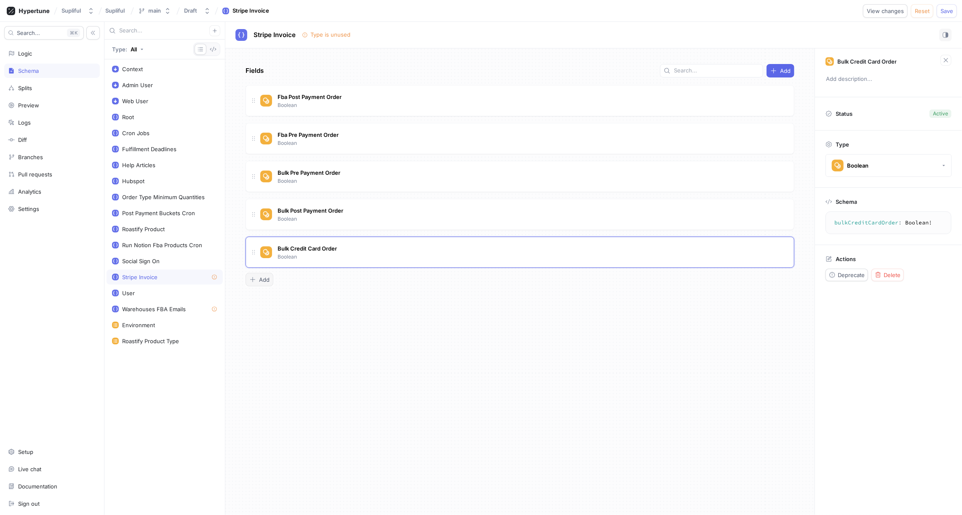
click at [267, 277] on span "Add" at bounding box center [264, 279] width 11 height 5
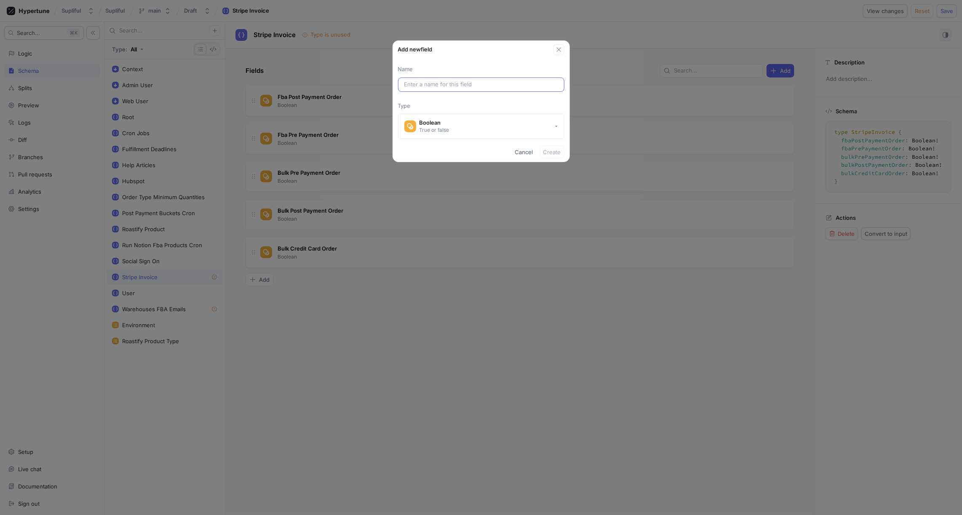
click at [423, 85] on input "text" at bounding box center [481, 84] width 154 height 8
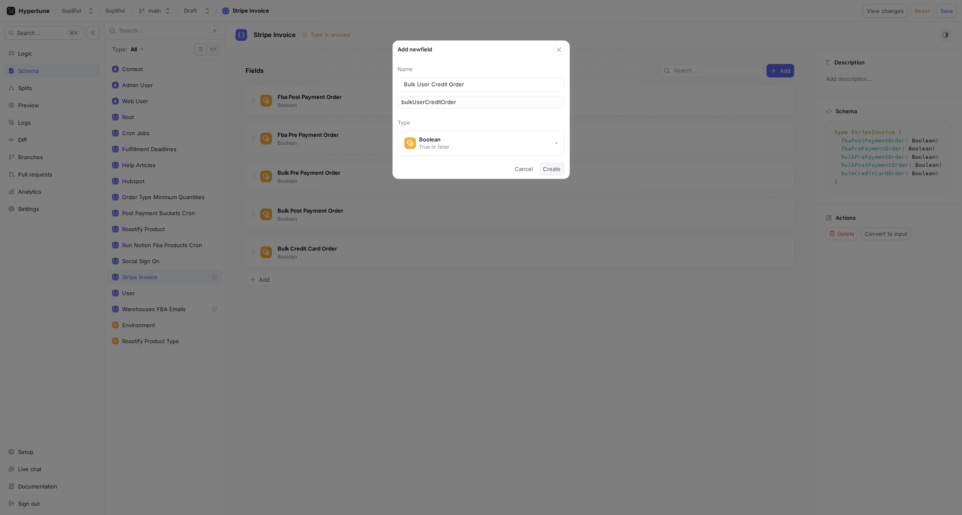
click at [551, 168] on span "Create" at bounding box center [552, 168] width 18 height 5
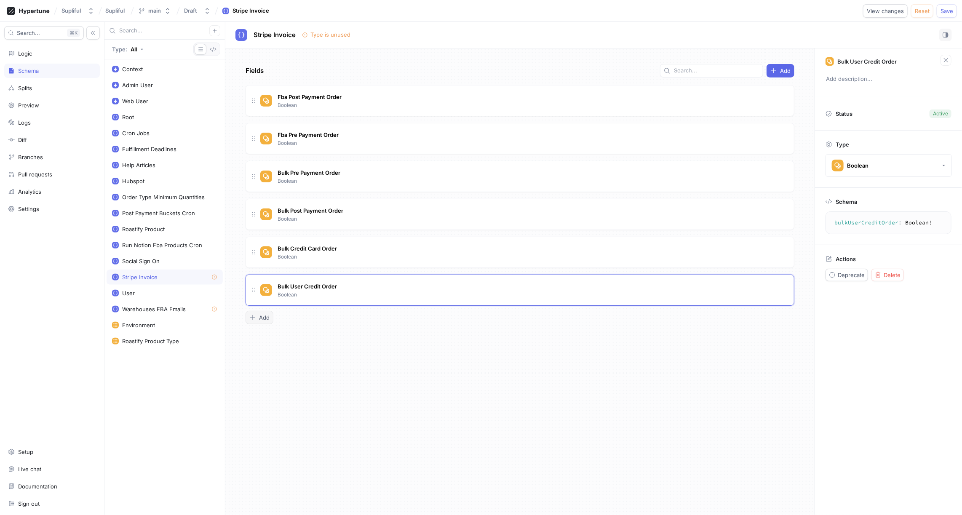
click at [267, 316] on button "Add" at bounding box center [259, 317] width 28 height 13
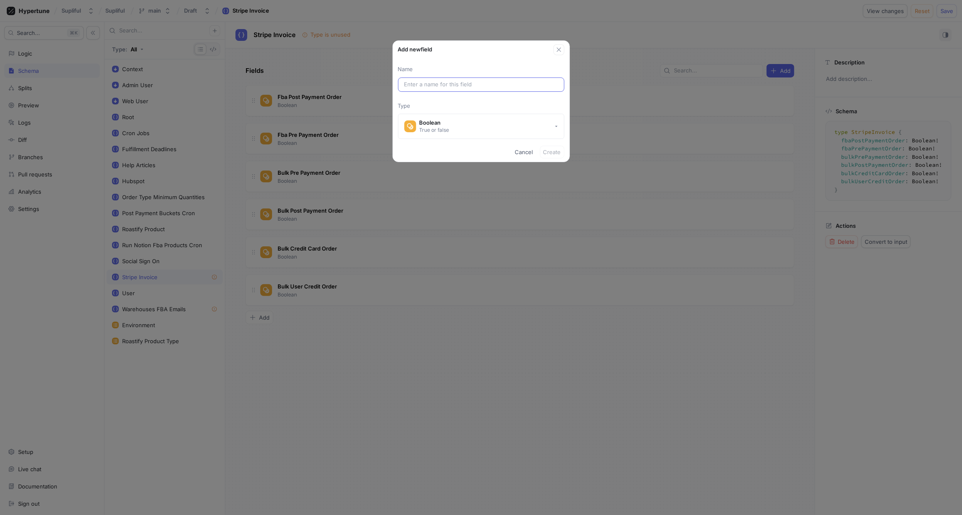
click at [428, 86] on input "text" at bounding box center [481, 84] width 154 height 8
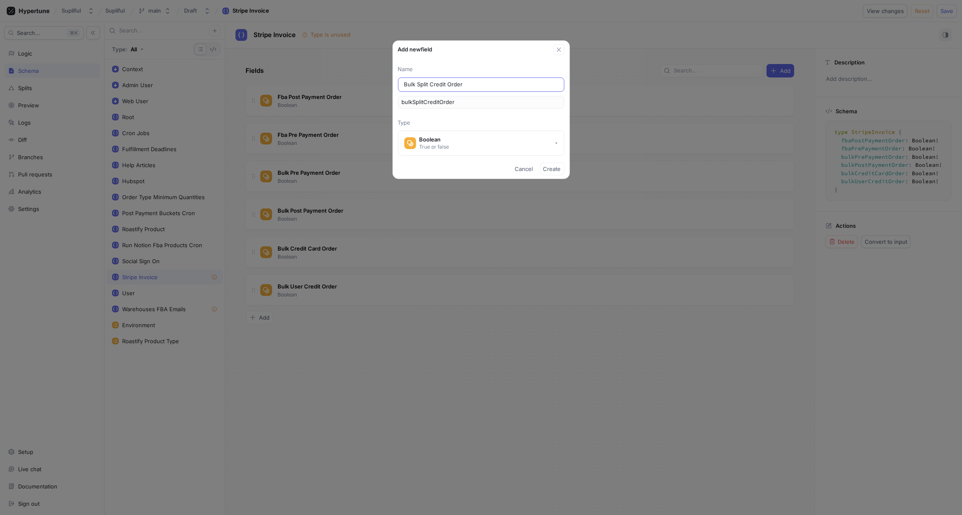
click at [433, 85] on input "Bulk Split Credit Order" at bounding box center [481, 84] width 154 height 8
click at [550, 170] on span "Create" at bounding box center [552, 168] width 18 height 5
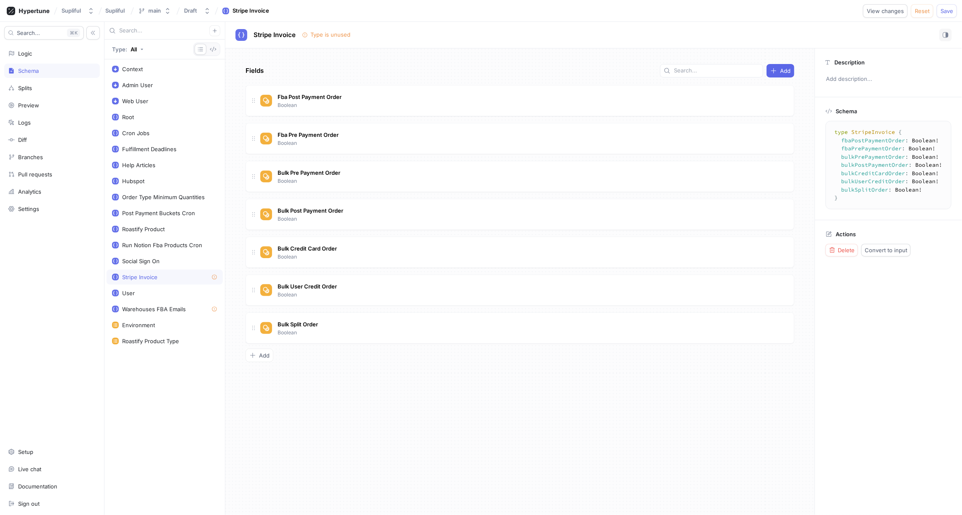
click at [360, 363] on div "Fields Add Fba Post Payment Order Boolean Fba Pre Payment Order Boolean Bulk Pr…" at bounding box center [519, 281] width 589 height 467
click at [304, 96] on span "Fba Post Payment Order" at bounding box center [309, 96] width 64 height 7
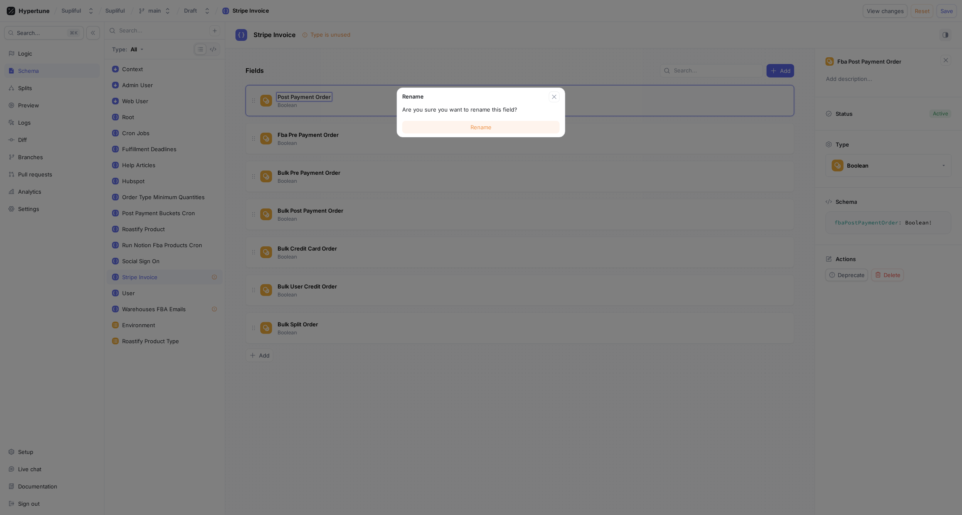
click at [485, 125] on span "Rename" at bounding box center [480, 127] width 21 height 5
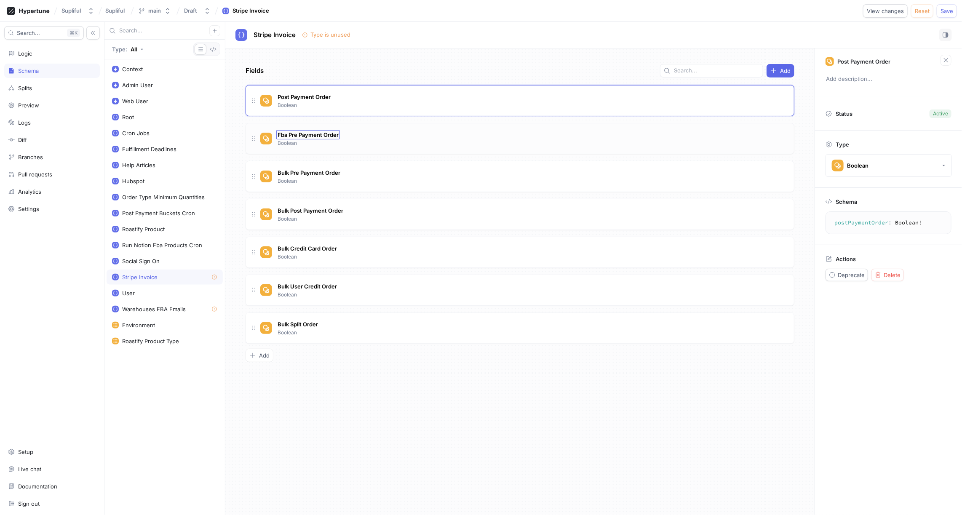
click at [333, 132] on span "Fba Pre Payment Order" at bounding box center [307, 134] width 61 height 7
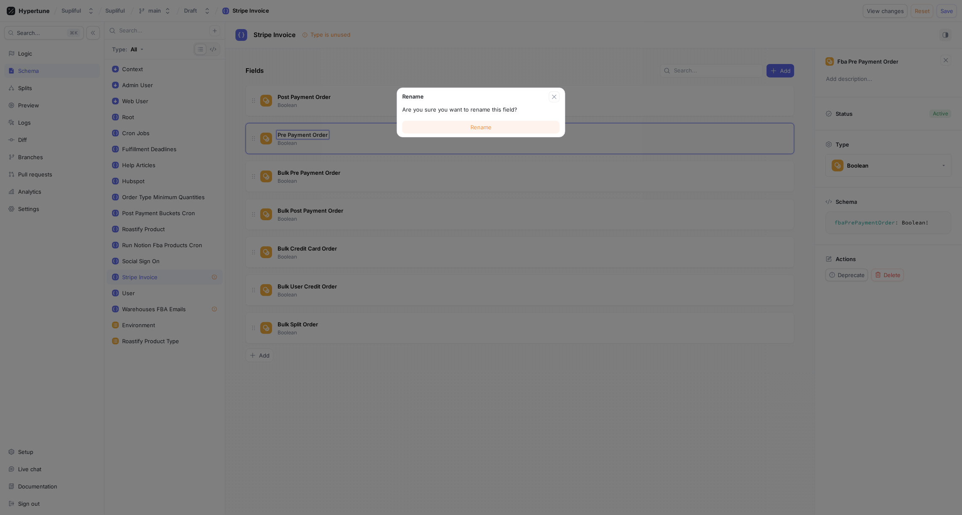
click at [489, 128] on span "Rename" at bounding box center [480, 127] width 21 height 5
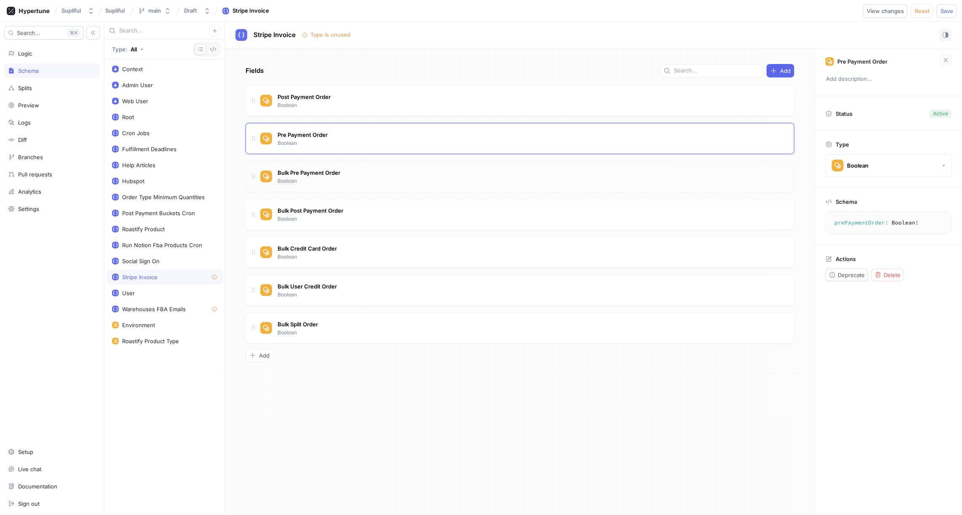
click at [394, 171] on div "Bulk Pre Payment Order Boolean" at bounding box center [523, 176] width 527 height 17
click at [881, 274] on div "Delete" at bounding box center [888, 275] width 26 height 7
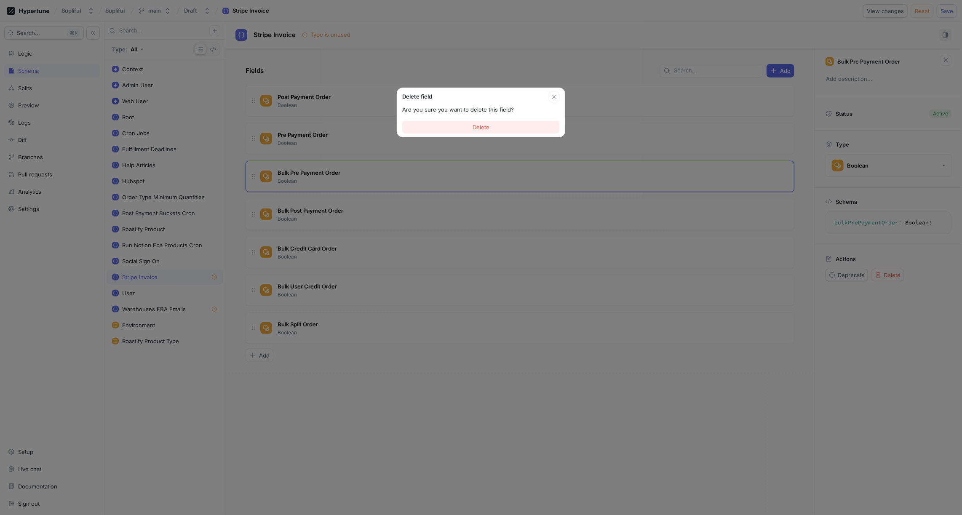
click at [504, 128] on button "Delete" at bounding box center [480, 127] width 157 height 13
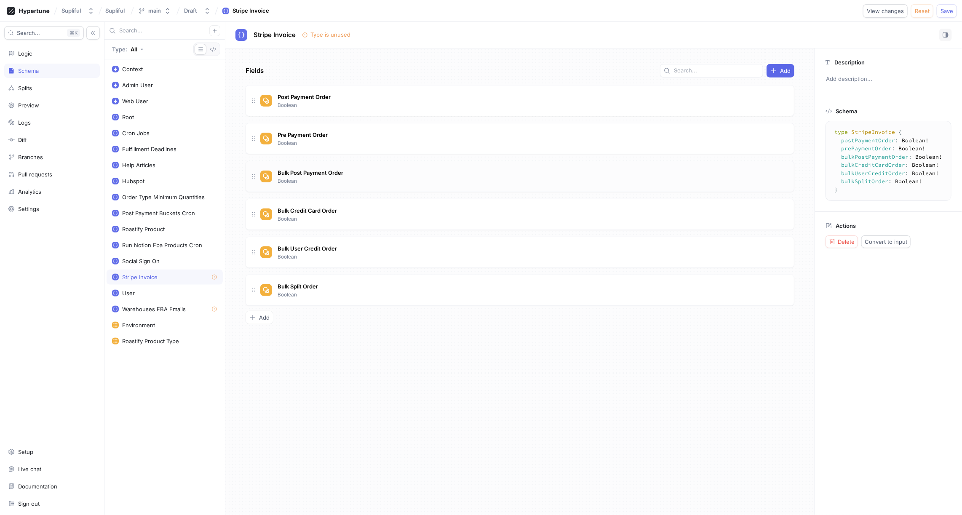
click at [404, 172] on div "Bulk Post Payment Order Boolean" at bounding box center [523, 176] width 527 height 17
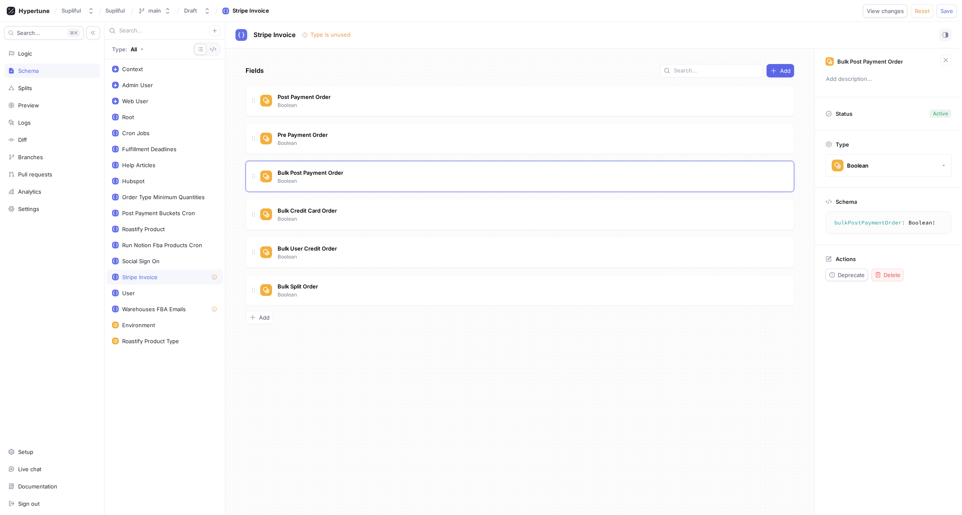
click at [887, 273] on span "Delete" at bounding box center [891, 274] width 17 height 5
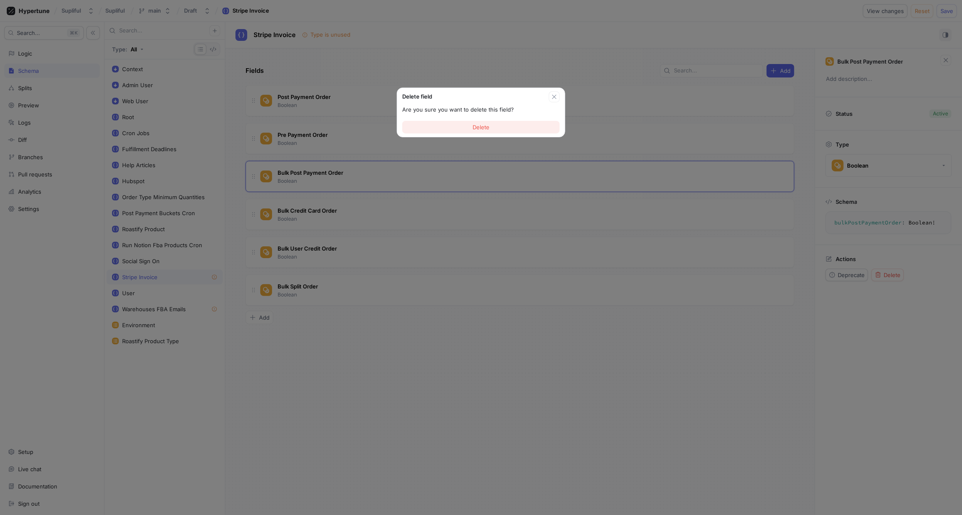
click at [483, 126] on span "Delete" at bounding box center [480, 127] width 17 height 5
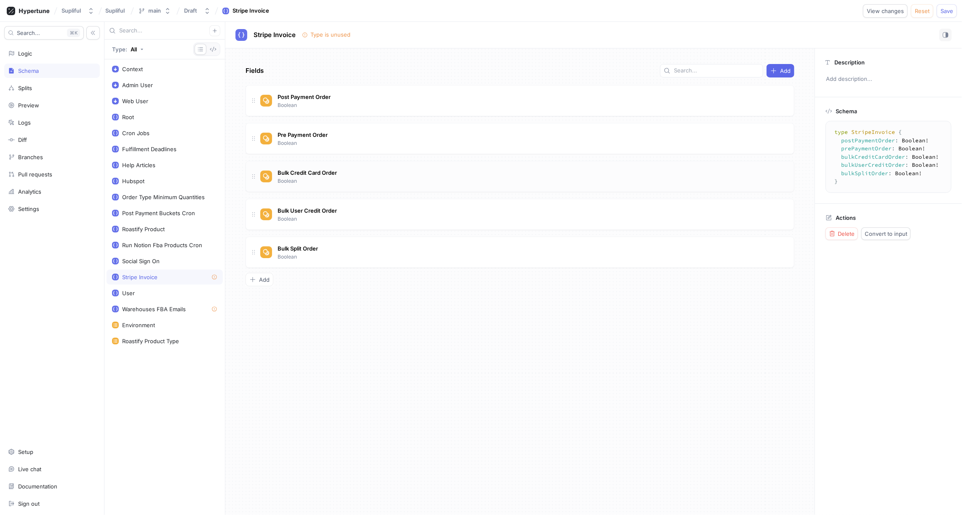
click at [368, 171] on div "Bulk Credit Card Order Boolean" at bounding box center [523, 176] width 527 height 17
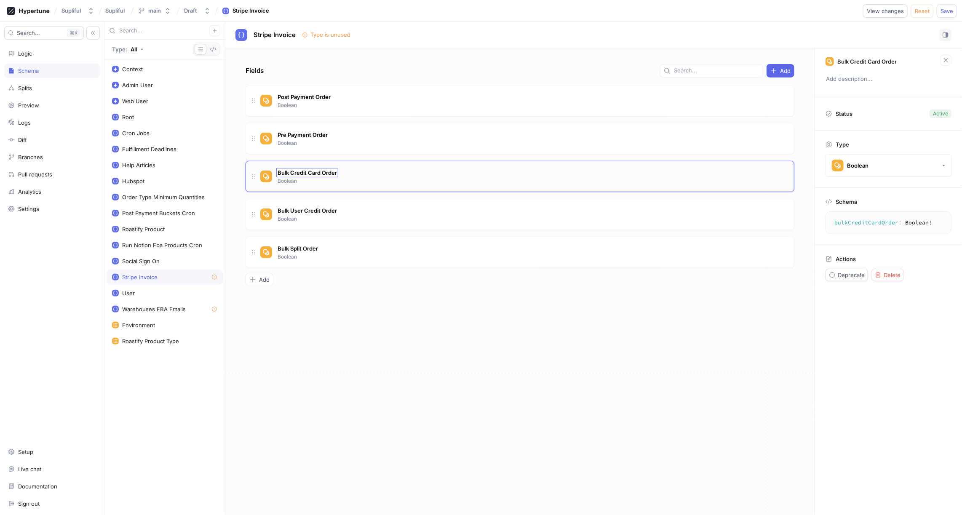
click at [313, 170] on span "Bulk Credit Card Order" at bounding box center [306, 172] width 59 height 7
click at [292, 173] on input "Bulk Credit Card Order" at bounding box center [307, 172] width 60 height 7
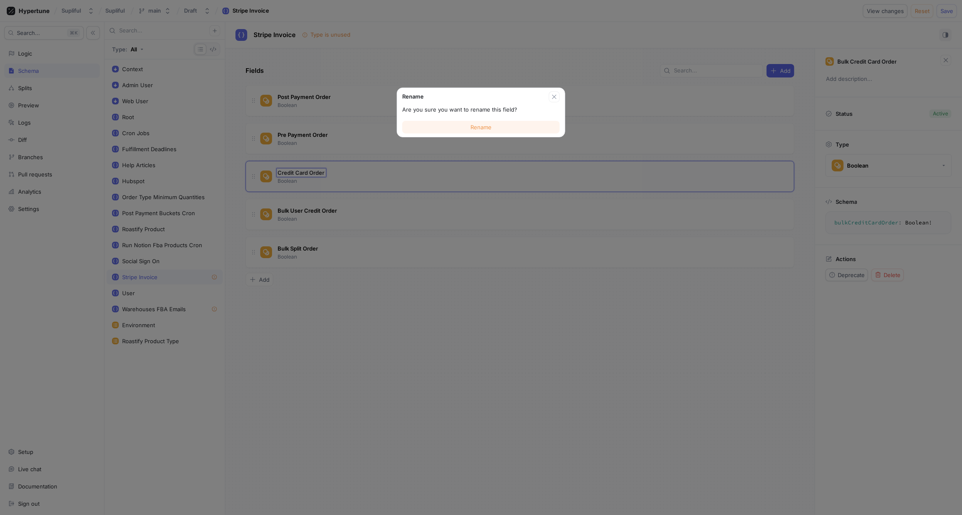
click at [492, 127] on button "Rename" at bounding box center [480, 127] width 157 height 13
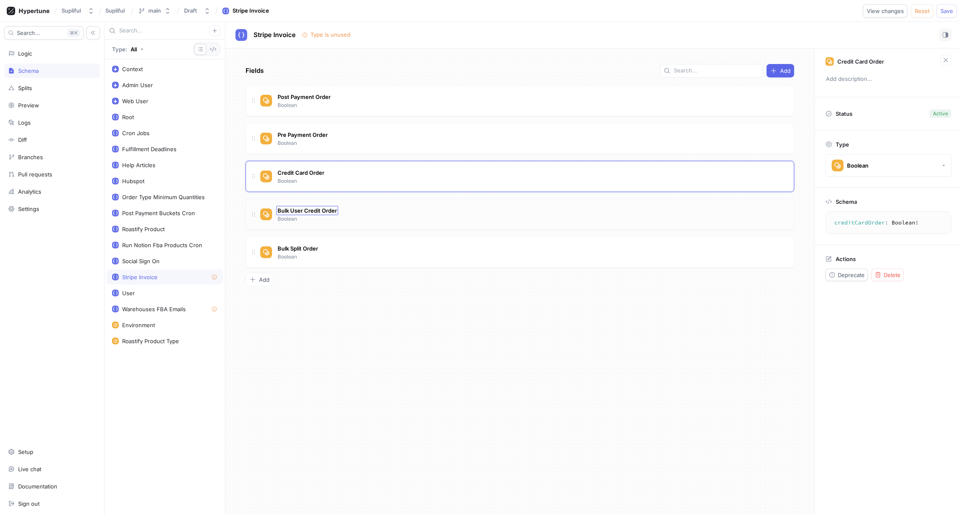
click at [308, 207] on span "Bulk User Credit Order" at bounding box center [306, 210] width 59 height 7
click at [291, 208] on input "Bulk User Credit Order" at bounding box center [307, 210] width 60 height 7
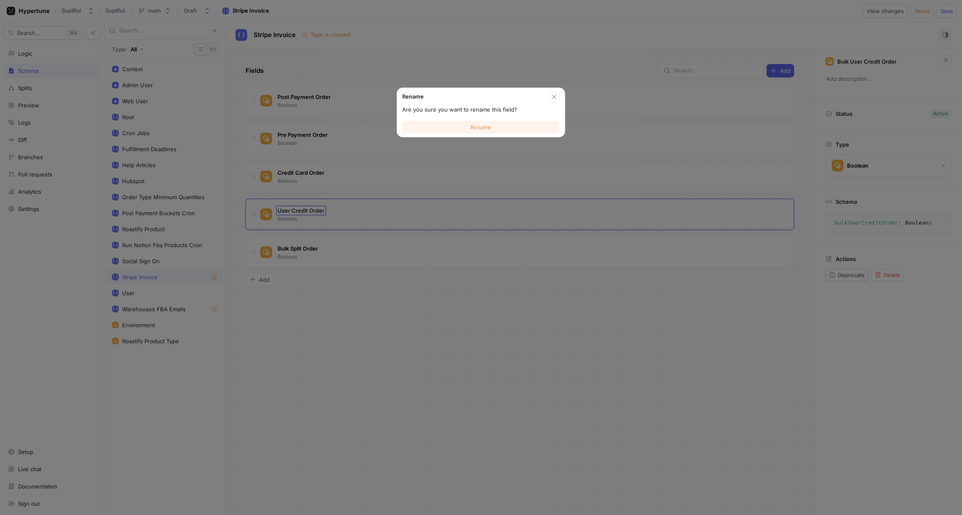
click at [479, 126] on span "Rename" at bounding box center [480, 127] width 21 height 5
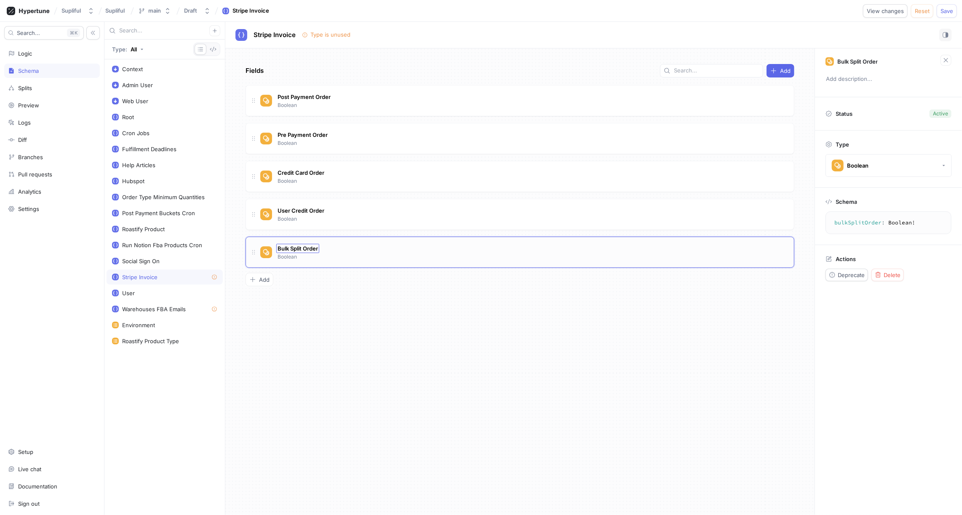
click at [308, 247] on span "Bulk Split Order" at bounding box center [297, 248] width 40 height 7
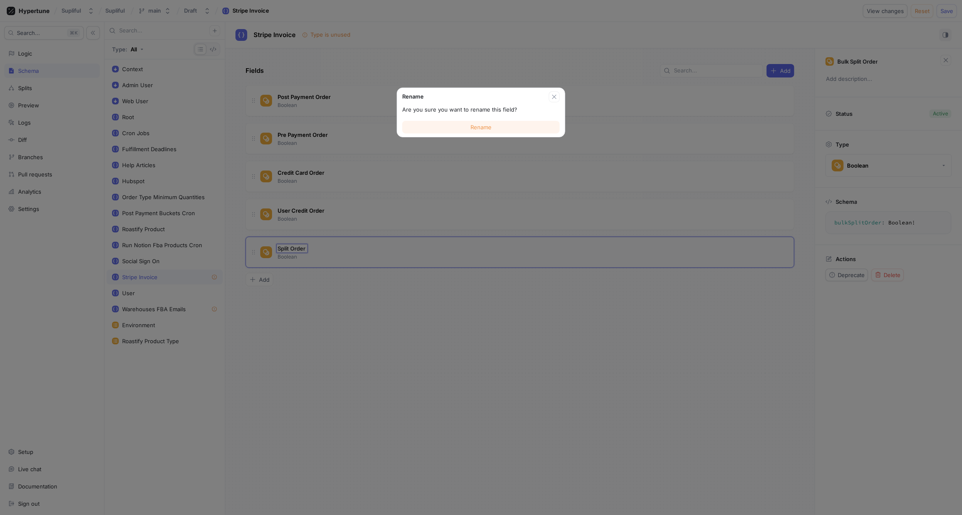
click at [481, 128] on span "Rename" at bounding box center [480, 127] width 21 height 5
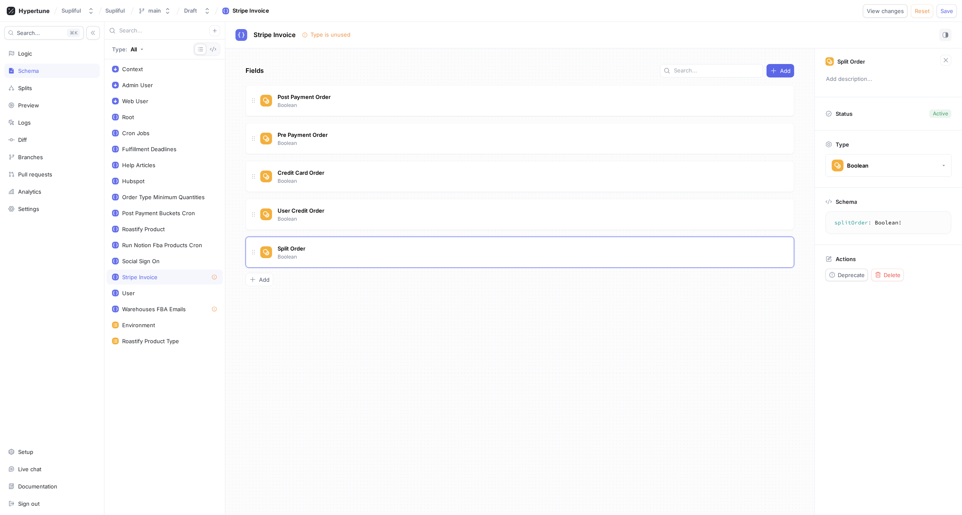
click at [400, 326] on div "Fields Add Post Payment Order Boolean Pre Payment Order Boolean Credit Card Ord…" at bounding box center [519, 281] width 589 height 467
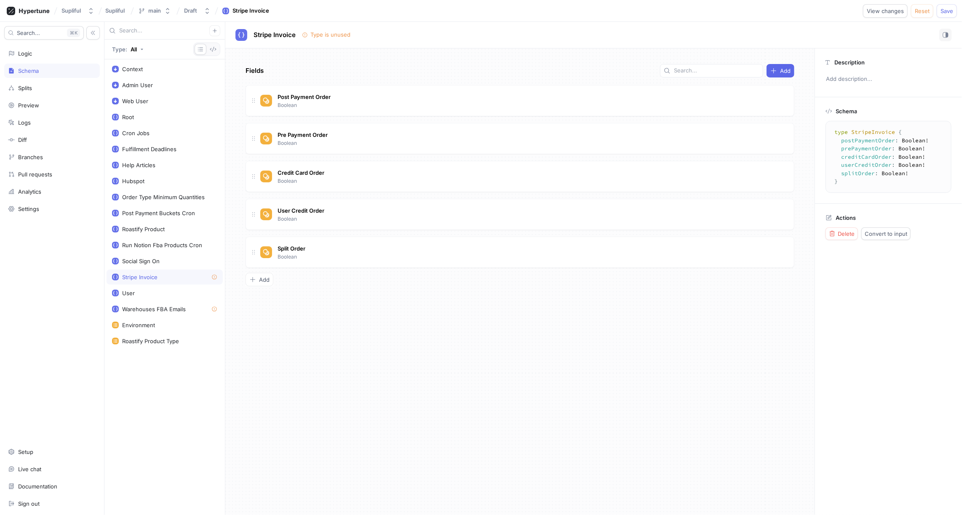
drag, startPoint x: 838, startPoint y: 181, endPoint x: 833, endPoint y: 133, distance: 48.6
click at [833, 133] on textarea "type StripeInvoice { postPaymentOrder: Boolean! prePaymentOrder: Boolean! credi…" at bounding box center [888, 157] width 118 height 64
click at [38, 51] on div "Logic" at bounding box center [52, 53] width 88 height 7
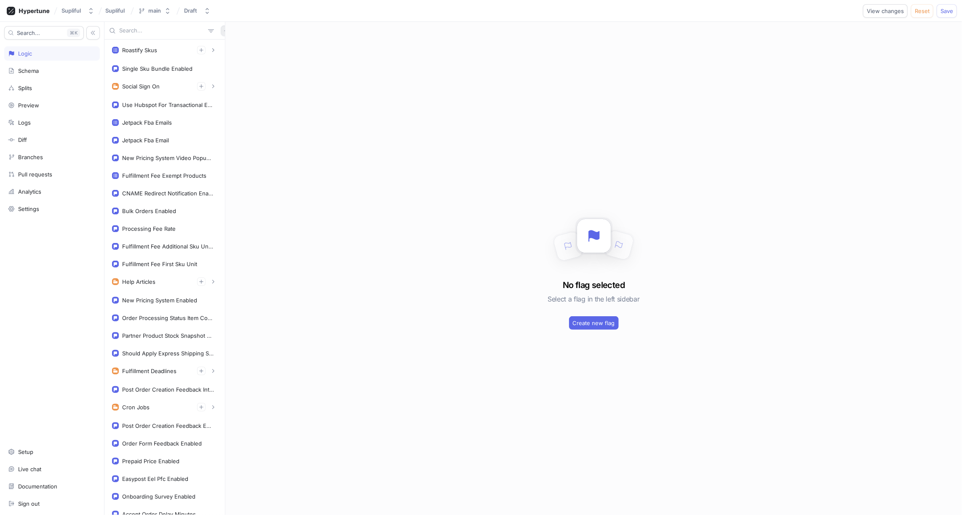
click at [224, 31] on icon "button" at bounding box center [226, 30] width 5 height 5
click at [227, 43] on p "Flag" at bounding box center [227, 47] width 11 height 8
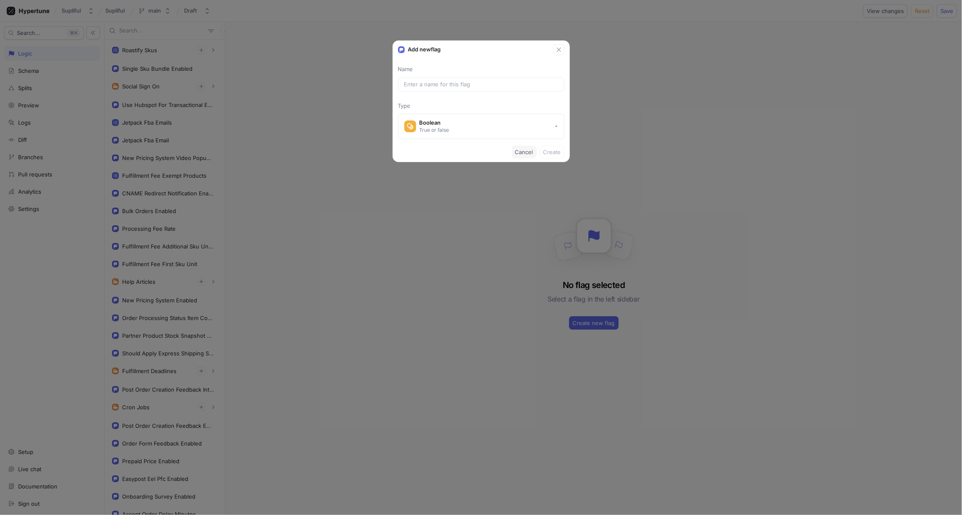
click at [522, 151] on span "Cancel" at bounding box center [524, 151] width 18 height 5
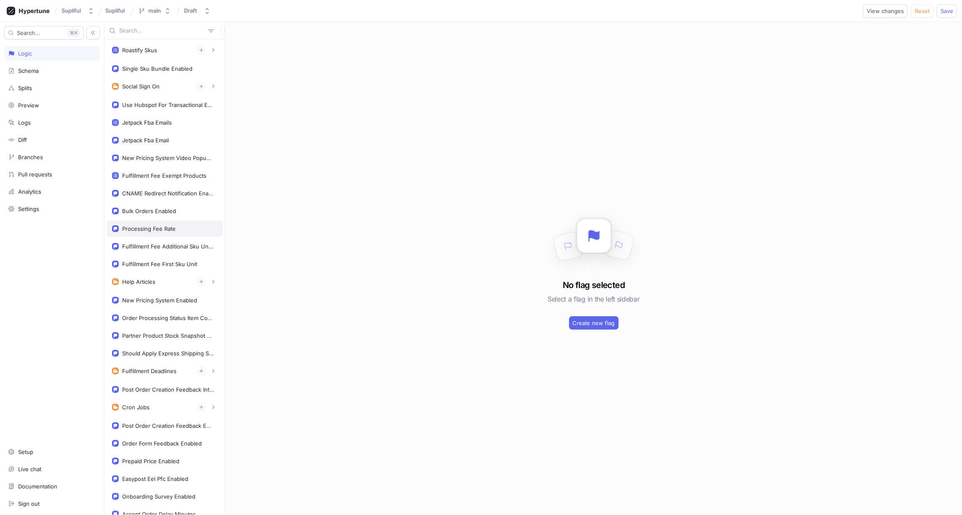
scroll to position [18, 0]
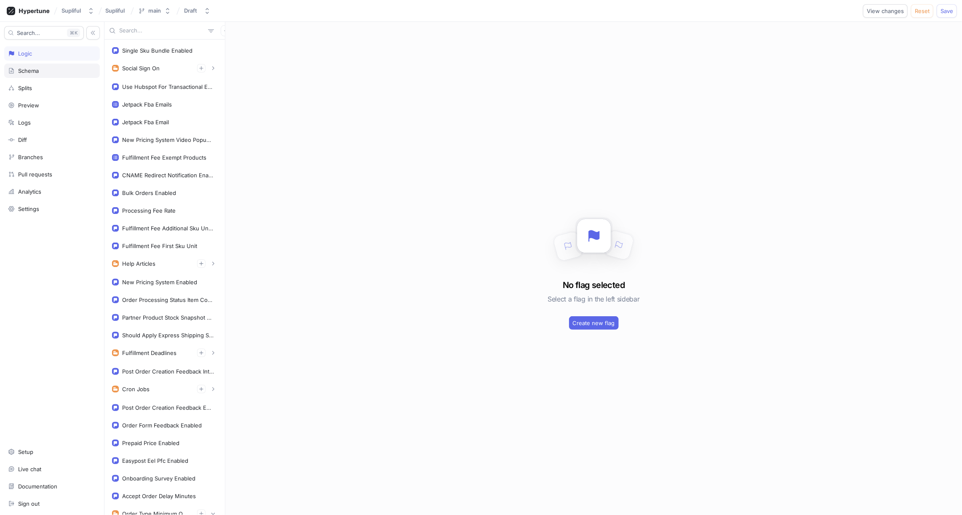
click at [34, 72] on div "Schema" at bounding box center [28, 70] width 21 height 7
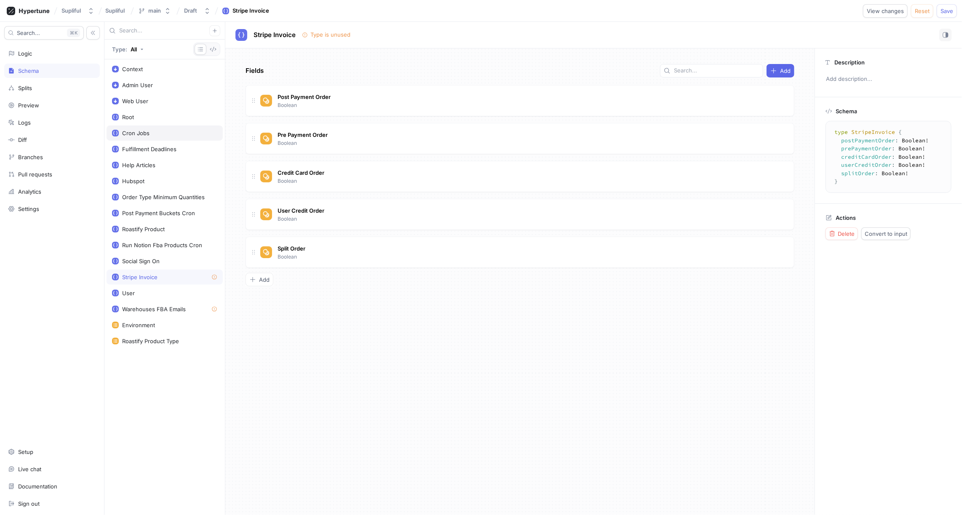
click at [163, 130] on div "Cron Jobs" at bounding box center [164, 133] width 105 height 7
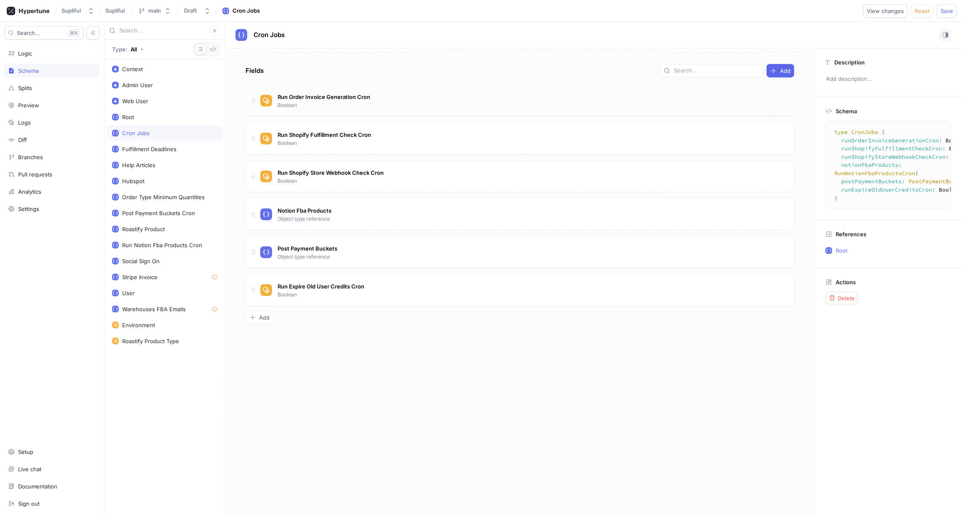
click at [398, 101] on div "Run Order Invoice Generation Cron Boolean" at bounding box center [523, 100] width 527 height 17
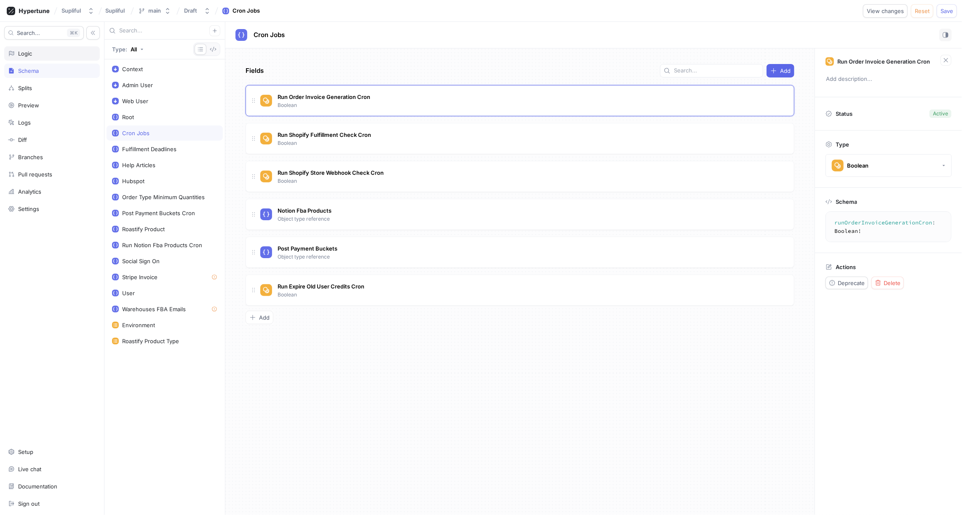
click at [37, 51] on div "Logic" at bounding box center [52, 53] width 88 height 7
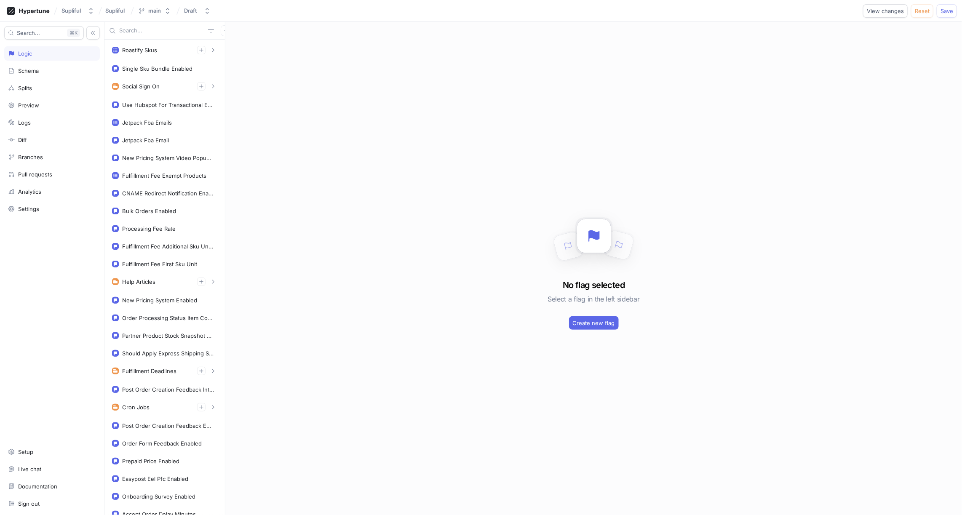
click at [163, 32] on input "text" at bounding box center [161, 31] width 85 height 8
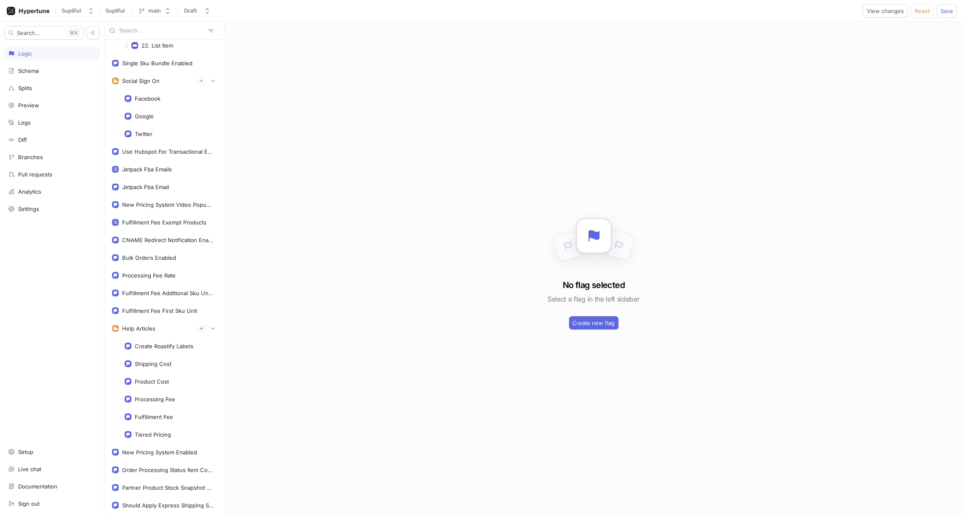
scroll to position [371, 0]
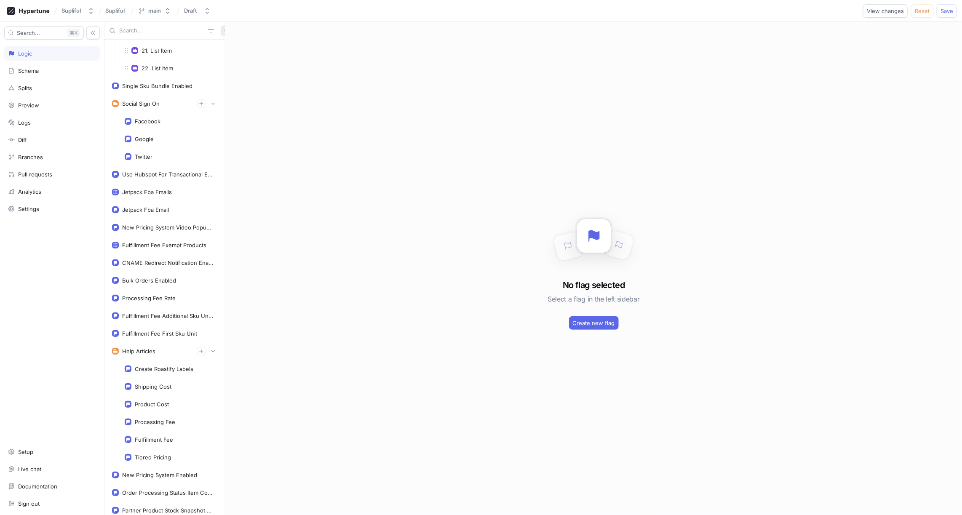
click at [224, 30] on icon "button" at bounding box center [226, 31] width 4 height 4
click at [237, 45] on div "Flag" at bounding box center [236, 47] width 50 height 14
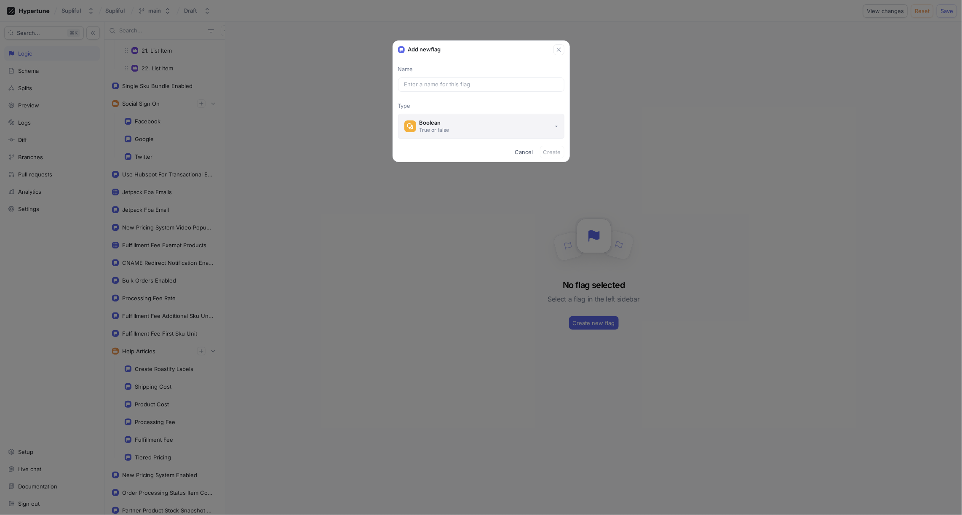
click at [444, 124] on div "Boolean" at bounding box center [434, 122] width 30 height 7
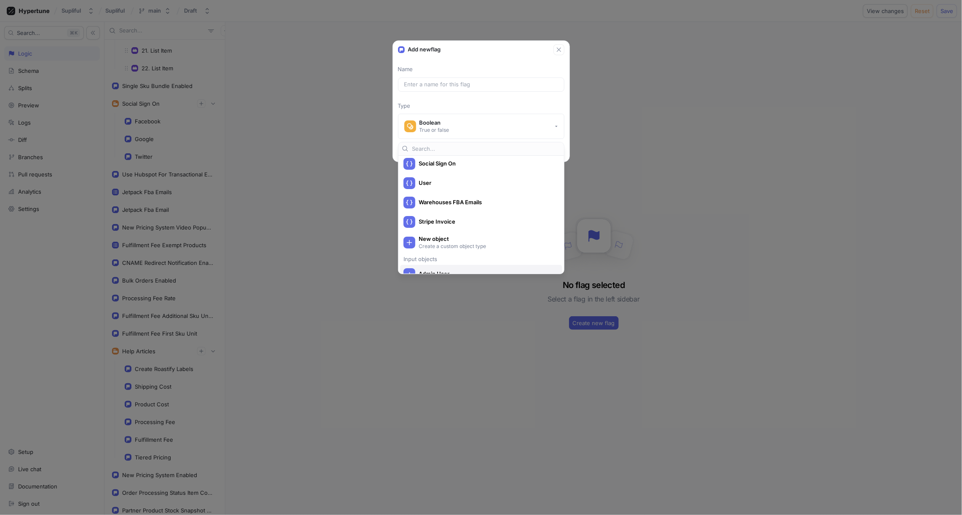
scroll to position [372, 0]
click at [457, 229] on div "Stripe Invoice" at bounding box center [478, 233] width 151 height 12
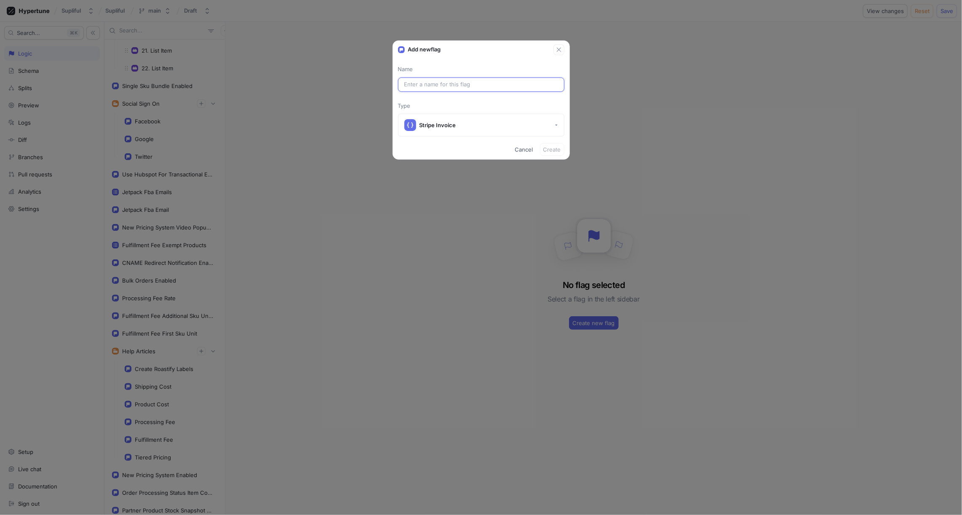
click at [472, 86] on input "text" at bounding box center [481, 84] width 154 height 8
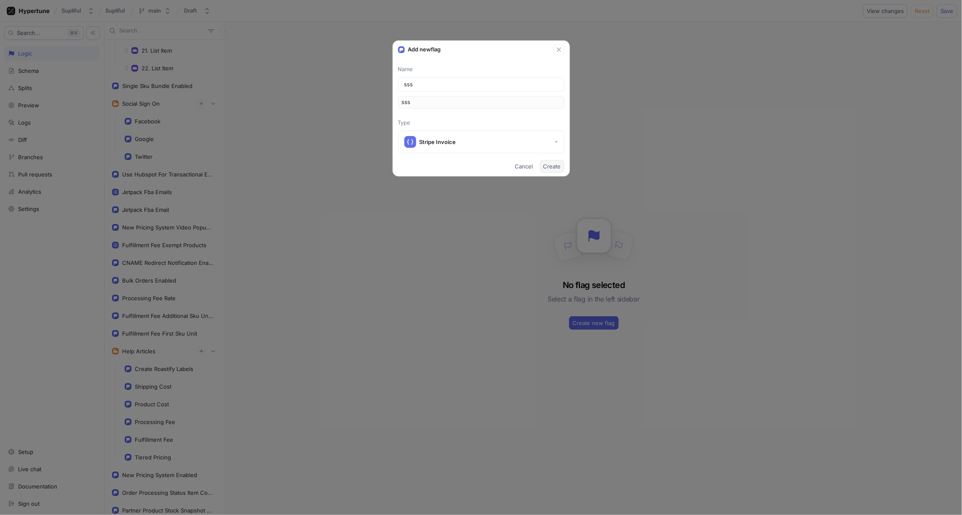
click at [551, 165] on span "Create" at bounding box center [552, 166] width 18 height 5
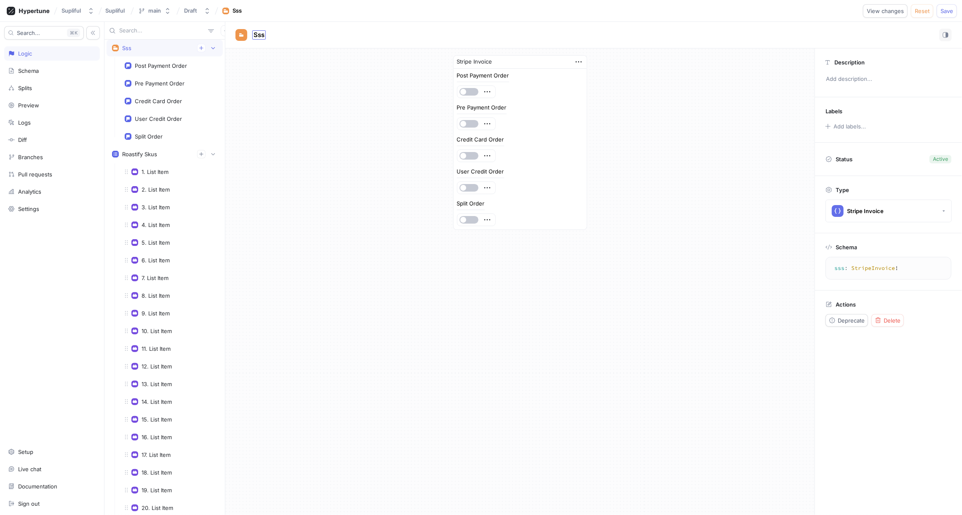
click at [260, 37] on span "Sss" at bounding box center [258, 35] width 11 height 7
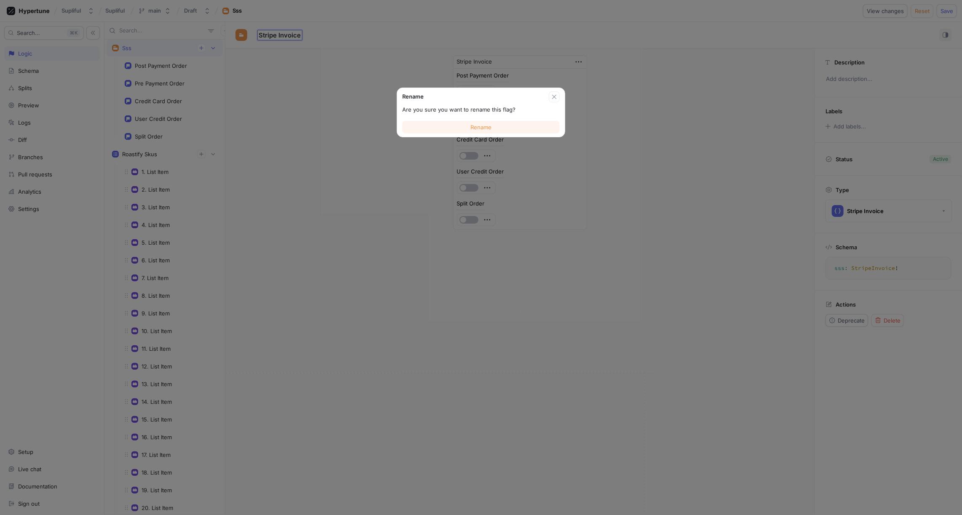
click at [485, 125] on span "Rename" at bounding box center [480, 127] width 21 height 5
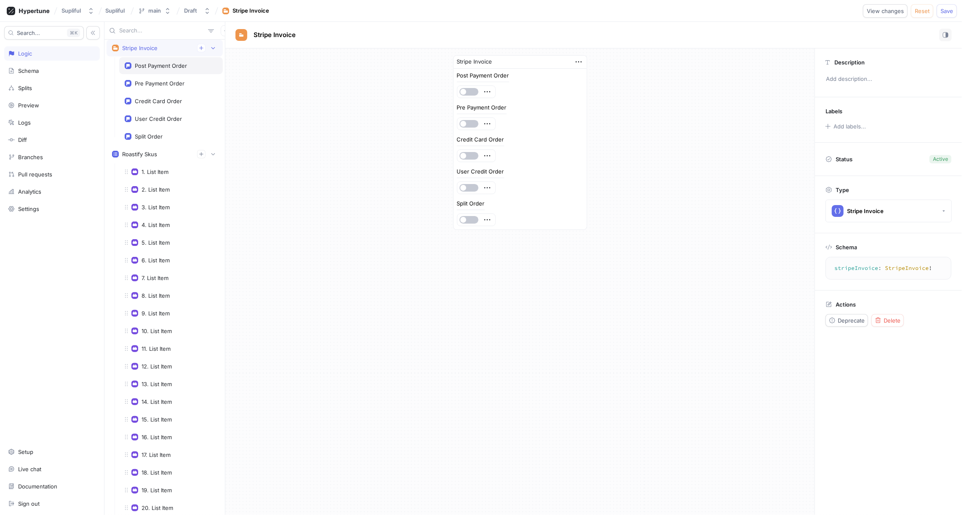
click at [173, 64] on div "Post Payment Order" at bounding box center [161, 65] width 52 height 7
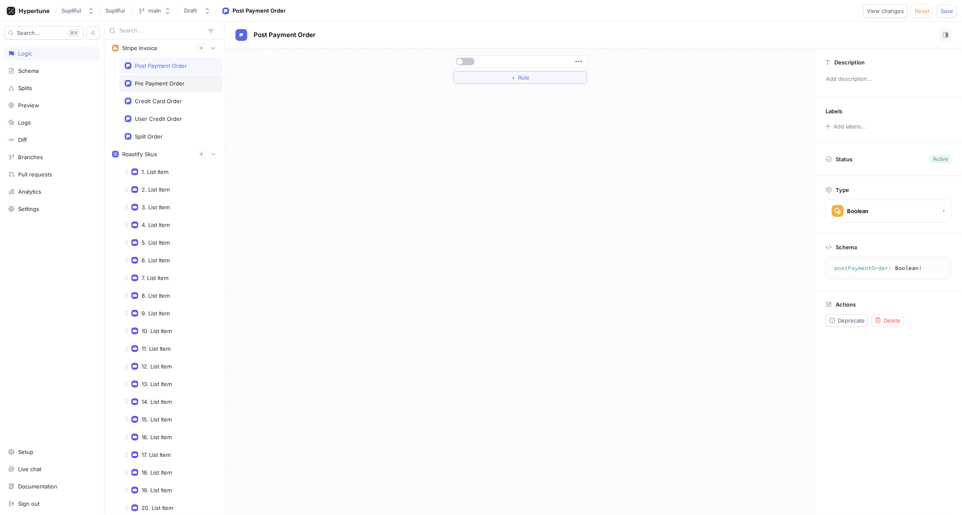
click at [161, 83] on div "Pre Payment Order" at bounding box center [160, 83] width 50 height 7
click at [163, 96] on div "Credit Card Order" at bounding box center [171, 101] width 104 height 17
click at [164, 118] on div "User Credit Order" at bounding box center [158, 118] width 47 height 7
click at [152, 133] on div "Split Order" at bounding box center [149, 136] width 28 height 7
click at [164, 64] on div "Post Payment Order" at bounding box center [161, 65] width 52 height 7
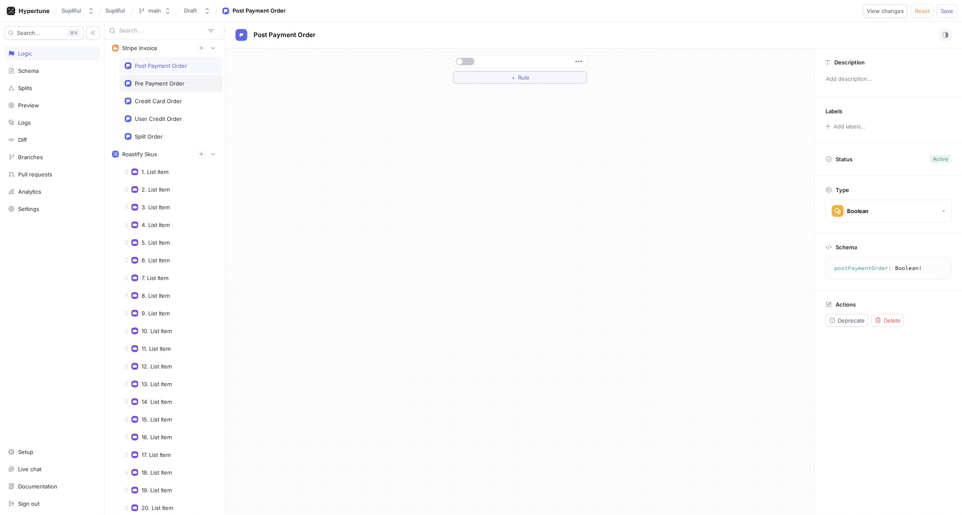
click at [163, 80] on div "Pre Payment Order" at bounding box center [160, 83] width 50 height 7
click at [163, 64] on div "Post Payment Order" at bounding box center [161, 65] width 52 height 7
click at [163, 84] on div "Pre Payment Order" at bounding box center [160, 83] width 50 height 7
click at [159, 101] on div "Credit Card Order" at bounding box center [158, 101] width 47 height 7
click at [160, 67] on div "Post Payment Order" at bounding box center [161, 65] width 52 height 7
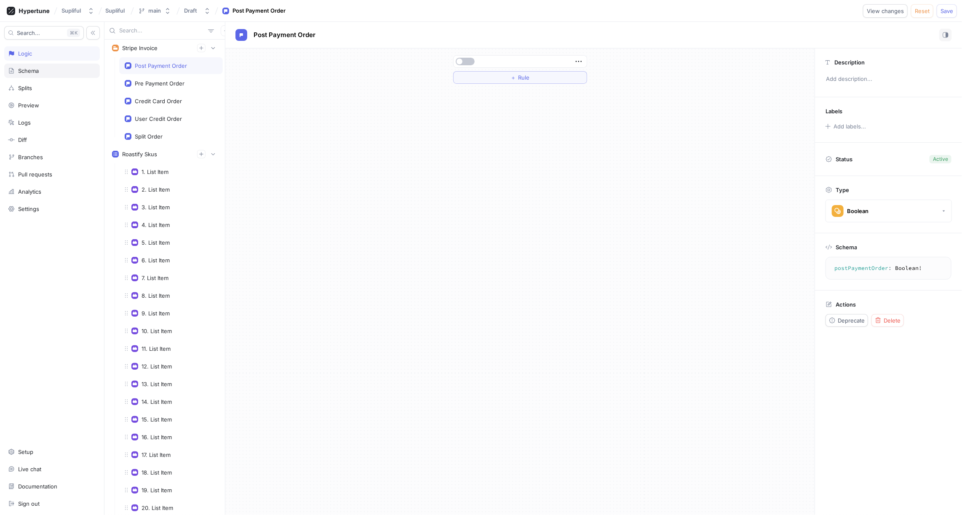
click at [39, 70] on div "Schema" at bounding box center [28, 70] width 21 height 7
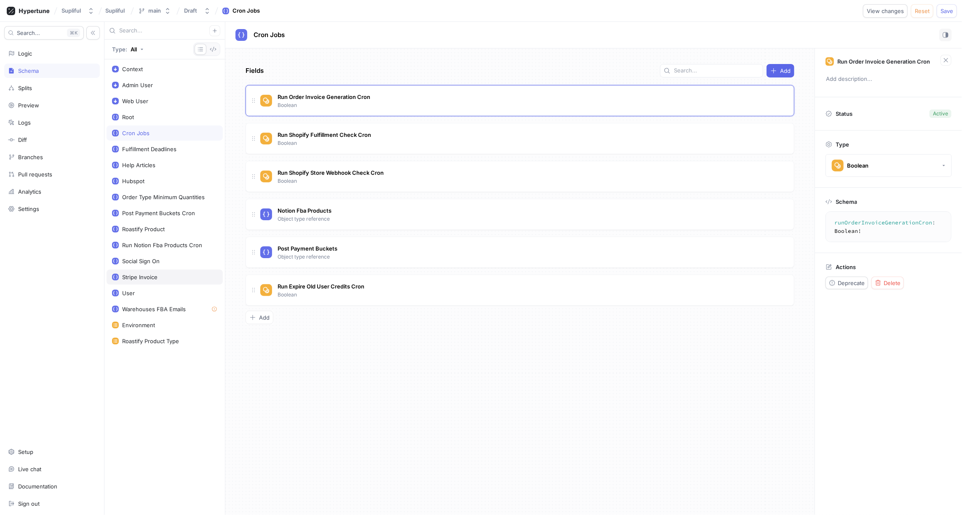
click at [155, 274] on div "Stripe Invoice" at bounding box center [139, 277] width 35 height 7
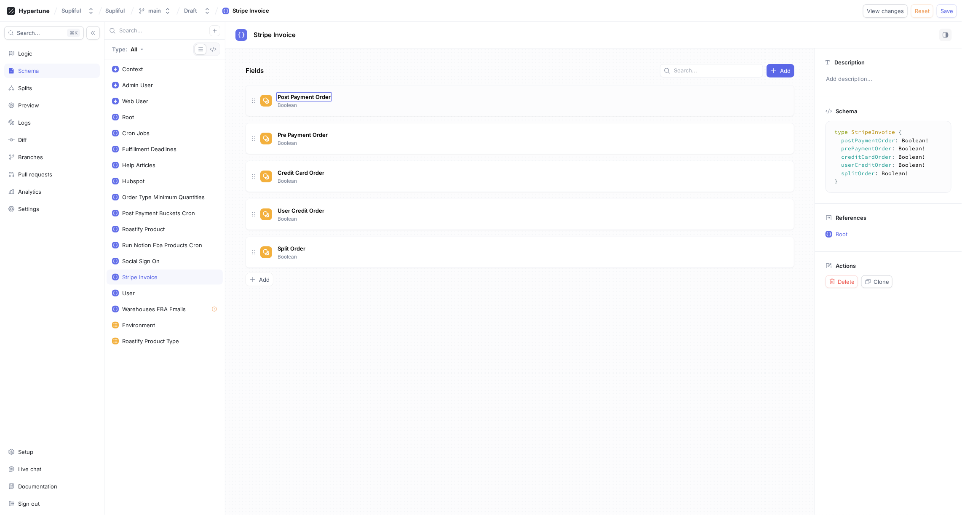
click at [319, 97] on span "Post Payment Order" at bounding box center [303, 96] width 53 height 7
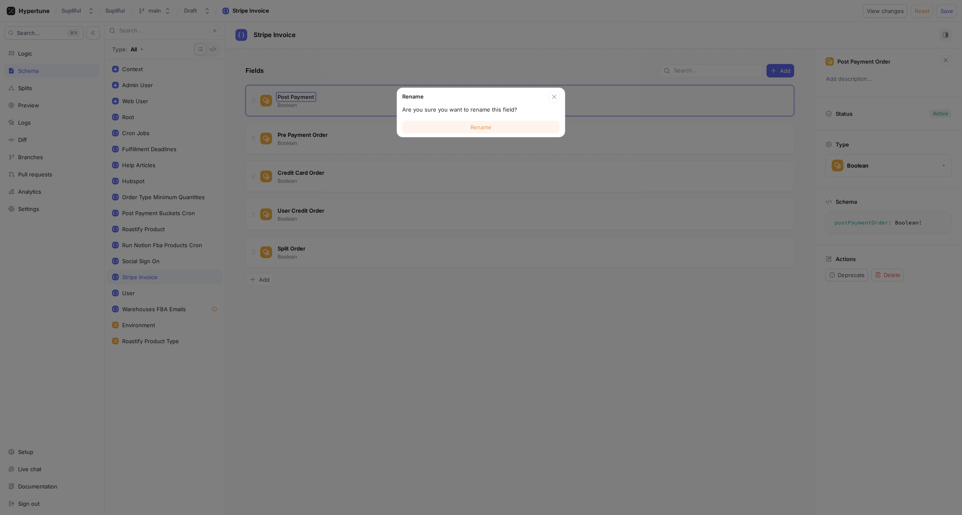
click at [479, 130] on button "Rename" at bounding box center [480, 127] width 157 height 13
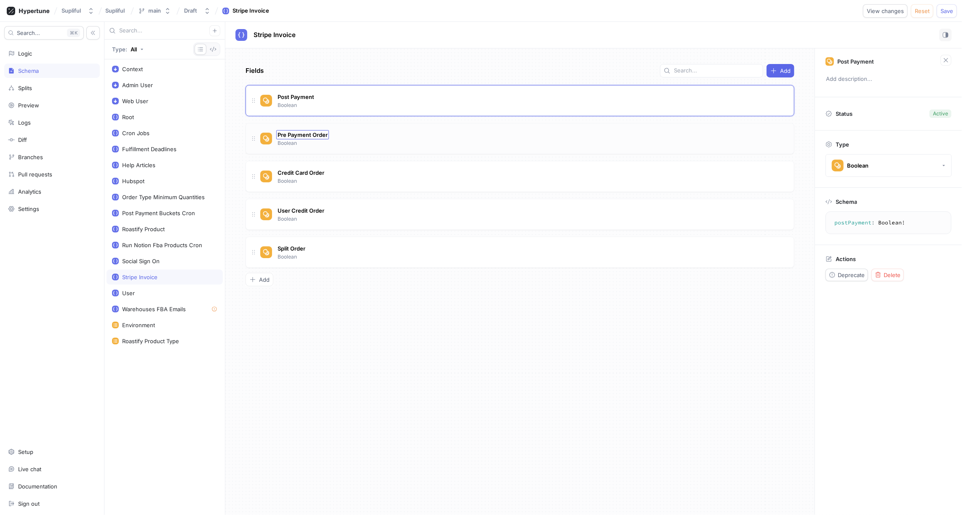
click at [301, 132] on span "Pre Payment Order" at bounding box center [302, 134] width 50 height 7
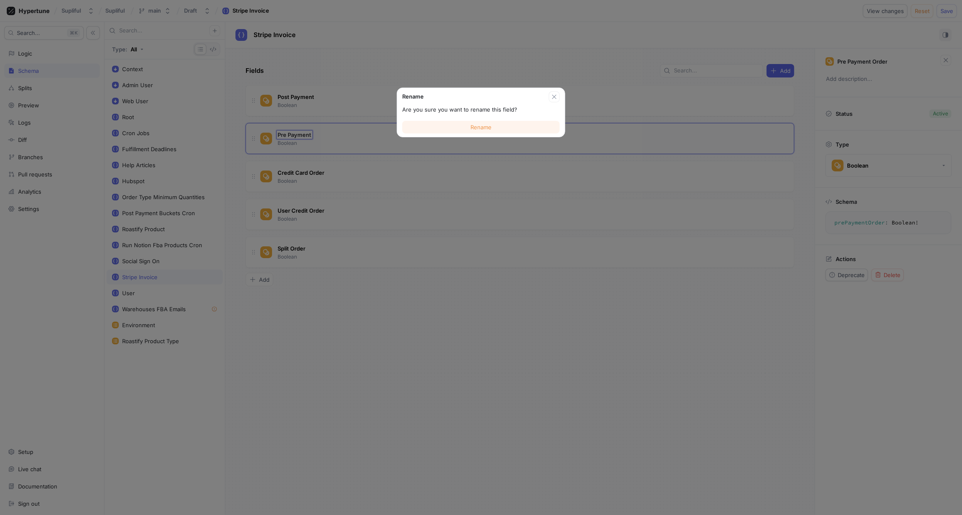
click at [472, 127] on span "Rename" at bounding box center [480, 127] width 21 height 5
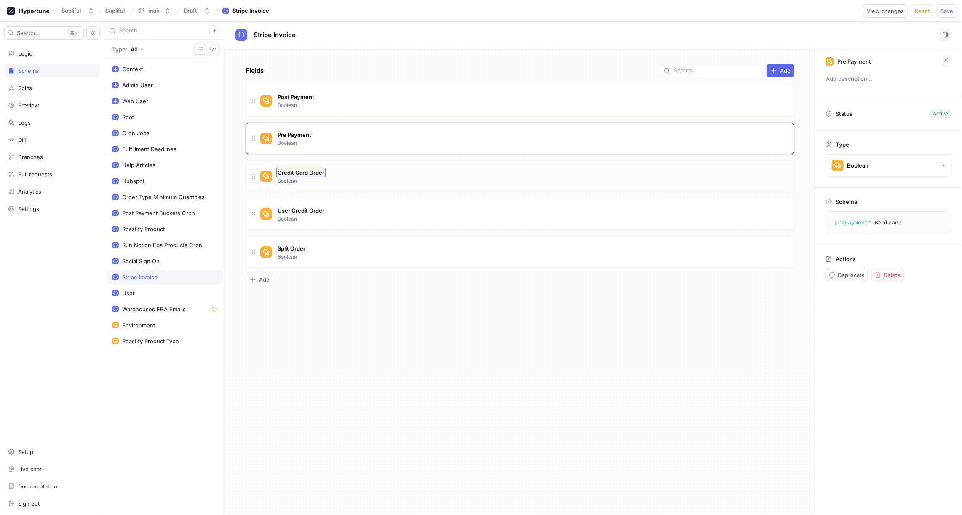
click at [296, 171] on span "Credit Card Order" at bounding box center [300, 172] width 47 height 7
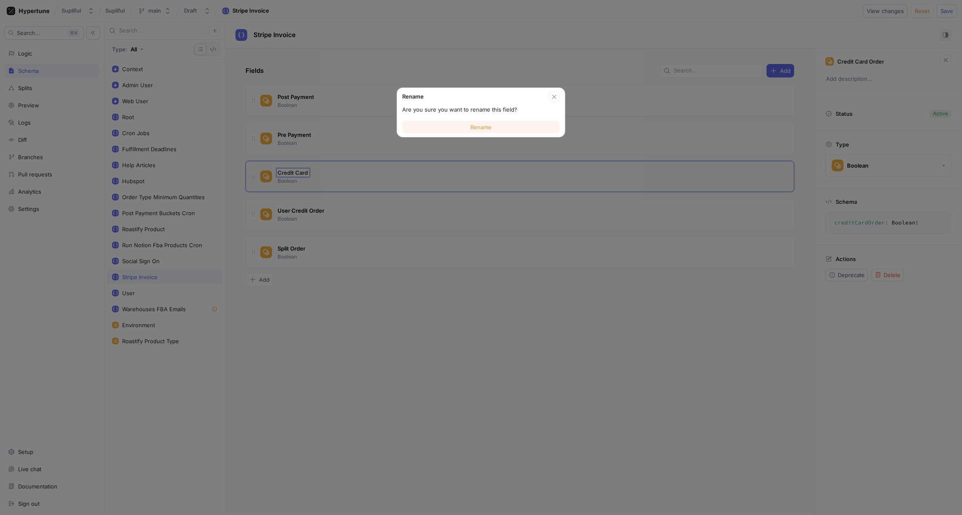
click at [475, 127] on span "Rename" at bounding box center [480, 127] width 21 height 5
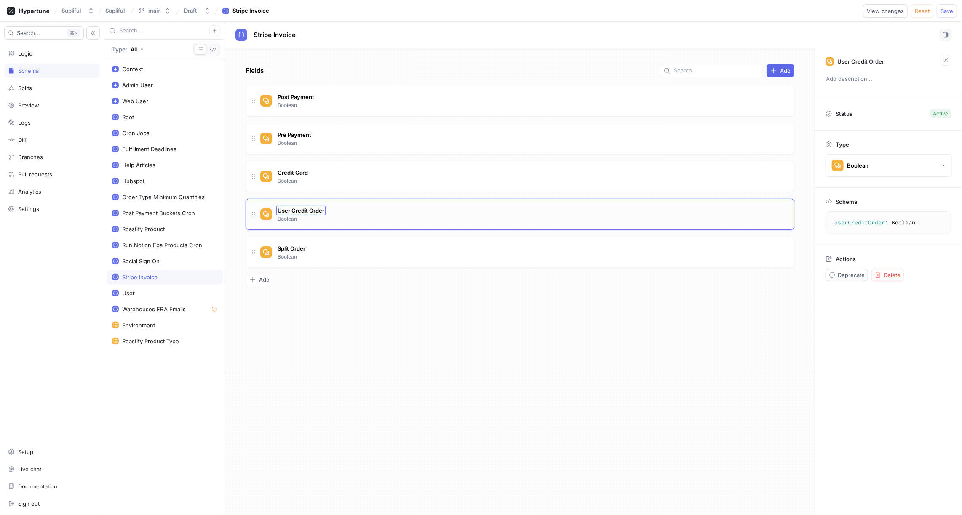
click at [307, 208] on span "User Credit Order" at bounding box center [300, 210] width 47 height 7
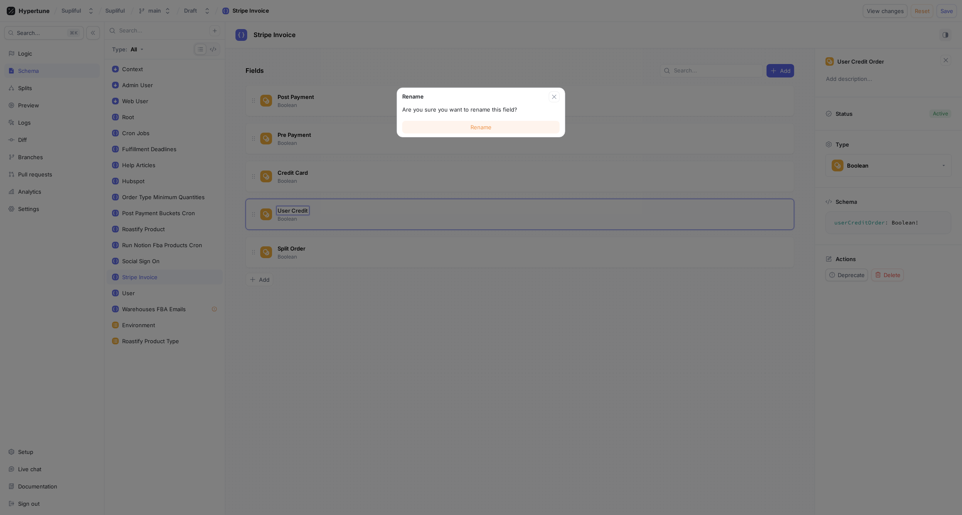
click at [468, 127] on button "Rename" at bounding box center [480, 127] width 157 height 13
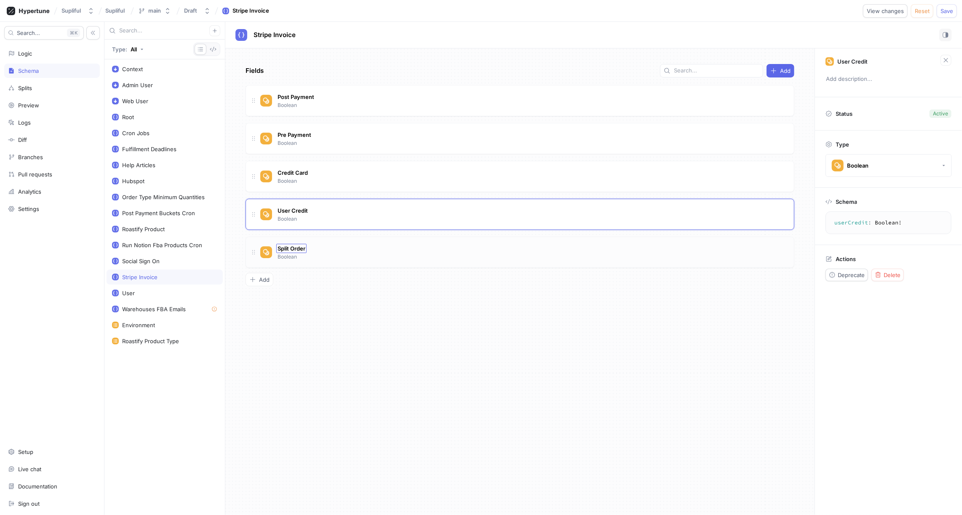
click at [290, 245] on span "Split Order" at bounding box center [291, 248] width 28 height 7
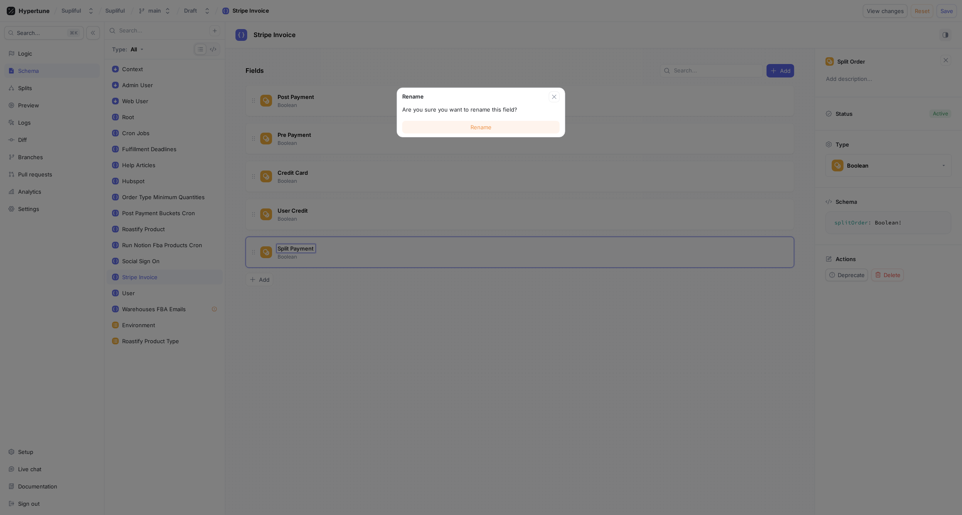
click at [477, 126] on span "Rename" at bounding box center [480, 127] width 21 height 5
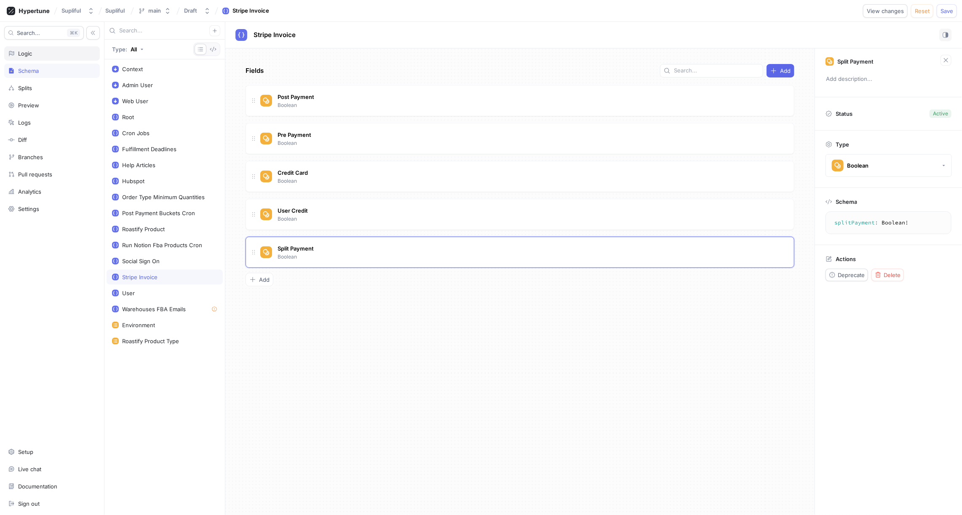
click at [36, 56] on div "Logic" at bounding box center [52, 53] width 88 height 7
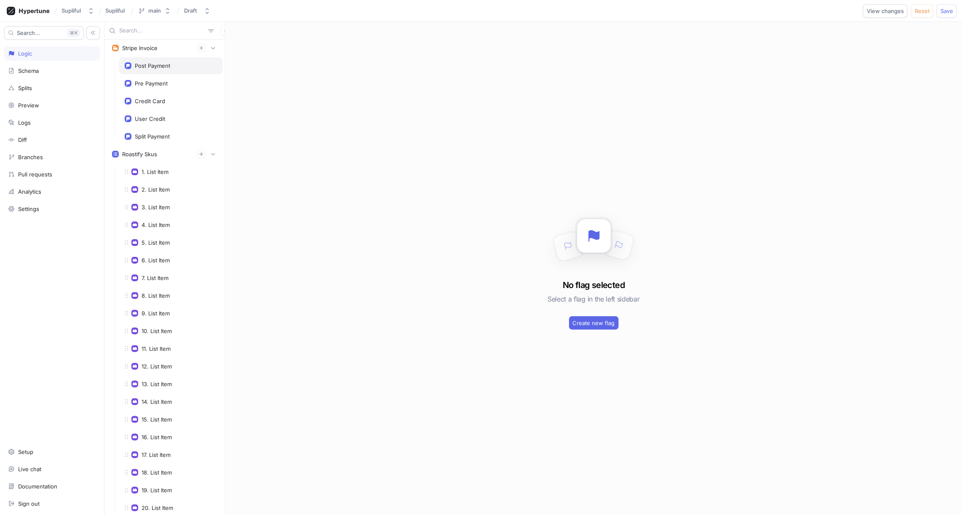
click at [143, 67] on div "Post Payment" at bounding box center [152, 65] width 35 height 7
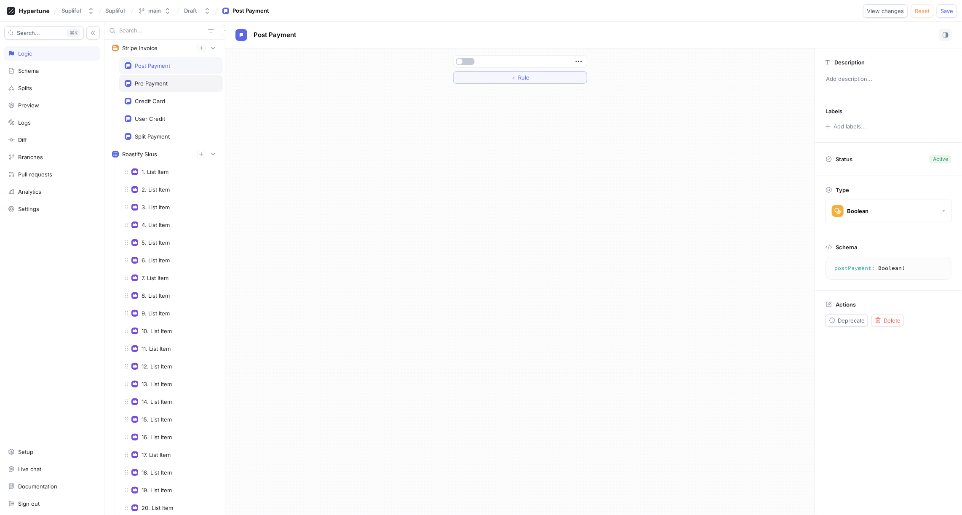
click at [155, 83] on div "Pre Payment" at bounding box center [151, 83] width 33 height 7
click at [147, 50] on div "Stripe Invoice" at bounding box center [139, 48] width 35 height 7
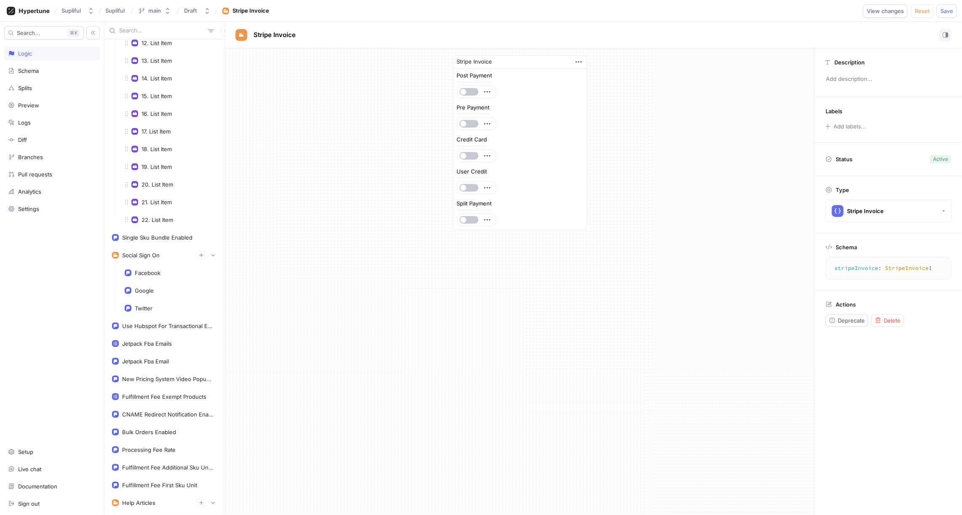
scroll to position [350, 0]
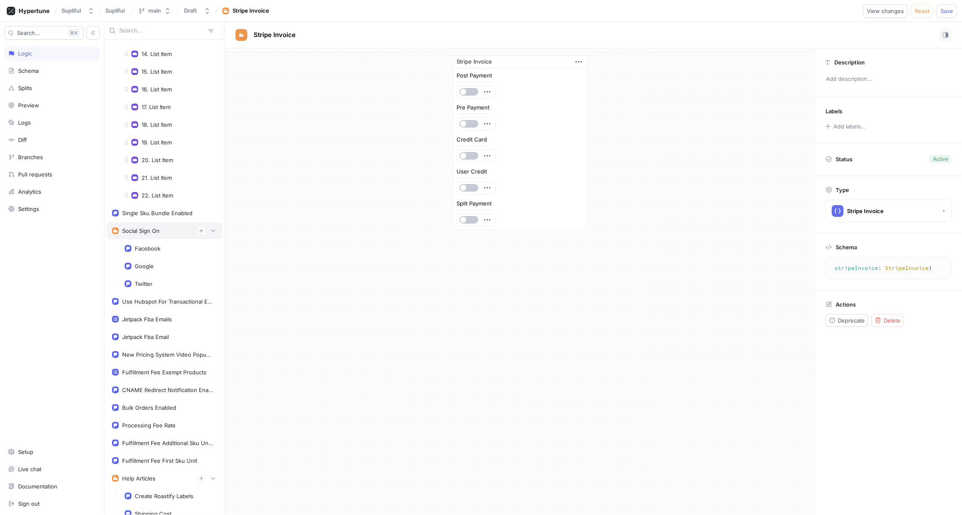
click at [137, 227] on div "Social Sign On" at bounding box center [140, 230] width 37 height 7
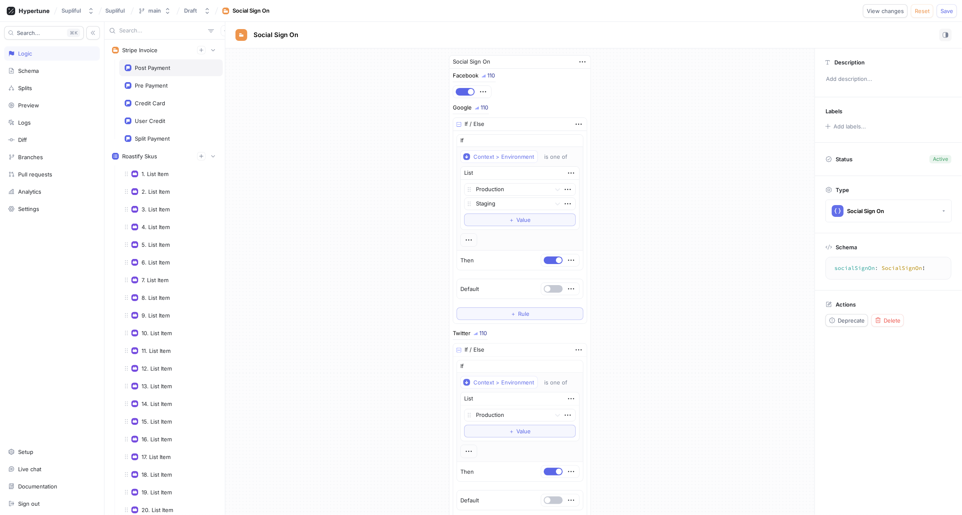
click at [158, 69] on div "Post Payment" at bounding box center [152, 67] width 35 height 7
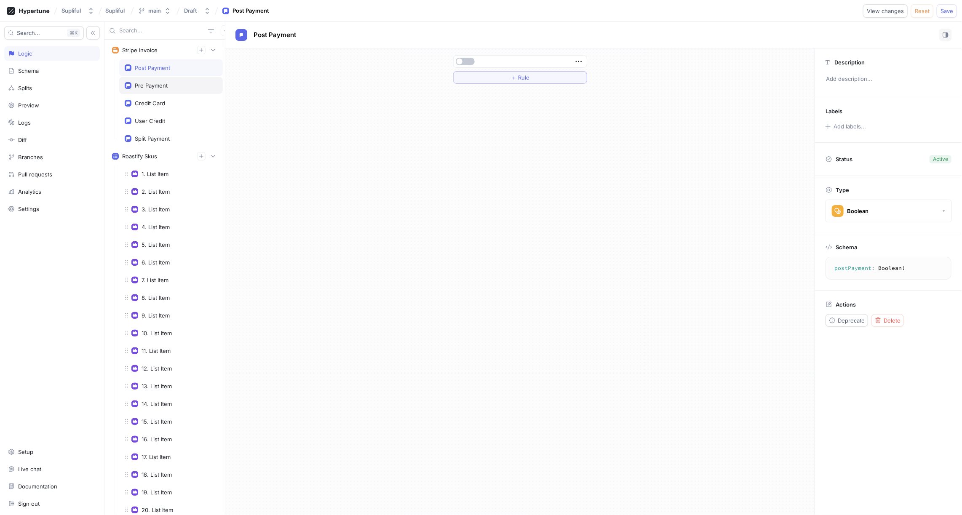
click at [176, 84] on div "Pre Payment" at bounding box center [171, 85] width 93 height 7
click at [509, 80] on button "＋ Rule" at bounding box center [520, 77] width 134 height 13
click at [493, 74] on div "Select variable..." at bounding box center [481, 77] width 43 height 7
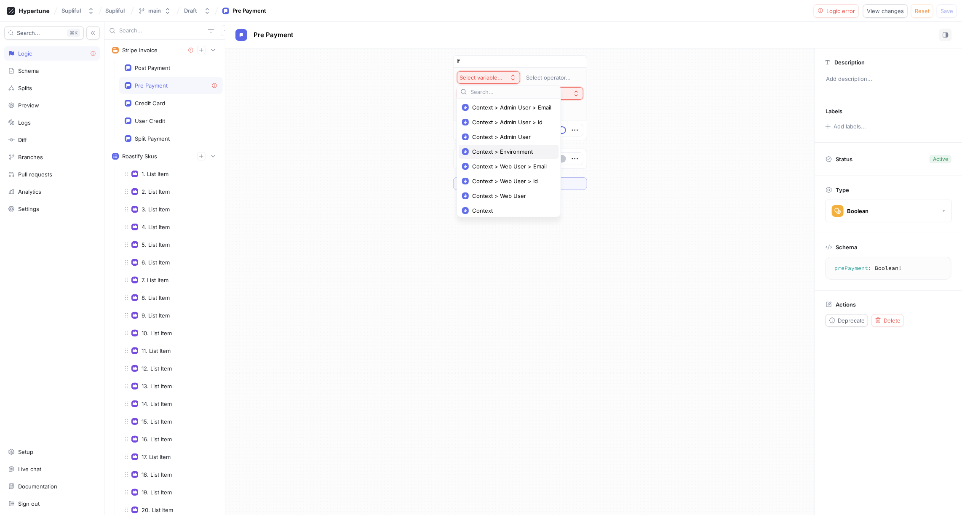
click at [499, 149] on span "Context > Environment" at bounding box center [511, 151] width 79 height 7
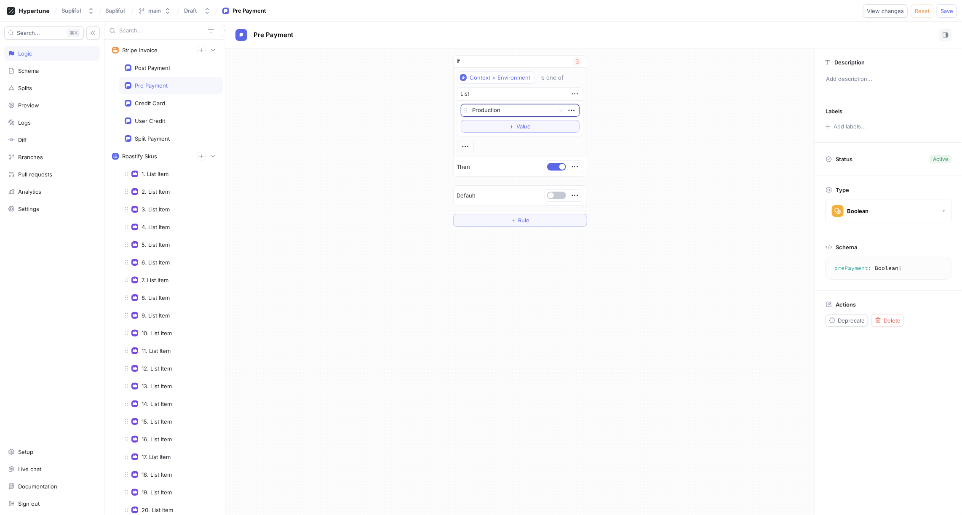
click at [517, 108] on div at bounding box center [511, 111] width 79 height 10
click at [489, 149] on div "Development" at bounding box center [520, 153] width 118 height 13
click at [171, 68] on div "Post Payment" at bounding box center [171, 67] width 93 height 7
click at [503, 75] on button "＋ Rule" at bounding box center [520, 77] width 134 height 13
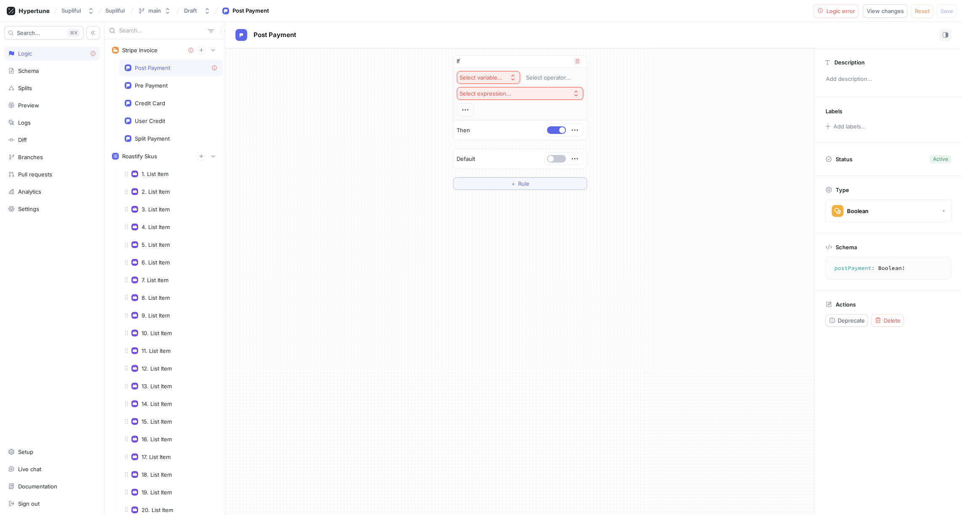
click at [493, 77] on div "Select variable..." at bounding box center [481, 77] width 43 height 7
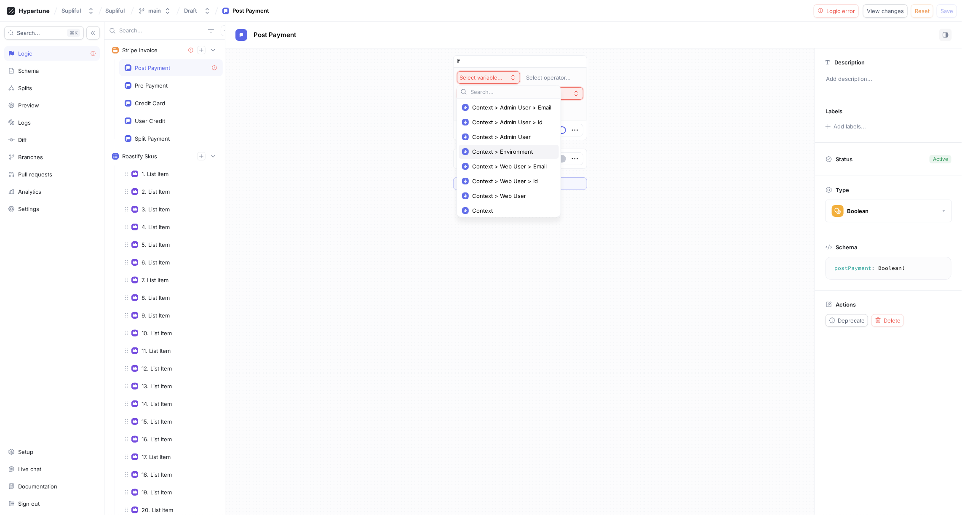
click at [510, 153] on span "Context > Environment" at bounding box center [511, 151] width 79 height 7
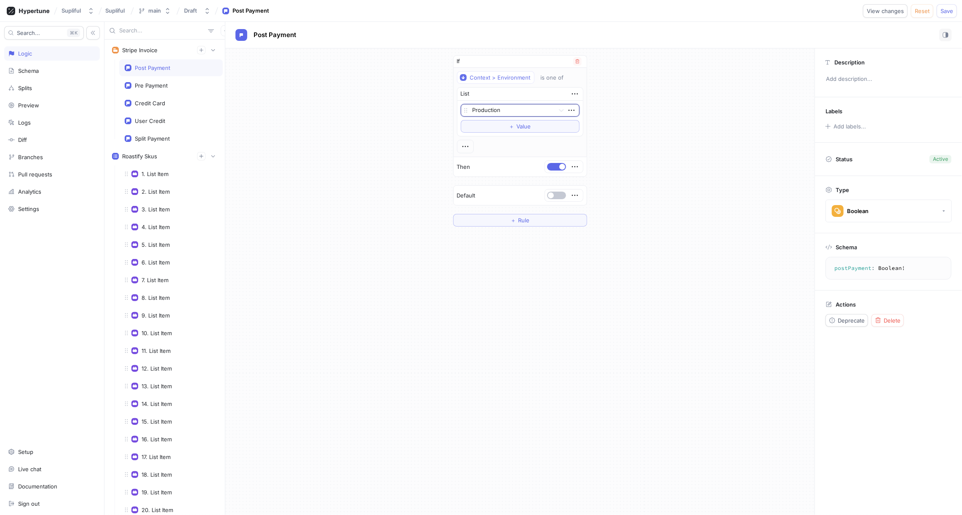
click at [520, 108] on div at bounding box center [511, 111] width 79 height 10
click at [490, 147] on div "Development" at bounding box center [520, 153] width 118 height 13
click at [163, 83] on div "Pre Payment" at bounding box center [151, 85] width 33 height 7
click at [162, 100] on div "Credit Card" at bounding box center [150, 103] width 30 height 7
click at [506, 77] on button "＋ Rule" at bounding box center [520, 77] width 134 height 13
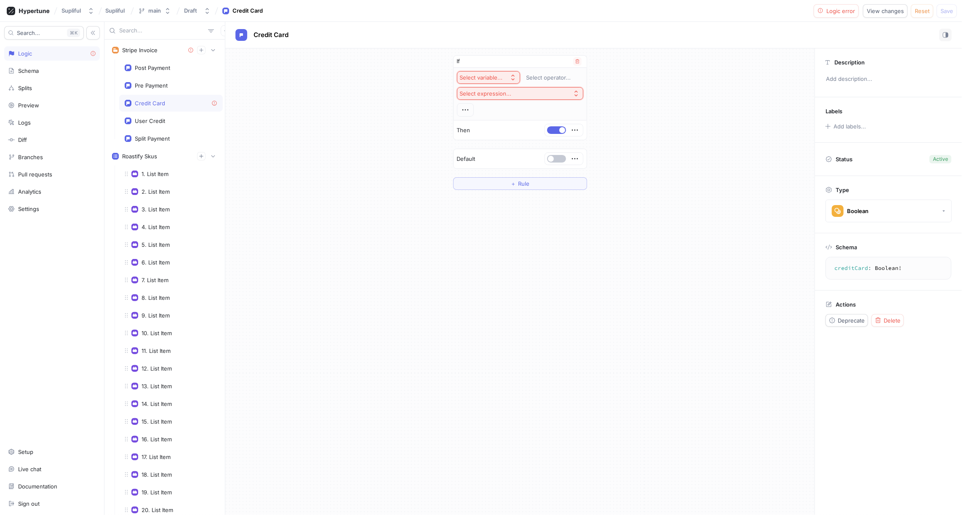
click at [499, 76] on div "Select variable..." at bounding box center [481, 77] width 43 height 7
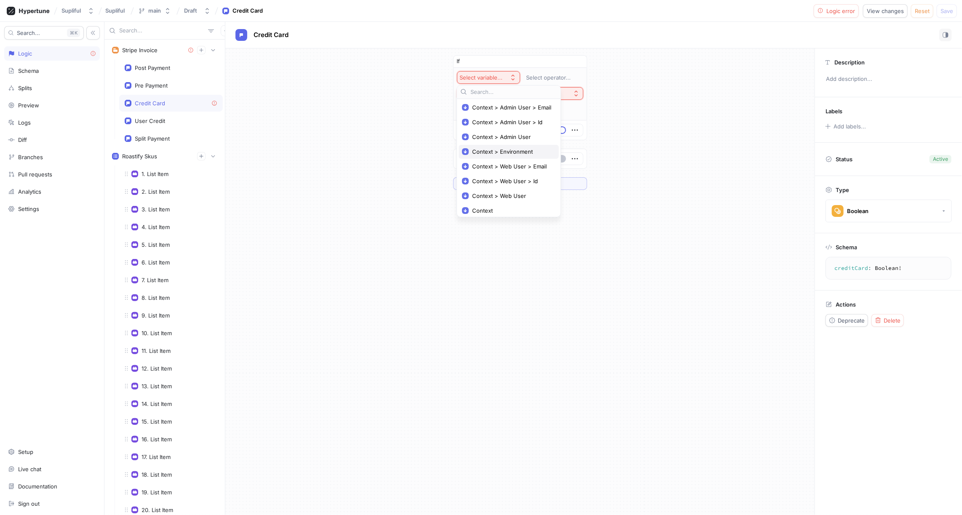
click at [503, 149] on span "Context > Environment" at bounding box center [511, 151] width 79 height 7
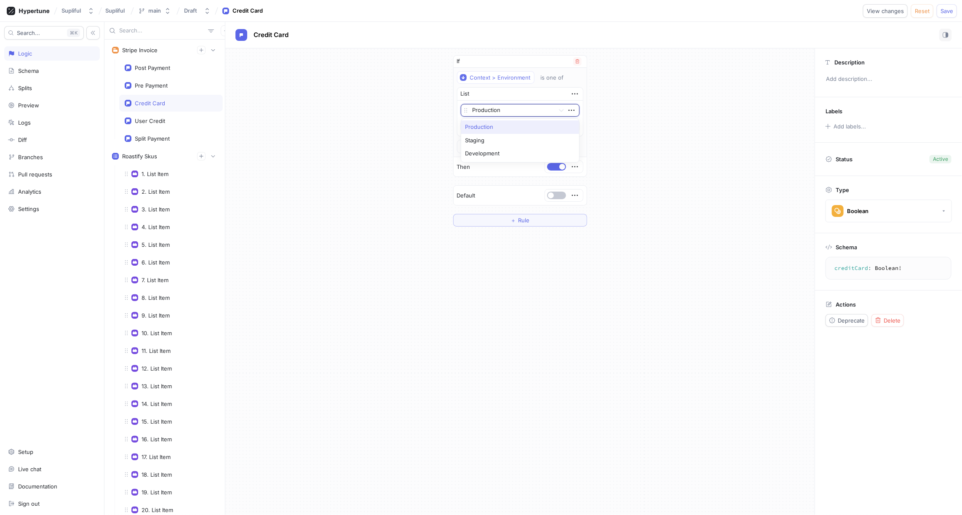
click at [514, 112] on div at bounding box center [511, 111] width 79 height 10
click at [491, 151] on div "Development" at bounding box center [520, 153] width 118 height 13
click at [168, 117] on div "User Credit" at bounding box center [171, 120] width 93 height 7
click at [512, 80] on button "＋ Rule" at bounding box center [520, 77] width 134 height 13
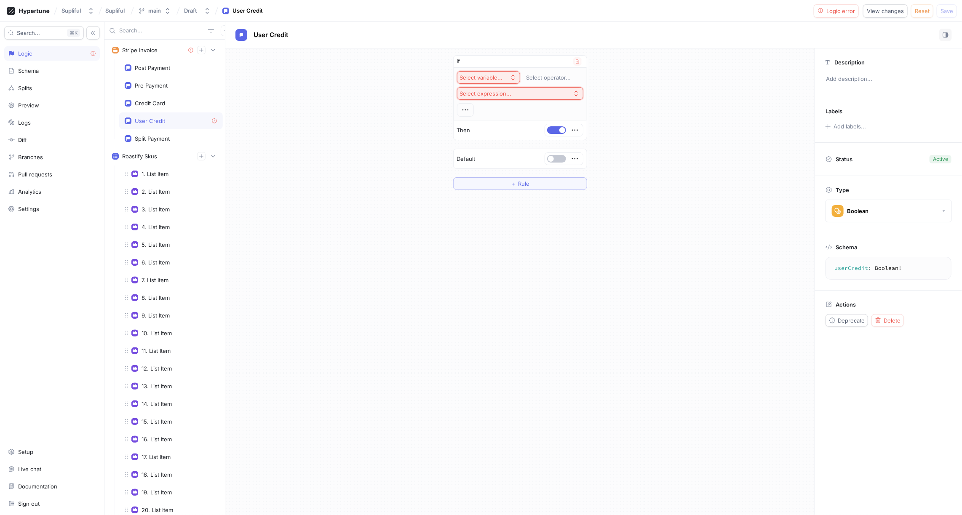
click at [490, 79] on div "Select variable..." at bounding box center [481, 77] width 43 height 7
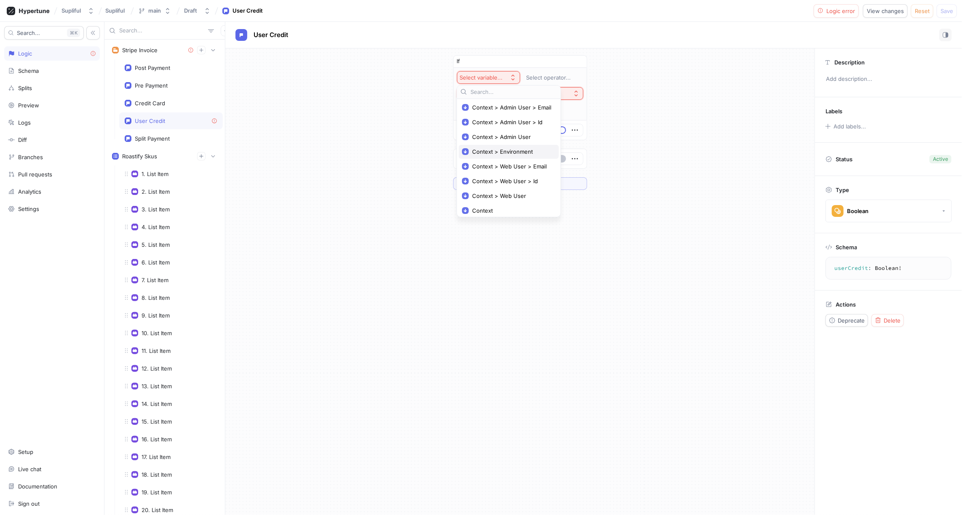
click at [504, 152] on span "Context > Environment" at bounding box center [511, 151] width 79 height 7
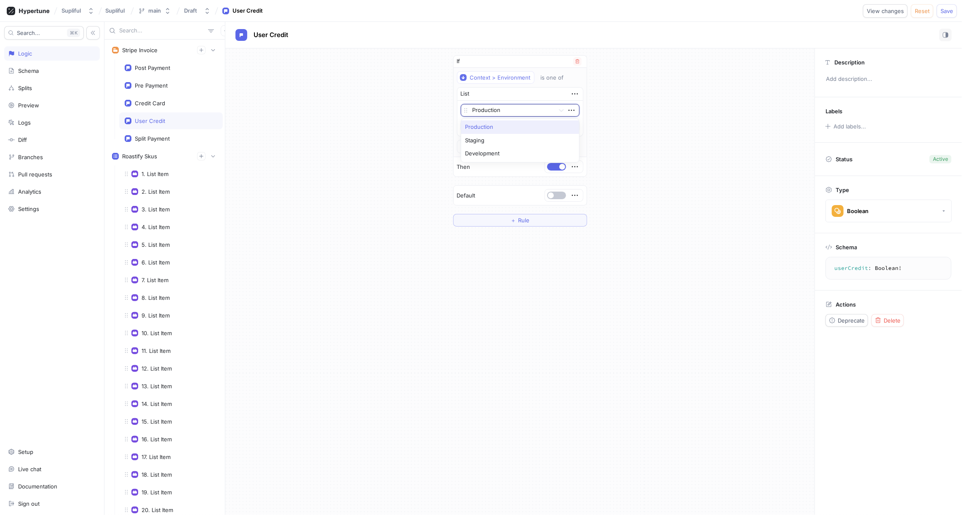
click at [514, 106] on div at bounding box center [511, 111] width 79 height 10
click at [501, 149] on div "Development" at bounding box center [520, 153] width 118 height 13
click at [157, 135] on div "Split Payment" at bounding box center [152, 138] width 35 height 7
click at [502, 80] on button "＋ Rule" at bounding box center [520, 77] width 134 height 13
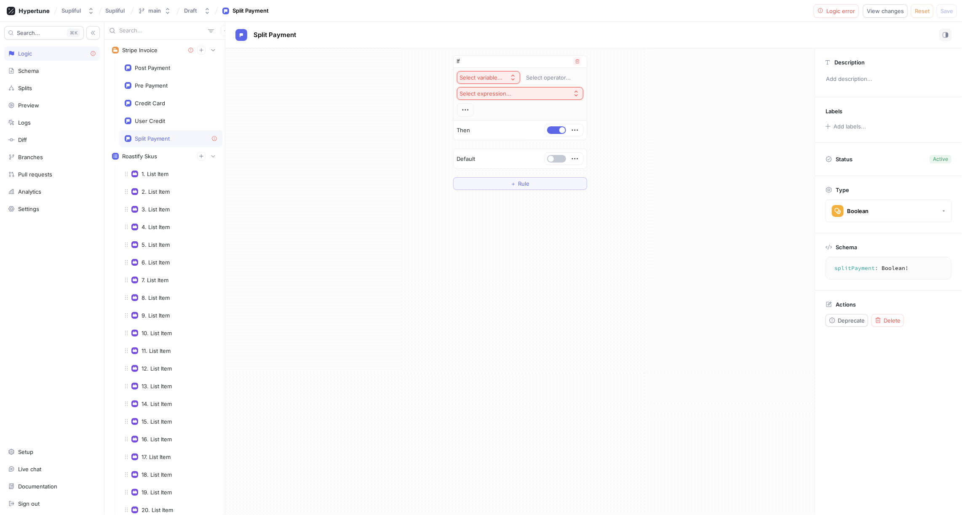
click at [487, 77] on div "Select variable..." at bounding box center [481, 77] width 43 height 7
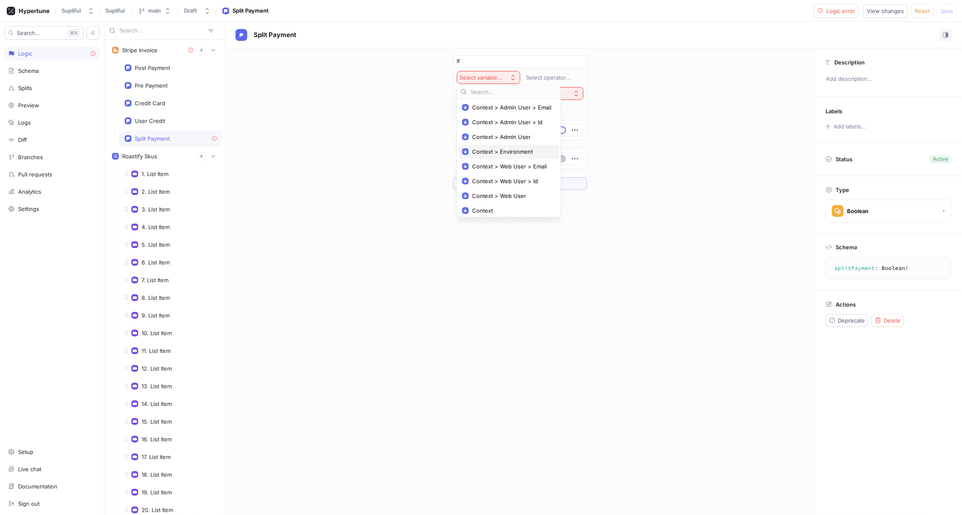
click at [500, 152] on span "Context > Environment" at bounding box center [511, 151] width 79 height 7
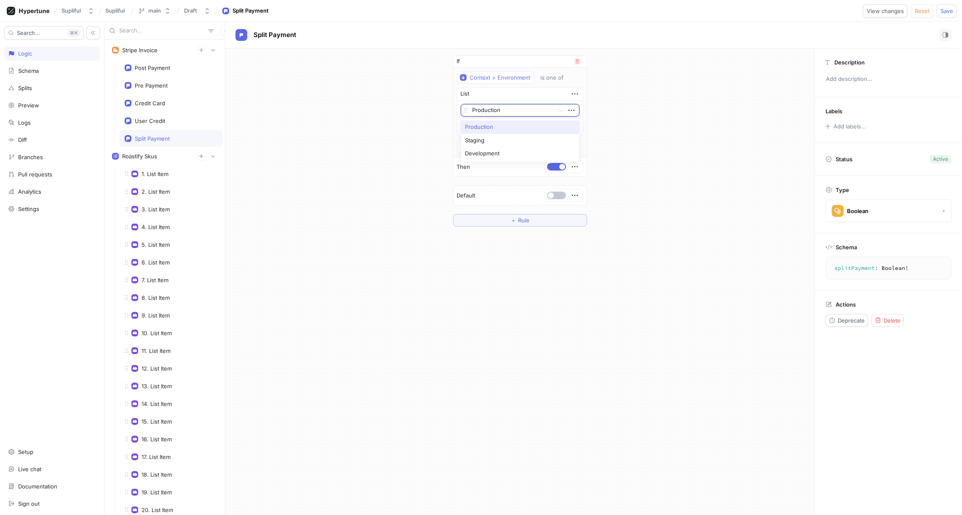
click at [511, 107] on div at bounding box center [511, 111] width 79 height 10
click at [495, 153] on div "Development" at bounding box center [520, 153] width 118 height 13
click at [162, 71] on div "Post Payment" at bounding box center [171, 67] width 104 height 17
click at [162, 82] on div "Pre Payment" at bounding box center [151, 85] width 33 height 7
click at [155, 100] on div "Credit Card" at bounding box center [150, 103] width 30 height 7
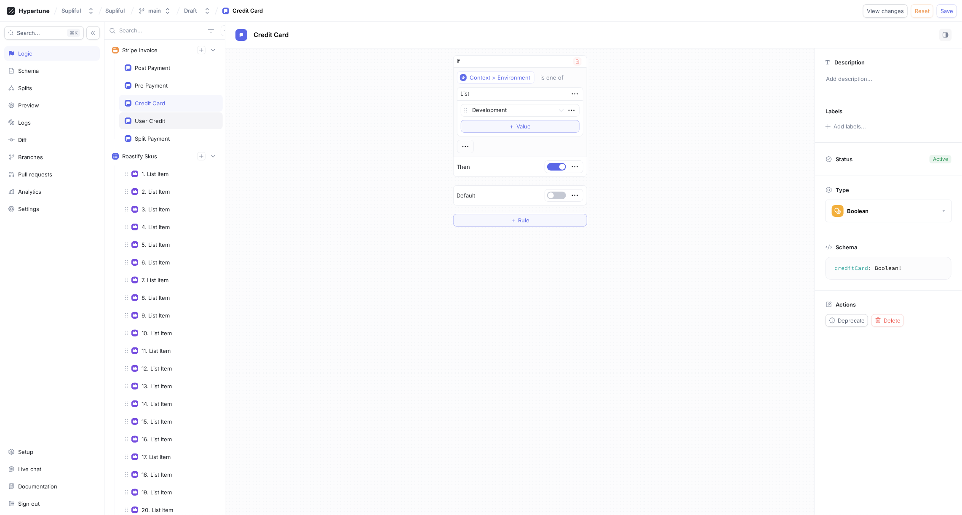
click at [154, 115] on div "User Credit" at bounding box center [171, 120] width 104 height 17
click at [156, 132] on div "Split Payment" at bounding box center [171, 138] width 104 height 17
click at [152, 49] on div "Stripe Invoice" at bounding box center [139, 50] width 35 height 7
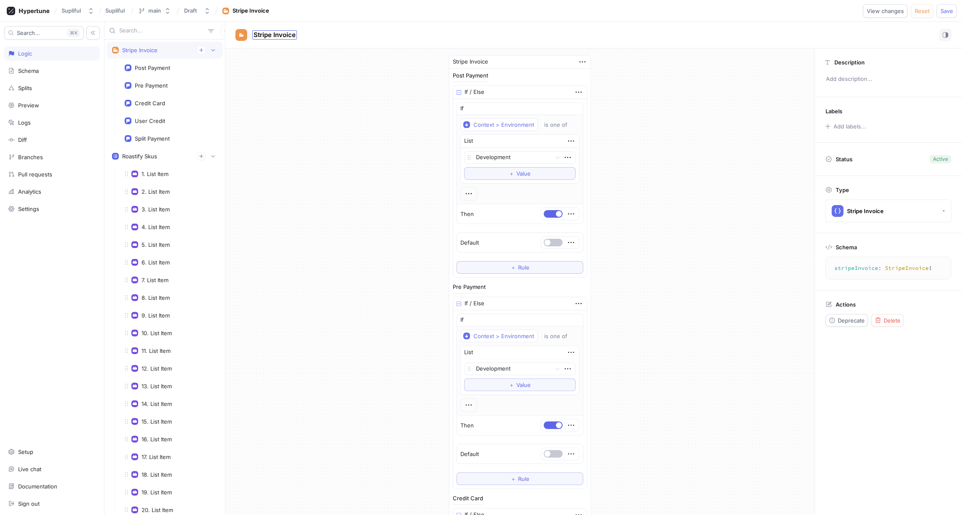
click at [286, 34] on span "Stripe Invoice" at bounding box center [274, 35] width 42 height 7
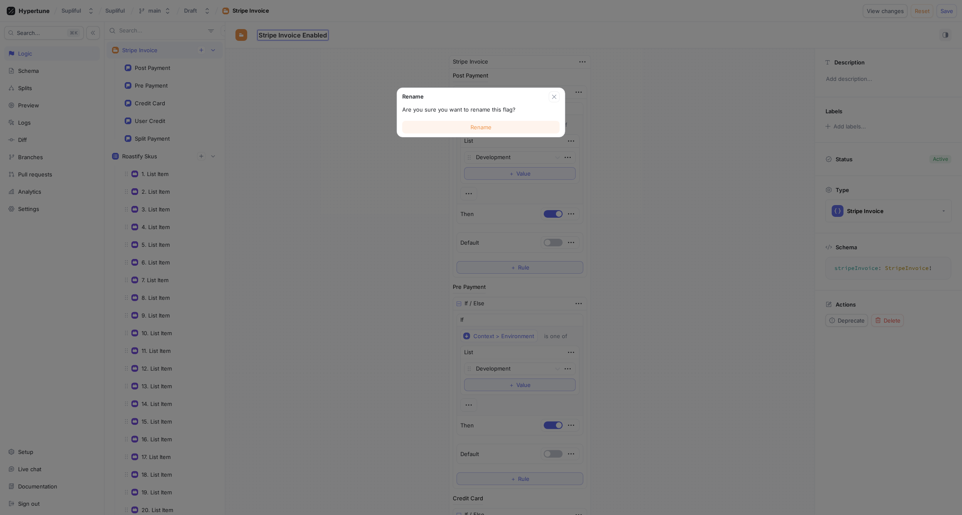
click at [491, 125] on button "Rename" at bounding box center [480, 127] width 157 height 13
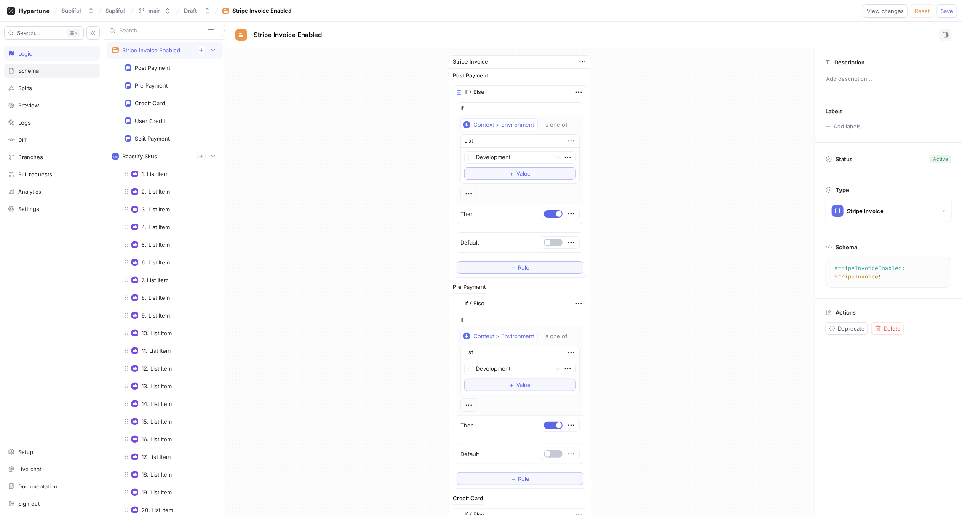
click at [34, 68] on div "Schema" at bounding box center [28, 70] width 21 height 7
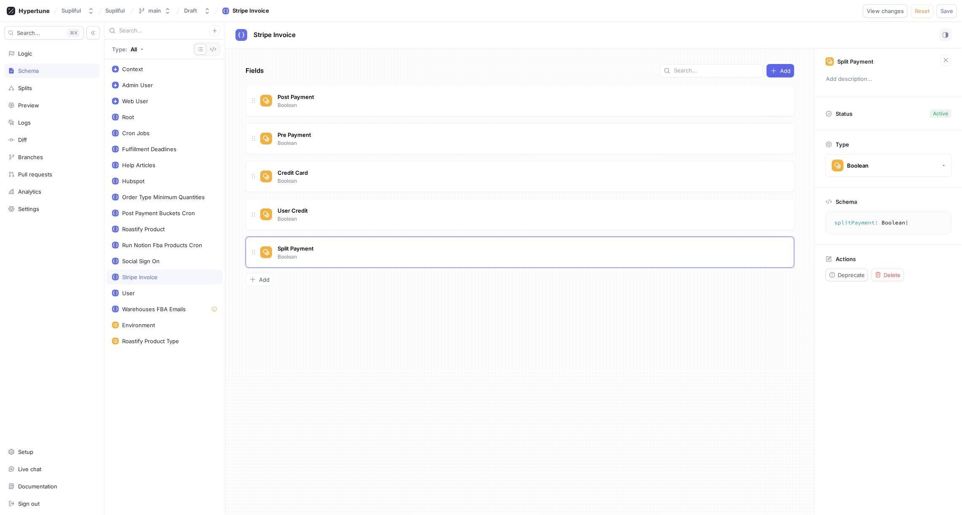
click at [160, 274] on div "Stripe Invoice" at bounding box center [164, 277] width 105 height 7
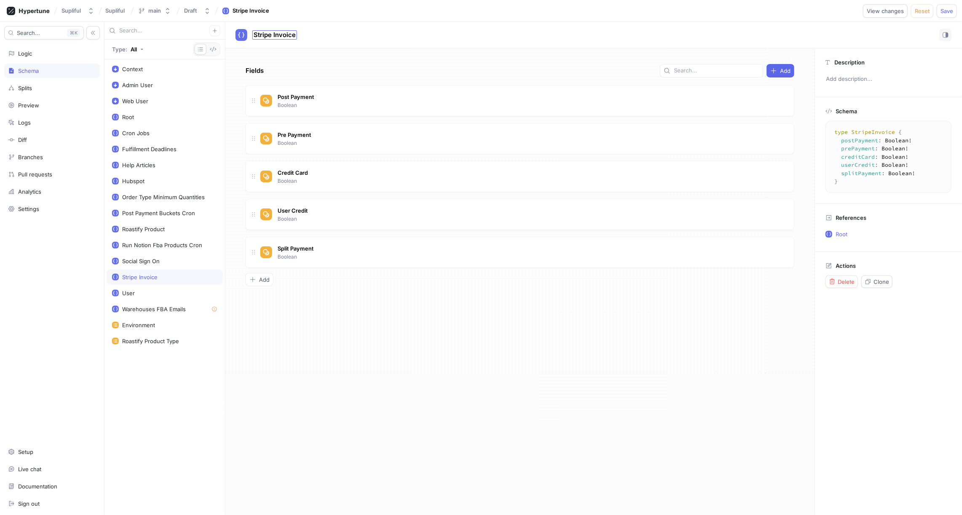
click at [289, 34] on span "Stripe Invoice" at bounding box center [274, 35] width 42 height 7
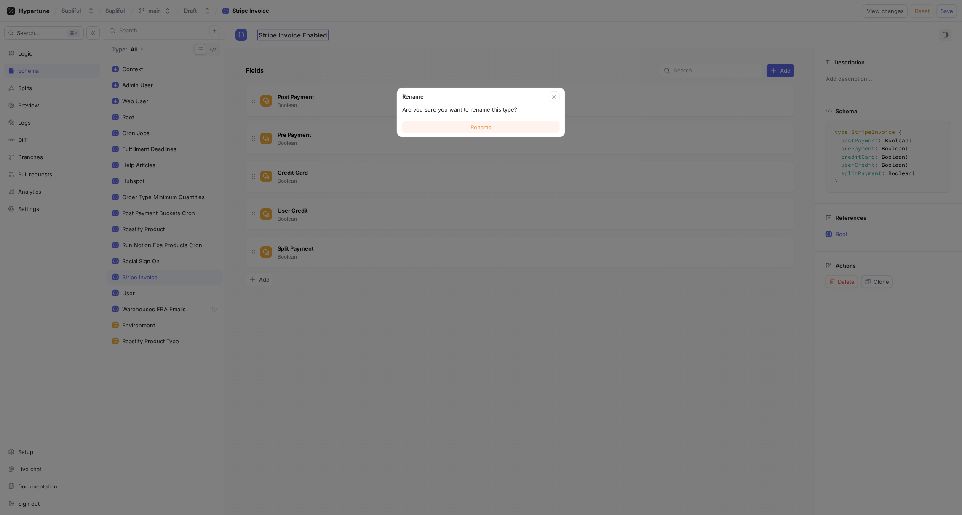
click at [478, 128] on span "Rename" at bounding box center [480, 127] width 21 height 5
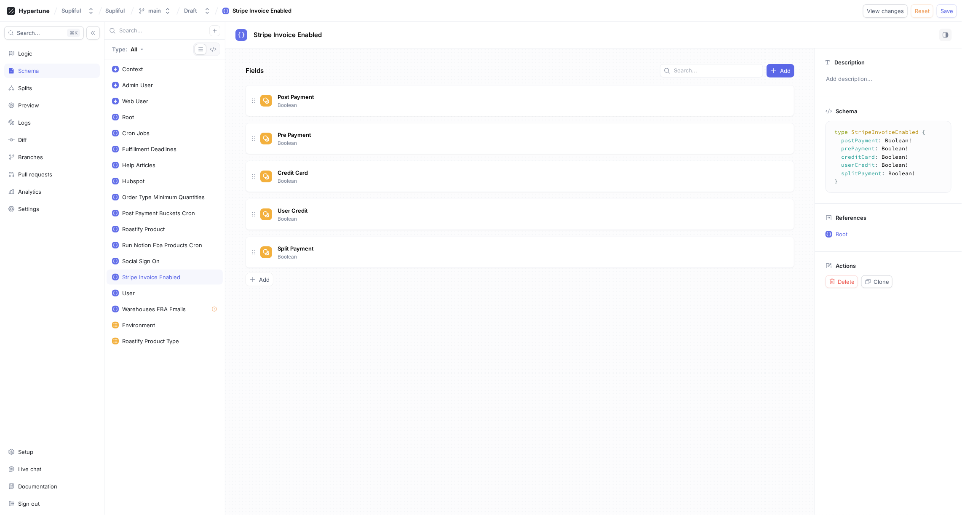
click at [388, 352] on div "Fields Add Post Payment Boolean Pre Payment Boolean Credit Card Boolean User Cr…" at bounding box center [519, 281] width 589 height 467
click at [54, 52] on div "Logic" at bounding box center [52, 53] width 88 height 7
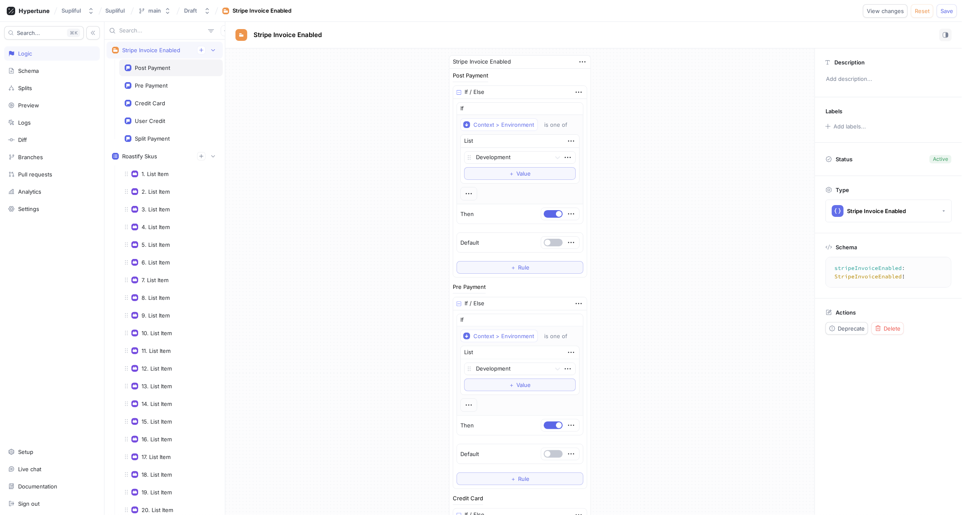
click at [160, 65] on div "Post Payment" at bounding box center [152, 67] width 35 height 7
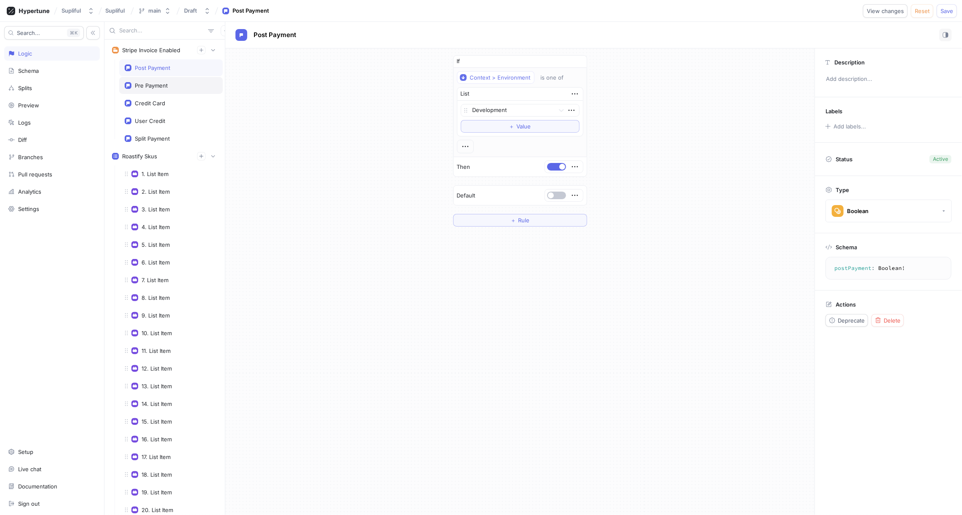
click at [160, 82] on div "Pre Payment" at bounding box center [151, 85] width 33 height 7
click at [154, 102] on div "Credit Card" at bounding box center [150, 103] width 30 height 7
click at [154, 115] on div "User Credit" at bounding box center [171, 120] width 104 height 17
click at [155, 140] on div "Split Payment" at bounding box center [171, 138] width 104 height 17
click at [35, 68] on div "Schema" at bounding box center [28, 70] width 21 height 7
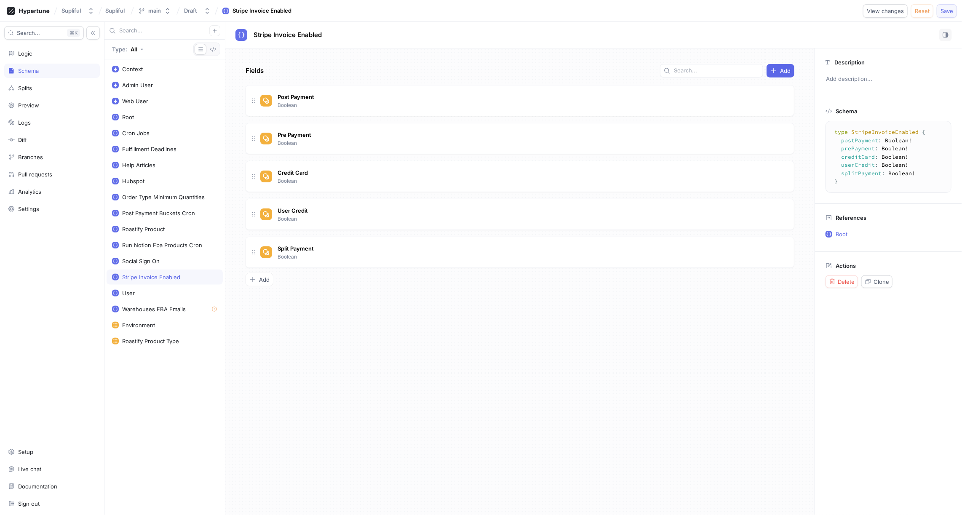
click at [942, 9] on span "Save" at bounding box center [946, 10] width 13 height 5
drag, startPoint x: 838, startPoint y: 180, endPoint x: 834, endPoint y: 135, distance: 45.6
click at [834, 135] on textarea "type StripeInvoiceEnabled { postPayment: Boolean! prePayment: Boolean! creditCa…" at bounding box center [888, 157] width 118 height 64
